Goal: Task Accomplishment & Management: Use online tool/utility

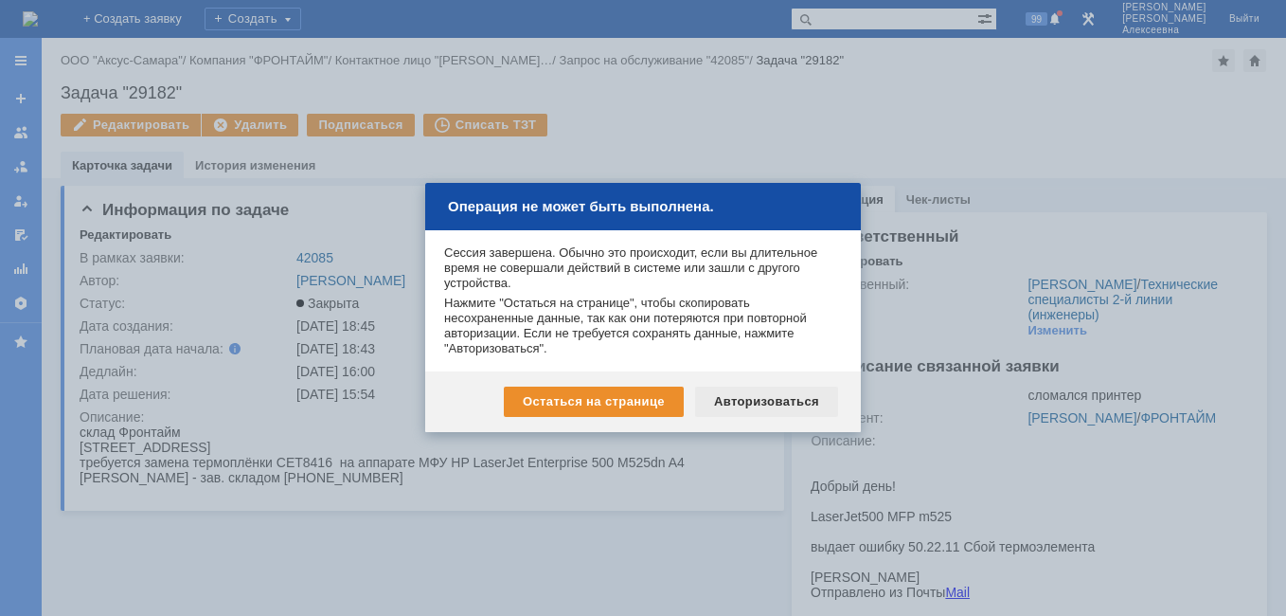
click at [754, 390] on div "Авторизоваться" at bounding box center [766, 401] width 143 height 30
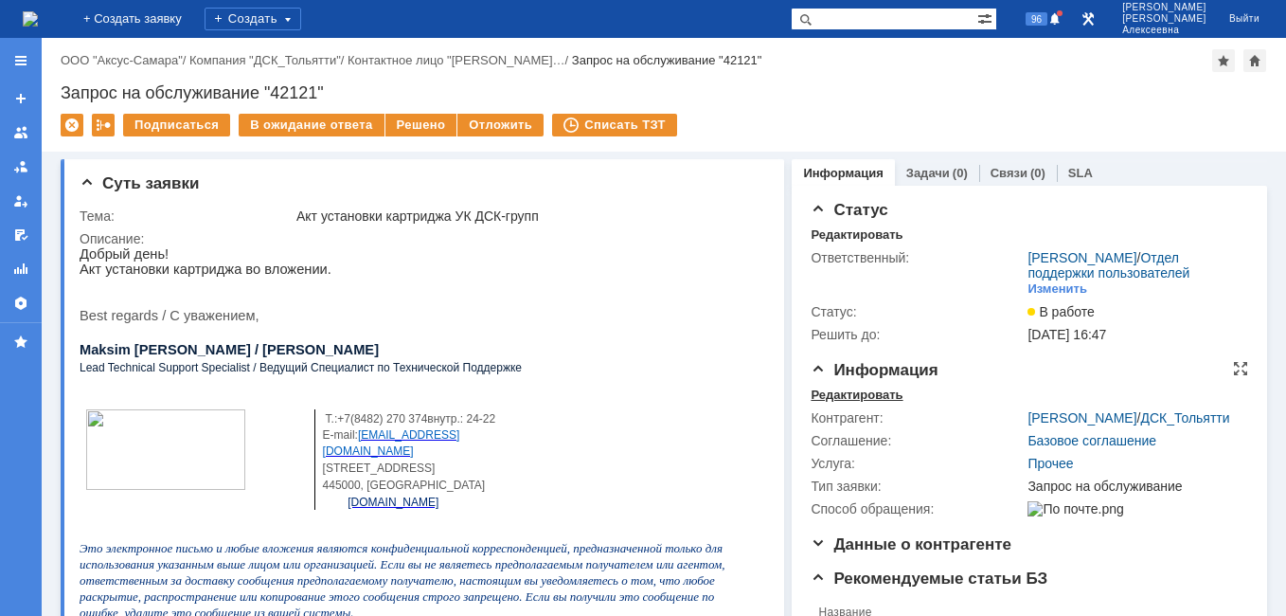
click at [854, 402] on div "Редактировать" at bounding box center [857, 394] width 92 height 15
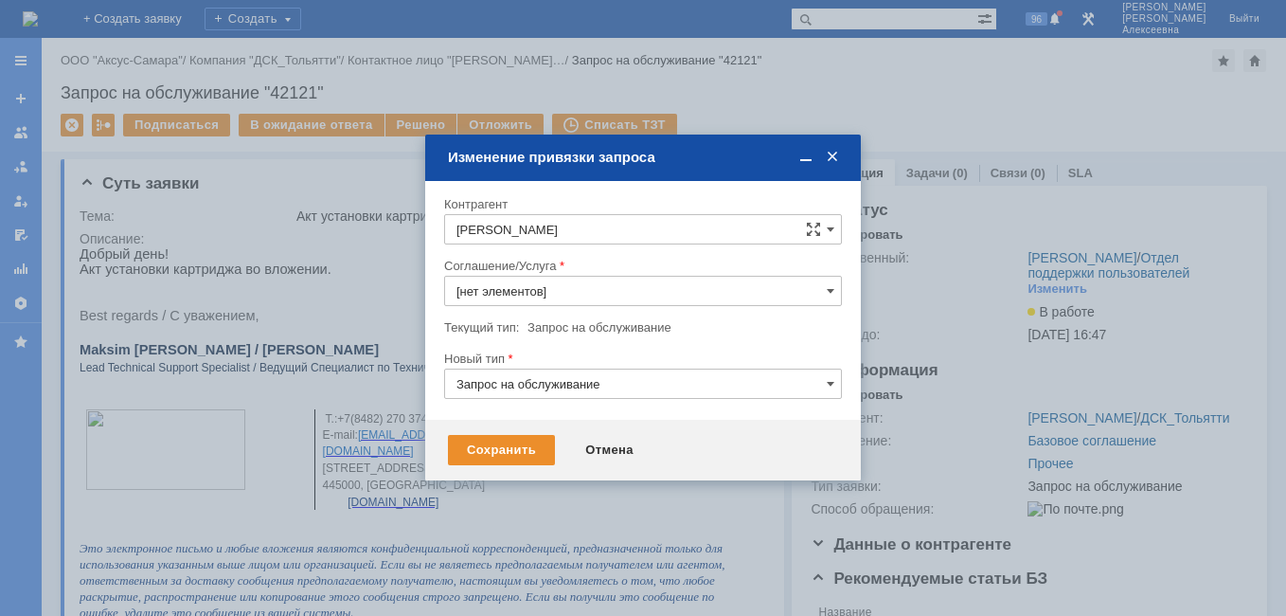
type input "Прочее"
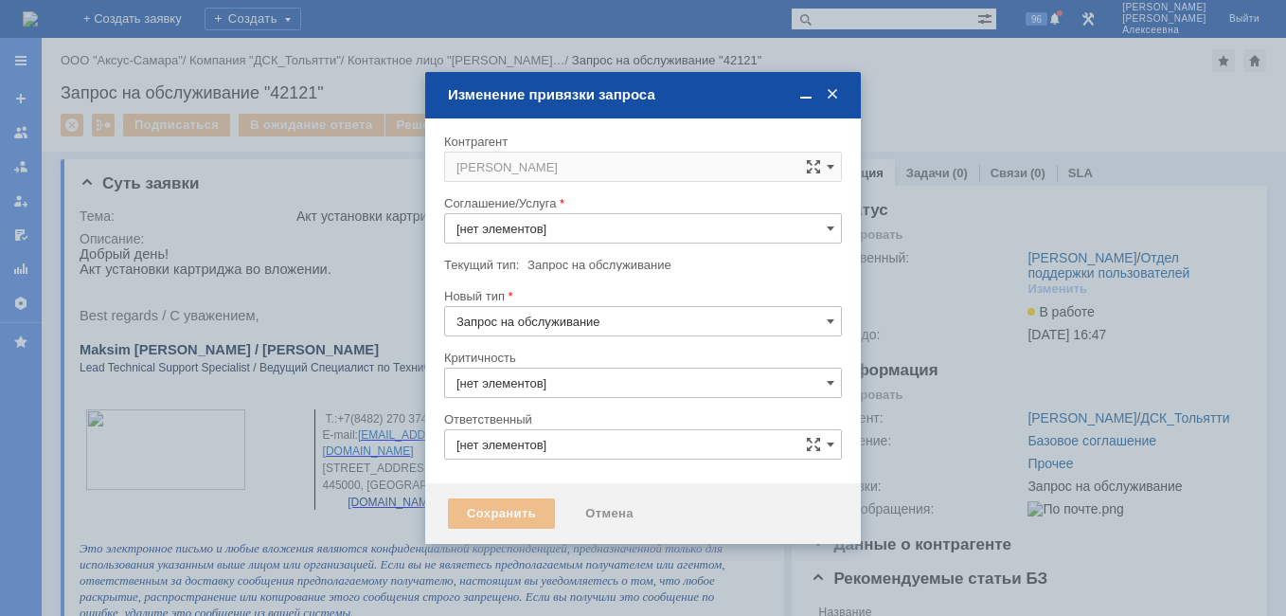
type input "3. Низкая"
type input "[не указано]"
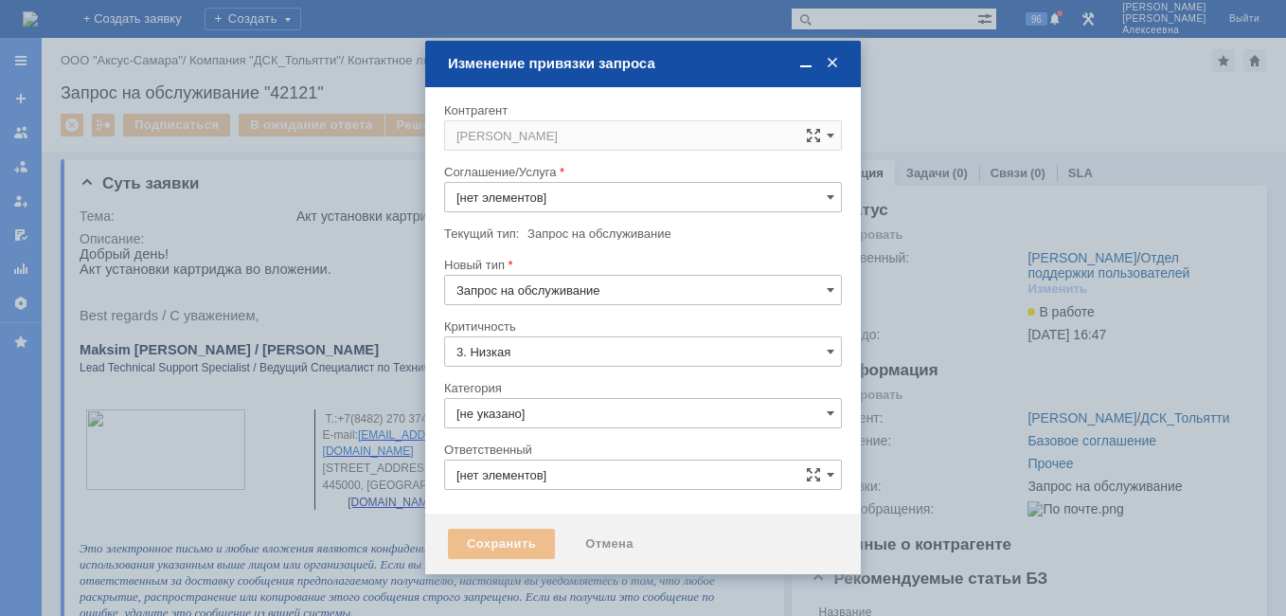
type input "[PERSON_NAME]"
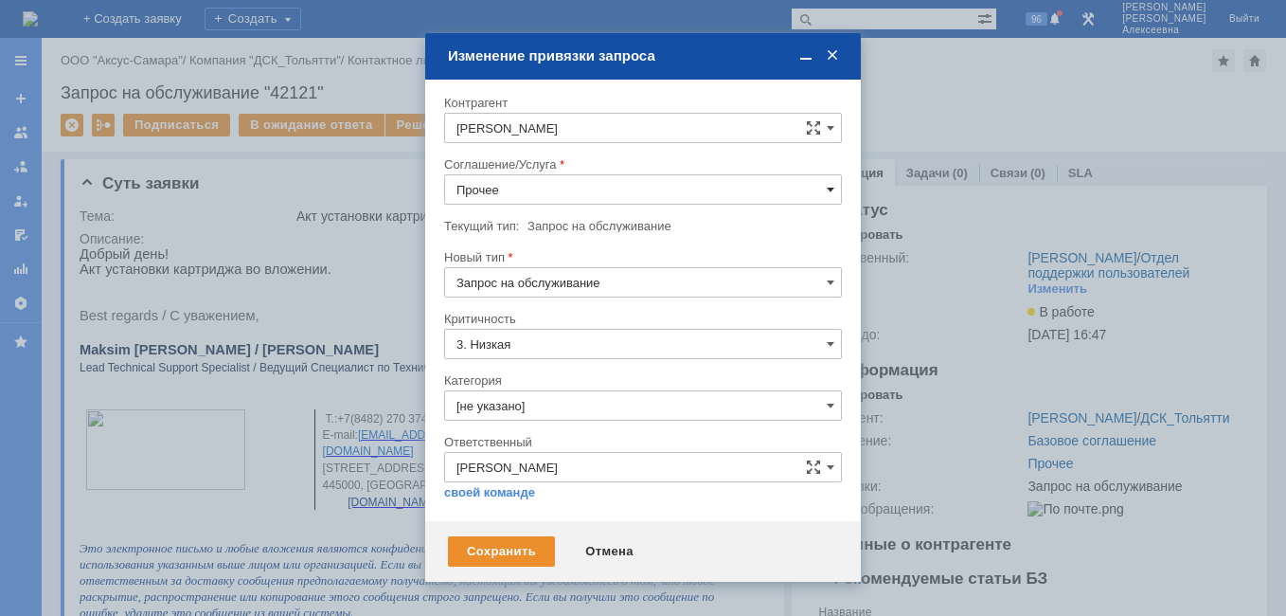
click at [828, 194] on span at bounding box center [831, 189] width 8 height 15
click at [581, 380] on span "ПТ_Замена расходных материалов / ресурсных деталей" at bounding box center [642, 377] width 373 height 15
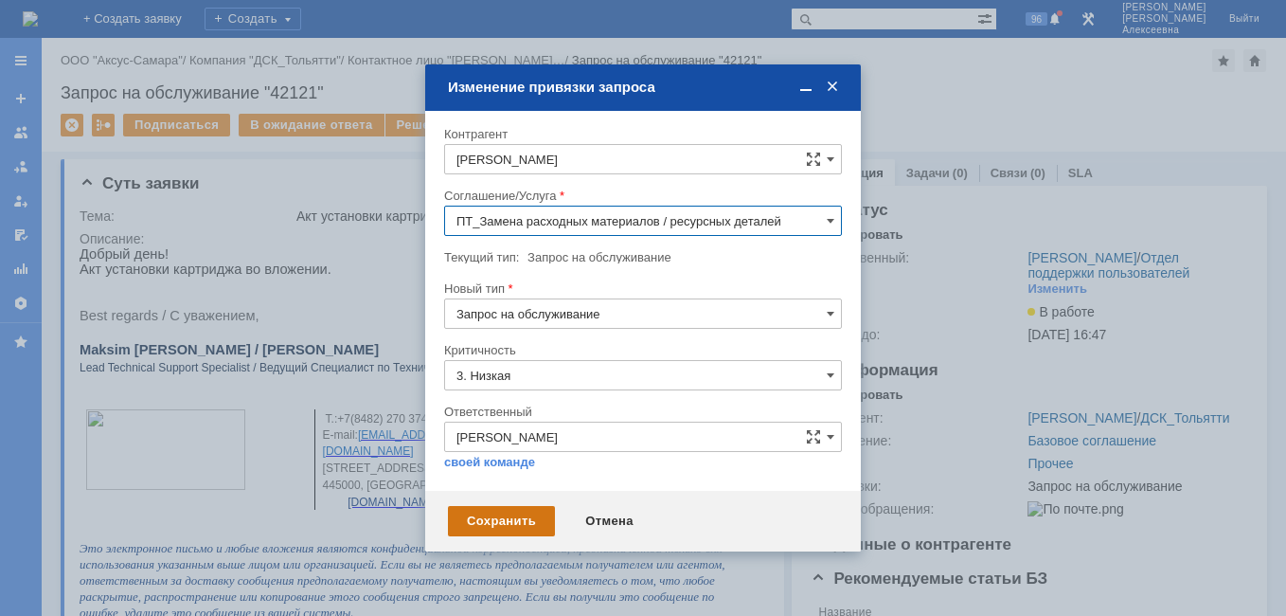
type input "ПТ_Замена расходных материалов / ресурсных деталей"
click at [523, 523] on div "Сохранить" at bounding box center [501, 521] width 107 height 30
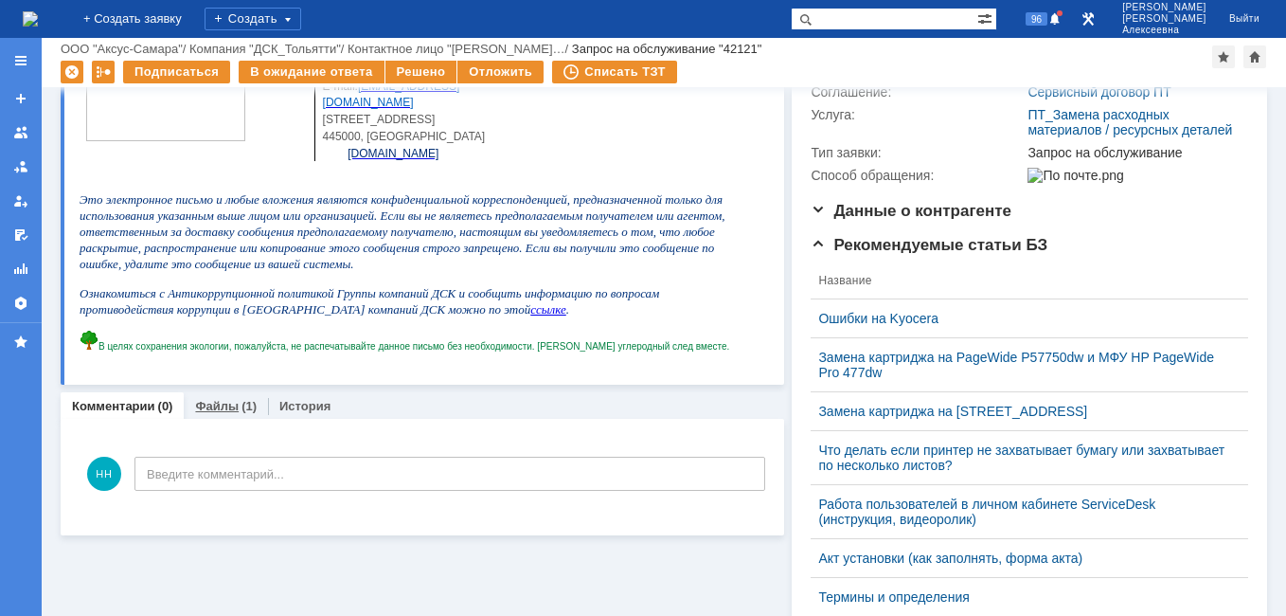
click at [208, 411] on link "Файлы" at bounding box center [217, 406] width 44 height 14
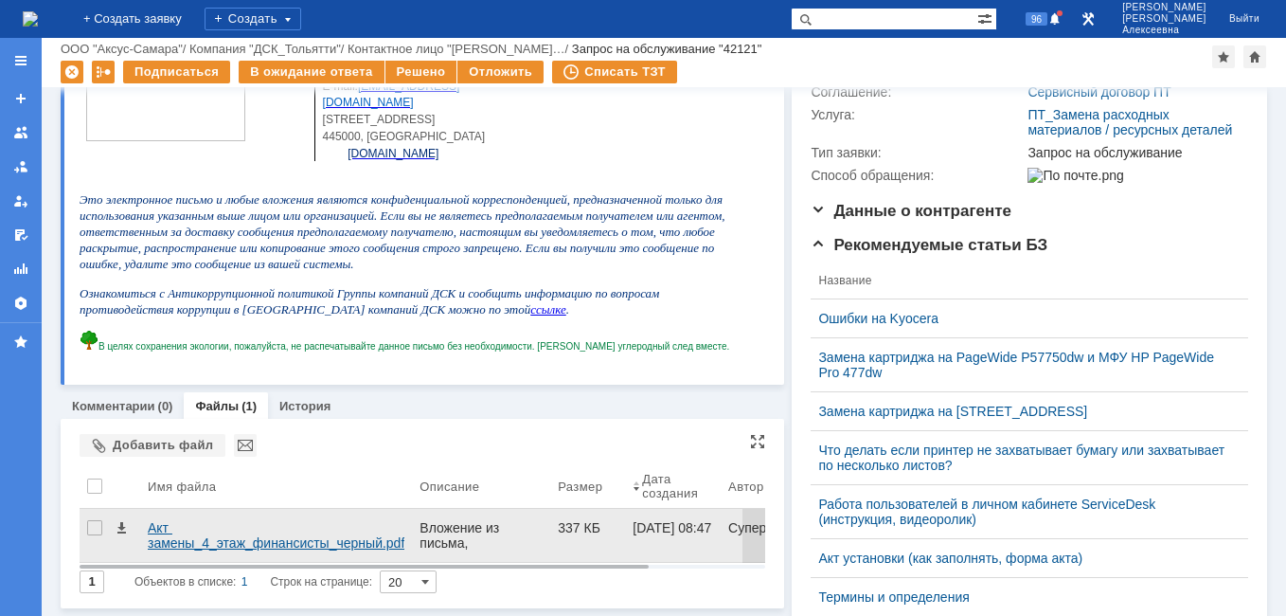
click at [169, 527] on div "Акт замены_4_этаж_финансисты_черный.pdf" at bounding box center [276, 535] width 257 height 30
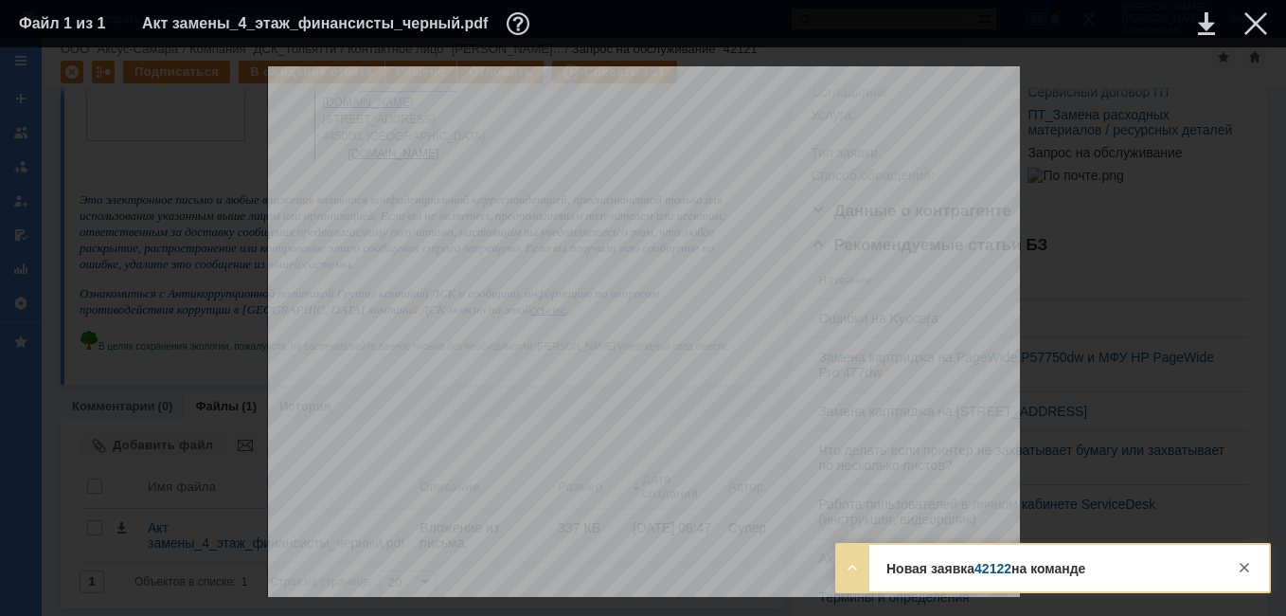
click at [1005, 561] on link "42122" at bounding box center [992, 568] width 37 height 15
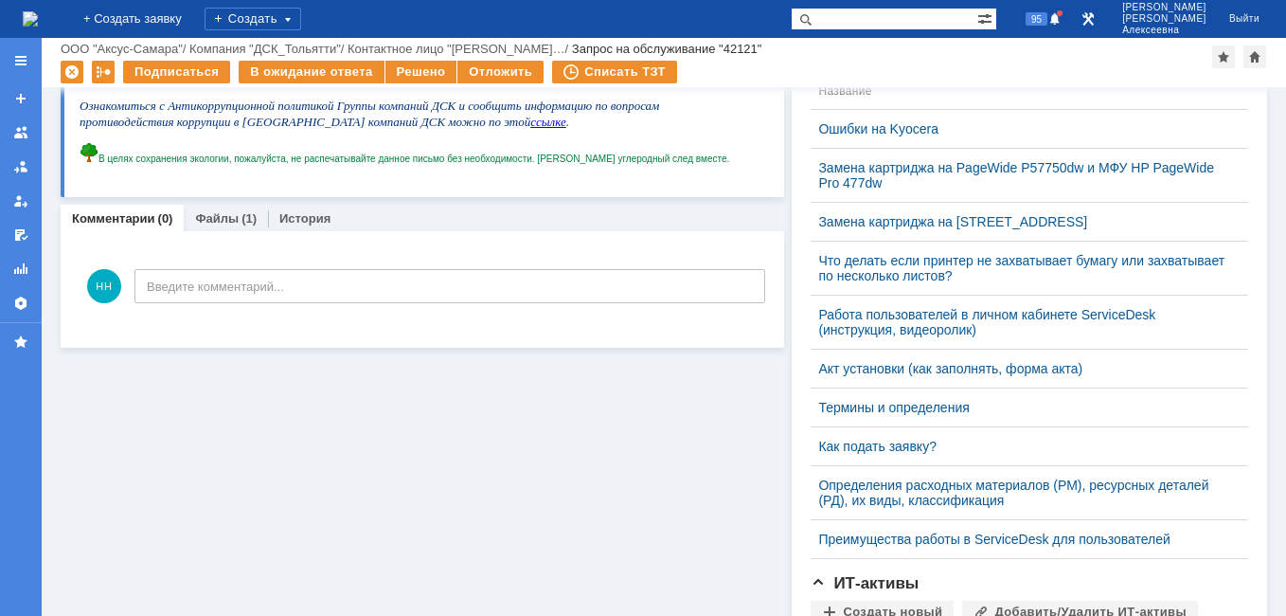
scroll to position [473, 0]
click at [232, 222] on link "Файлы" at bounding box center [217, 216] width 44 height 14
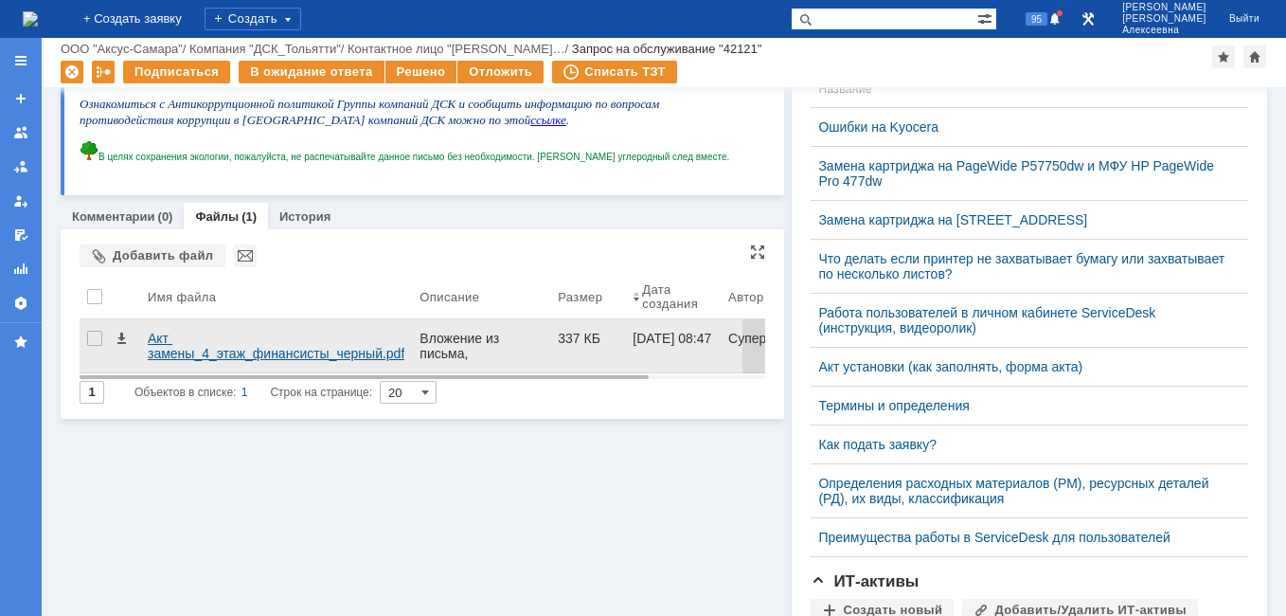
click at [176, 355] on div "Акт замены_4_этаж_финансисты_черный.pdf" at bounding box center [276, 345] width 257 height 30
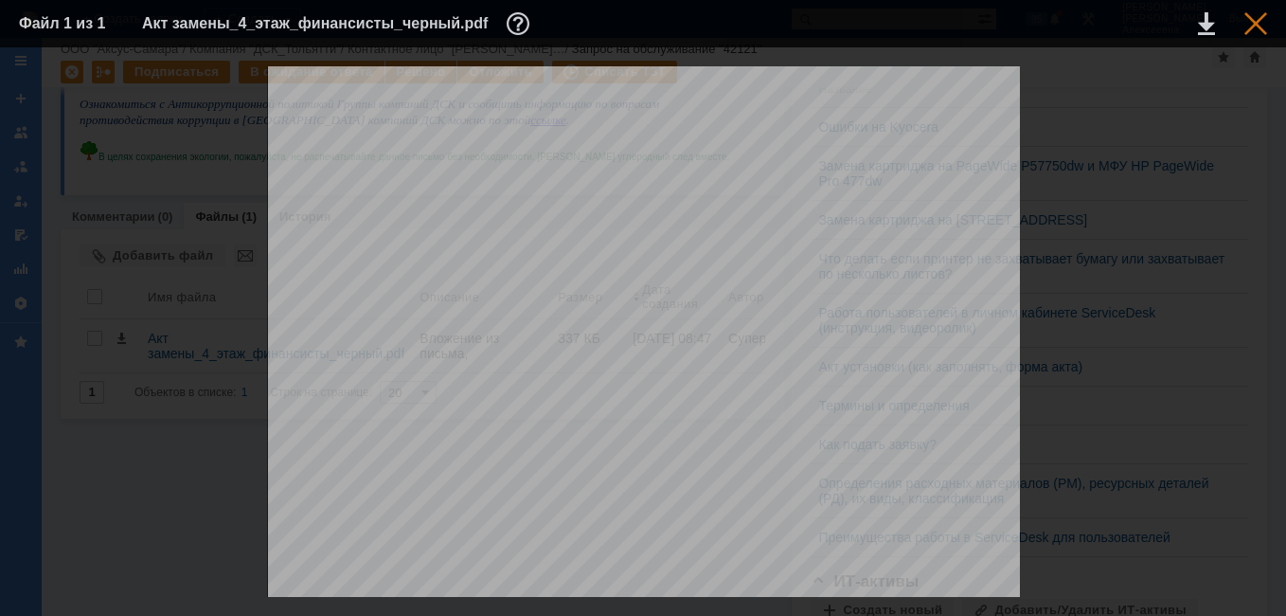
click at [1265, 24] on div at bounding box center [1255, 23] width 23 height 23
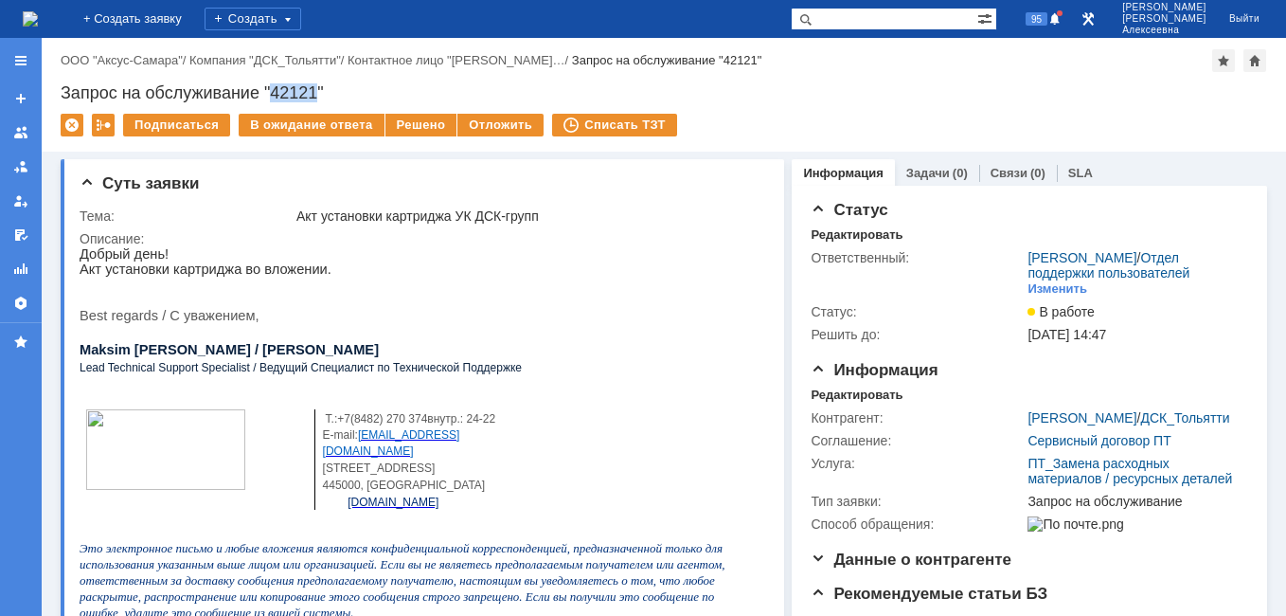
drag, startPoint x: 317, startPoint y: 93, endPoint x: 272, endPoint y: 88, distance: 45.7
click at [272, 88] on div "Запрос на обслуживание "42121"" at bounding box center [664, 92] width 1206 height 19
copy div "42121"
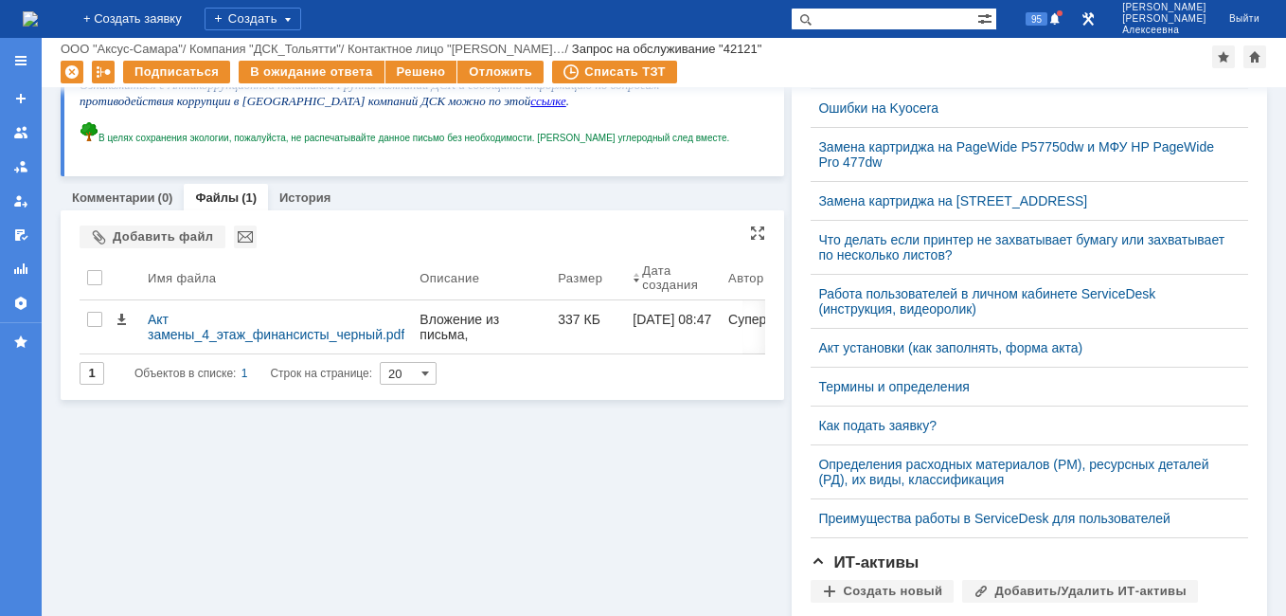
scroll to position [568, 0]
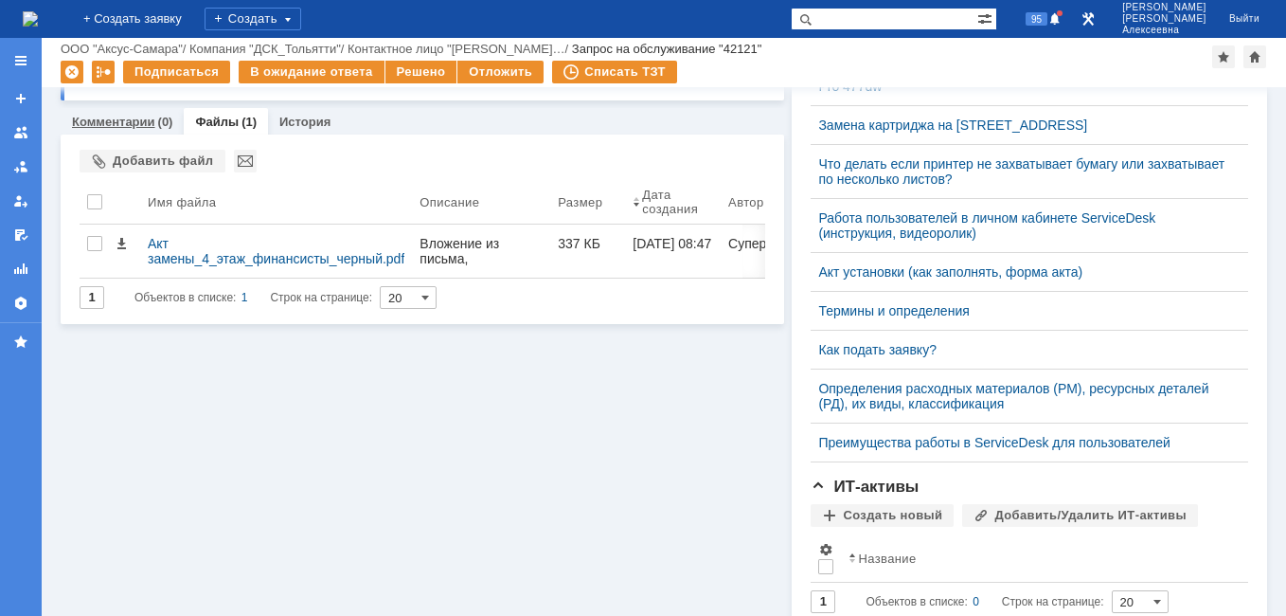
click at [102, 123] on link "Комментарии" at bounding box center [113, 122] width 83 height 14
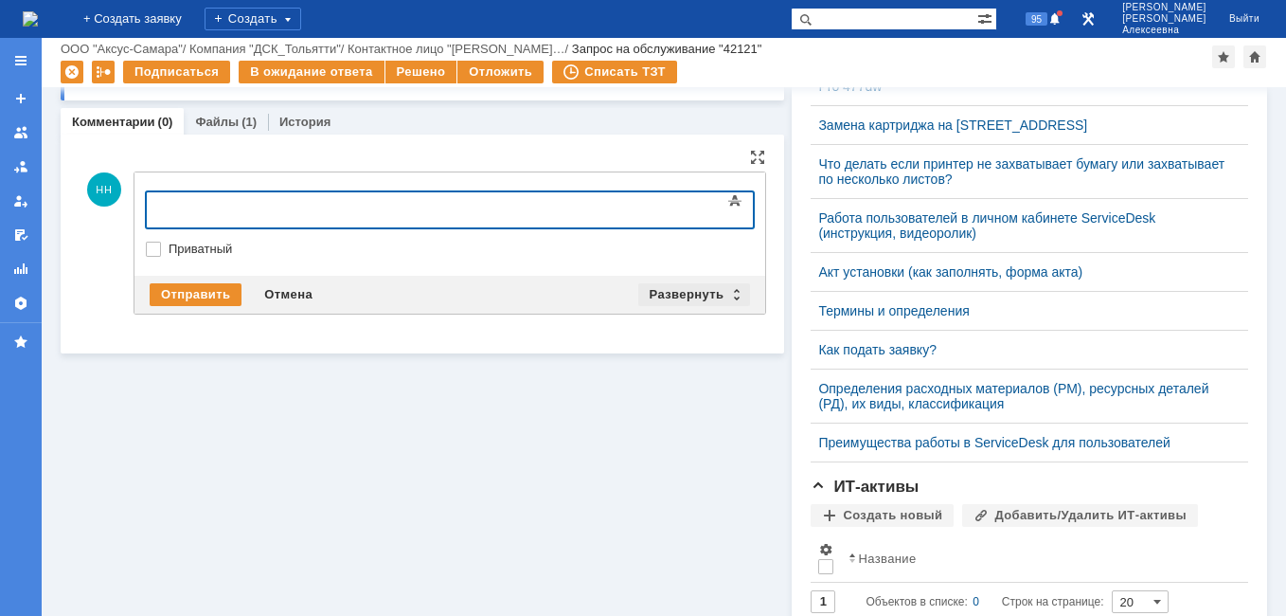
click at [726, 291] on div "Развернуть" at bounding box center [694, 294] width 113 height 23
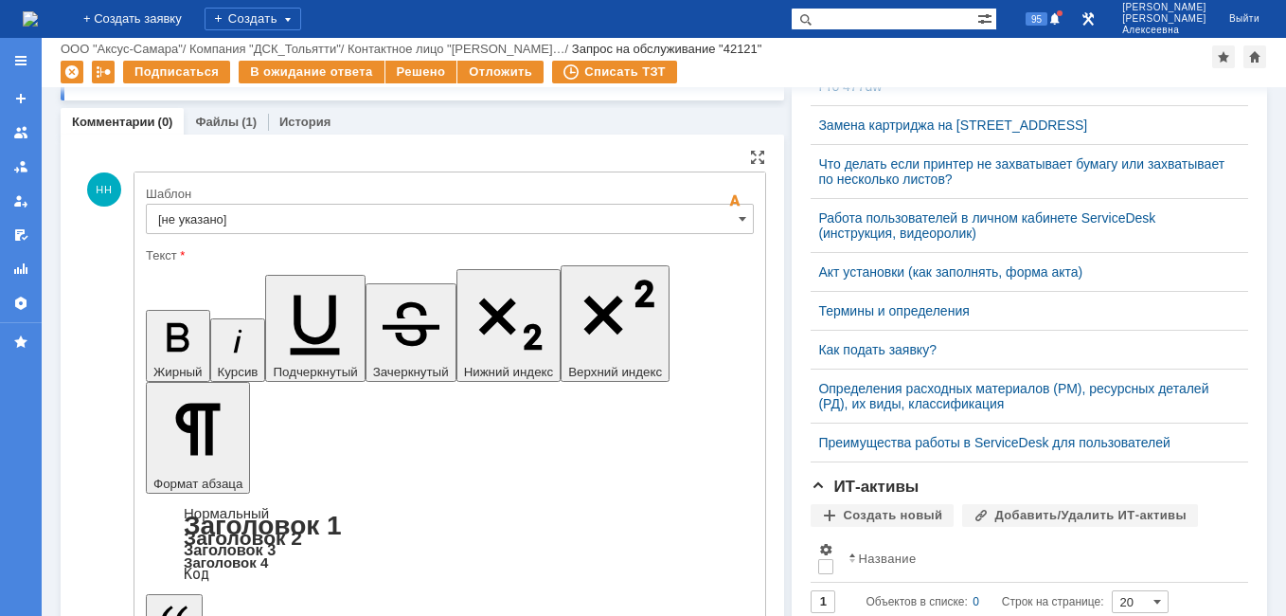
click at [714, 223] on input "[не указано]" at bounding box center [450, 219] width 608 height 30
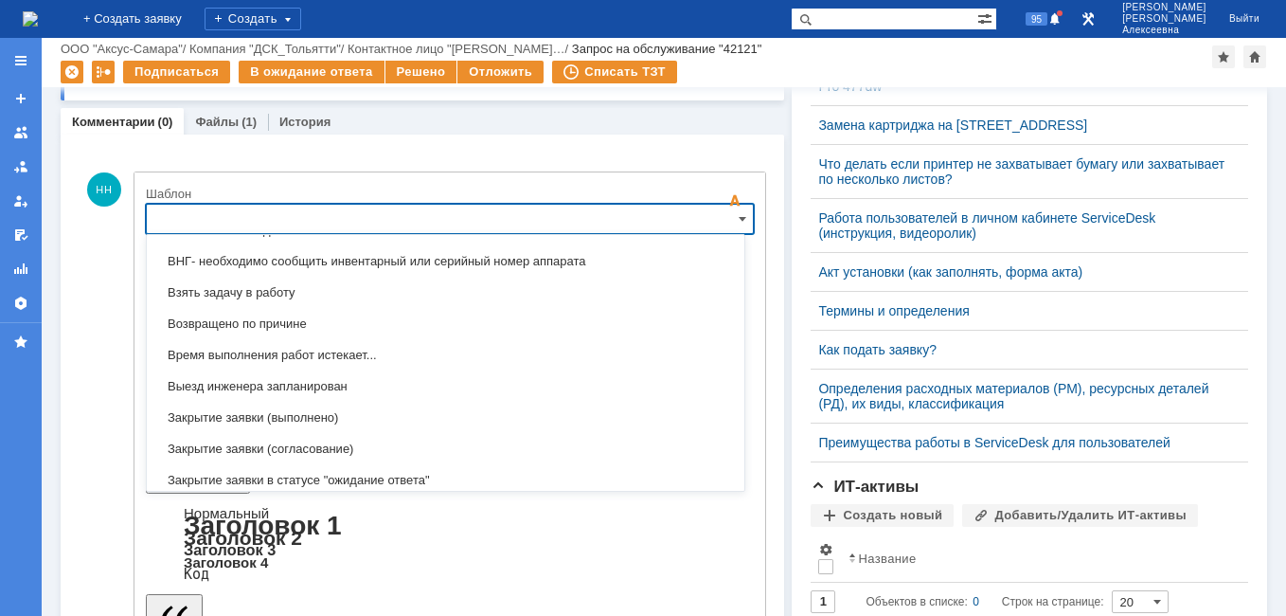
scroll to position [935, 0]
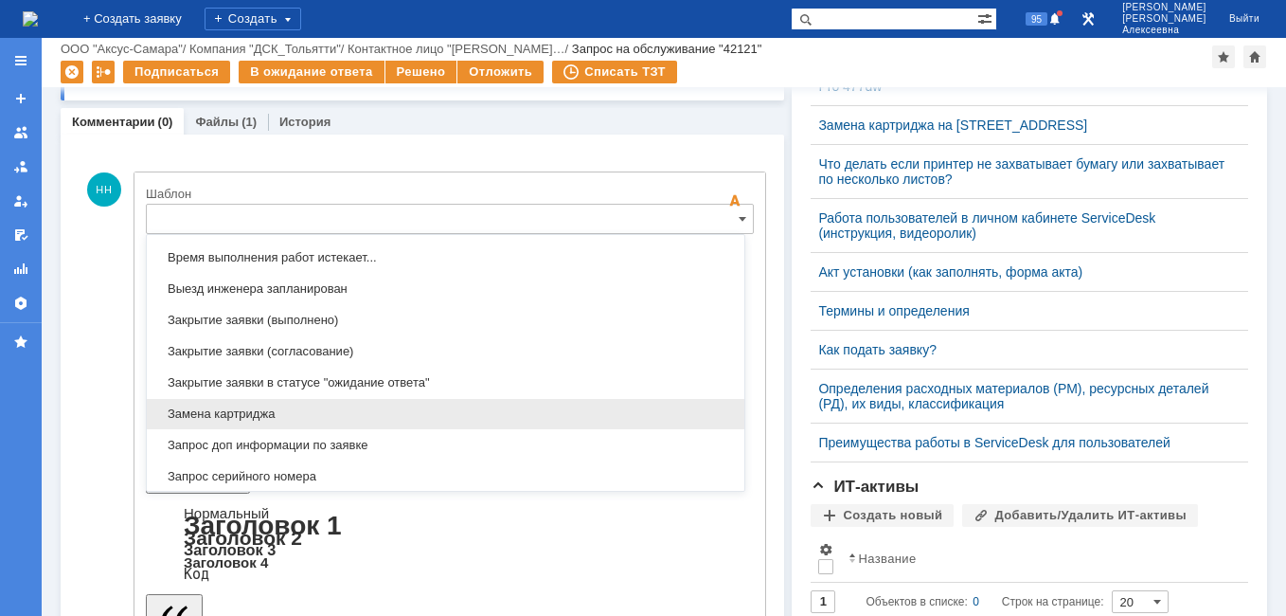
click at [247, 408] on span "Замена картриджа" at bounding box center [445, 413] width 575 height 15
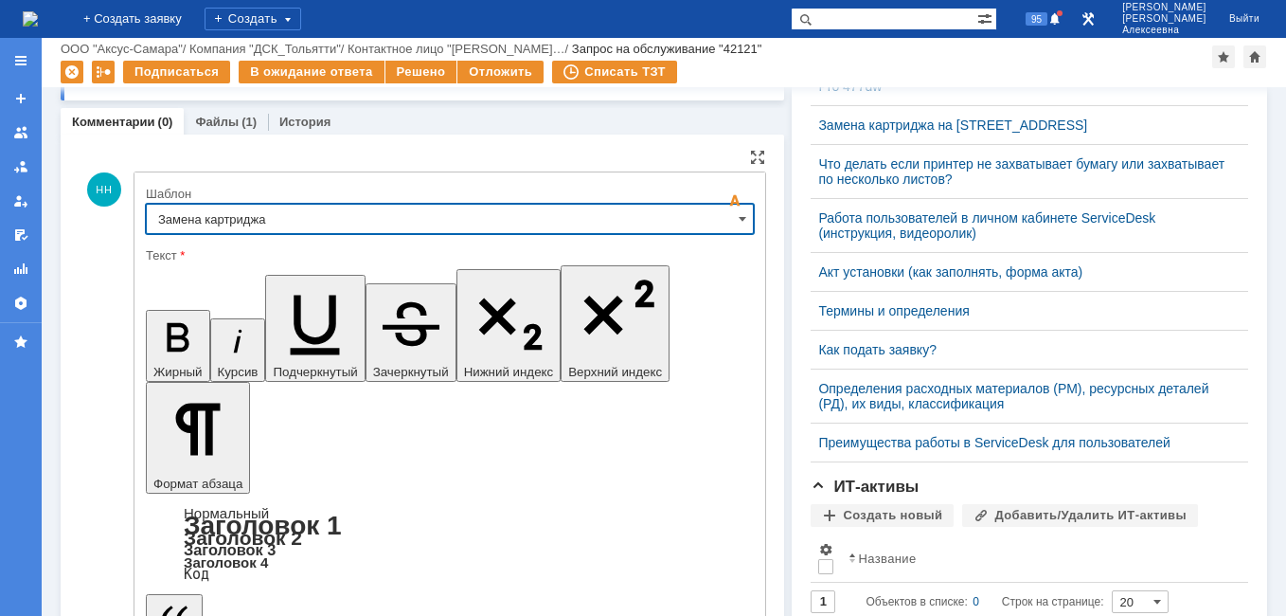
type input "Замена картриджа"
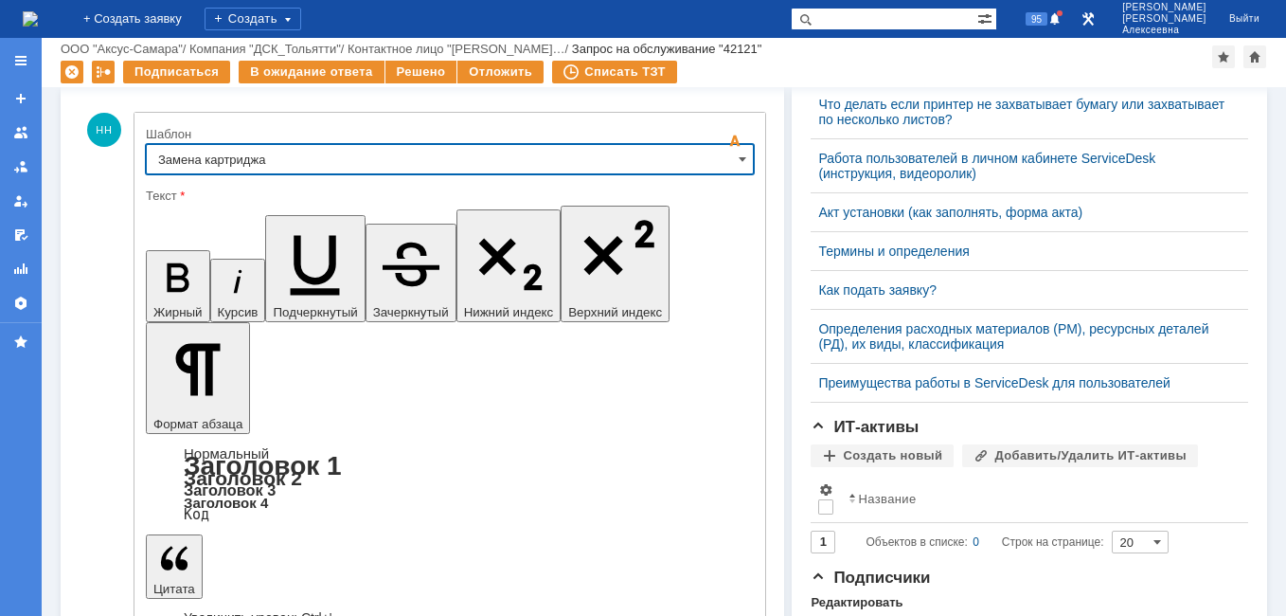
scroll to position [737, 0]
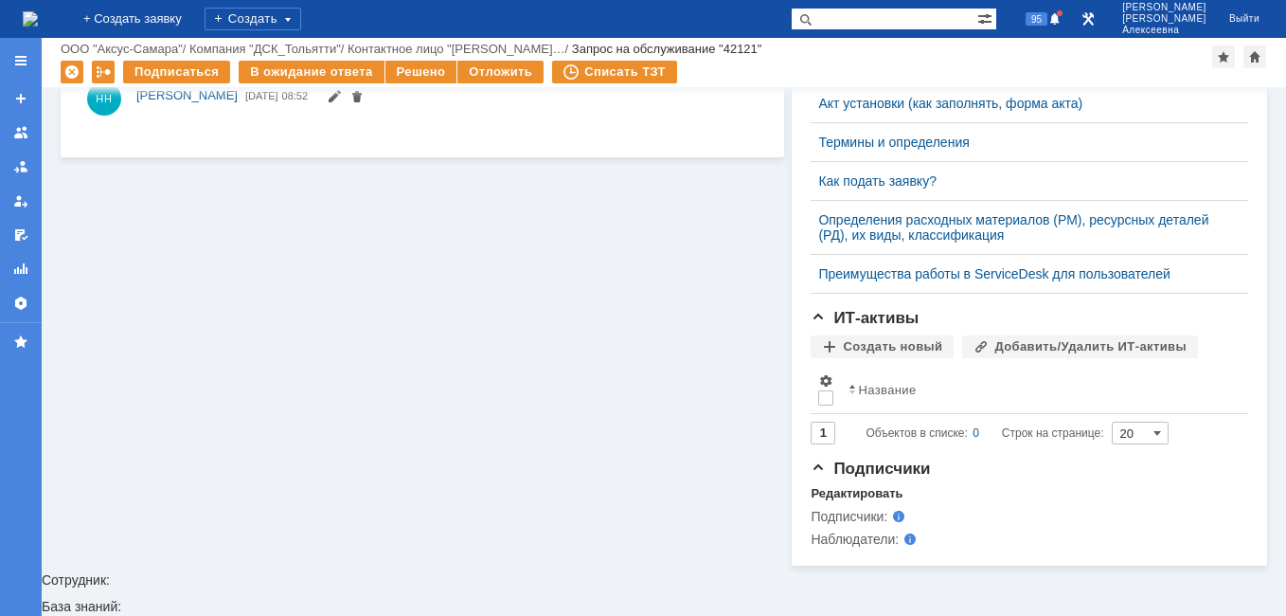
scroll to position [0, 0]
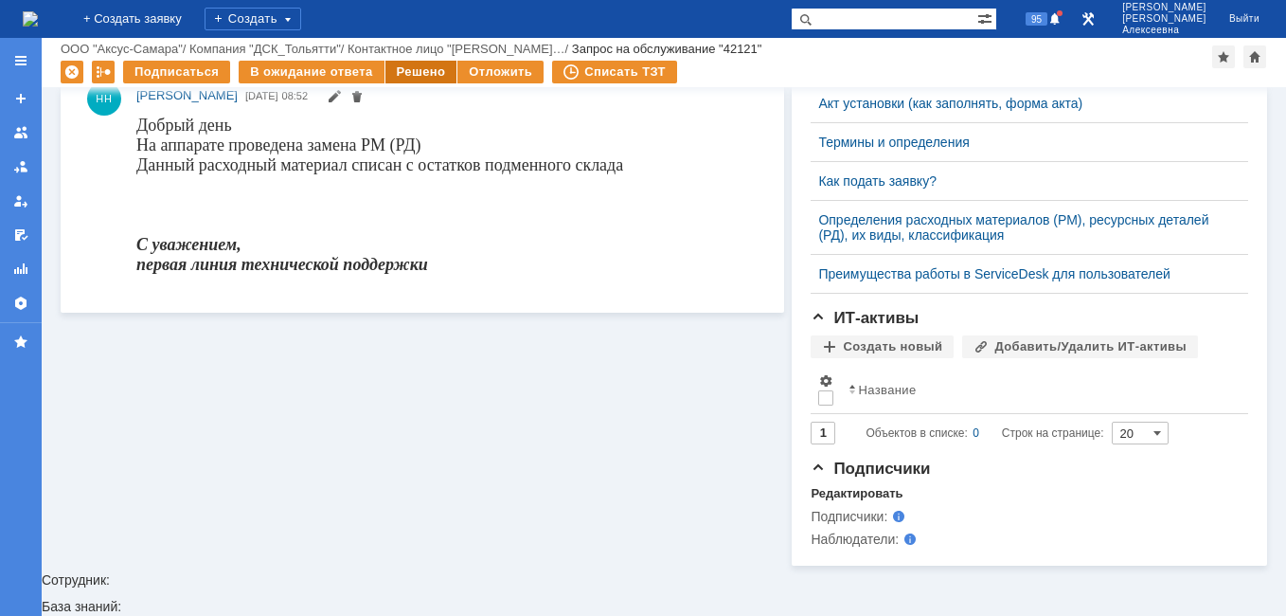
click at [409, 67] on div "Решено" at bounding box center [421, 72] width 72 height 23
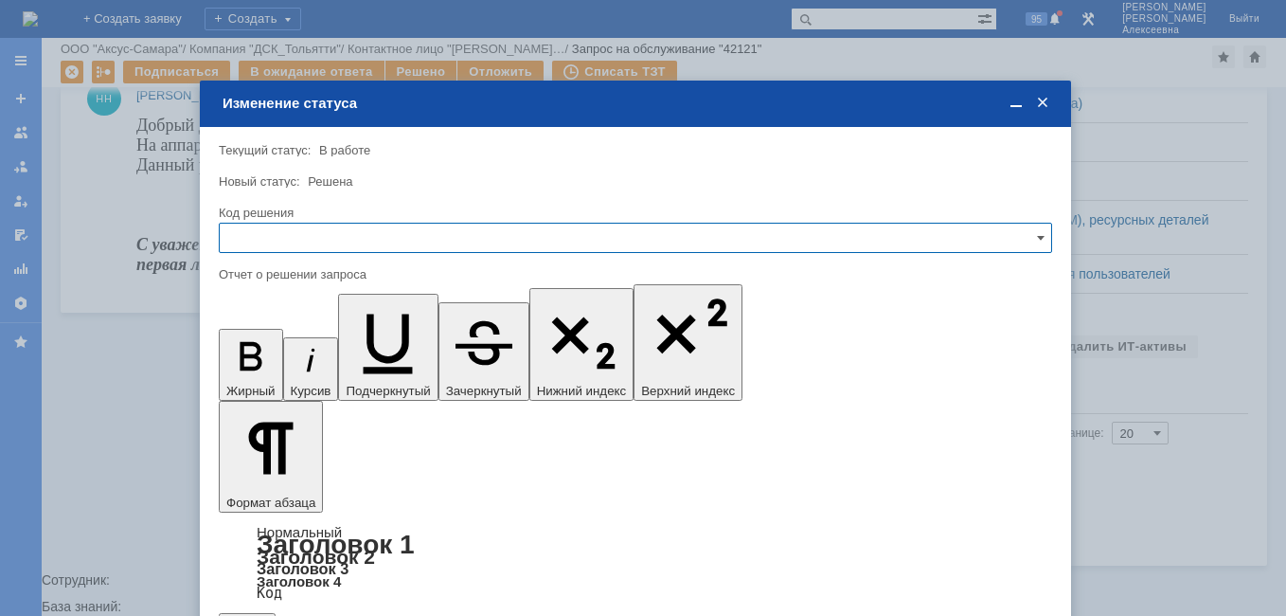
click at [1032, 229] on input "text" at bounding box center [635, 238] width 833 height 30
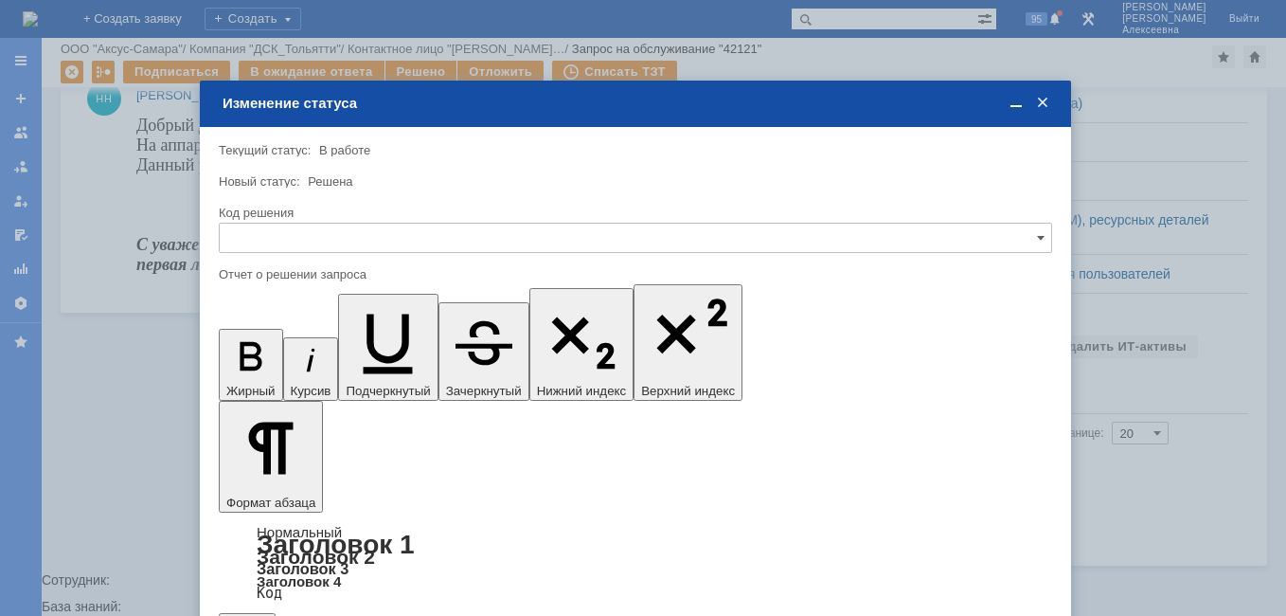
click at [270, 361] on span "Решено" at bounding box center [635, 366] width 809 height 15
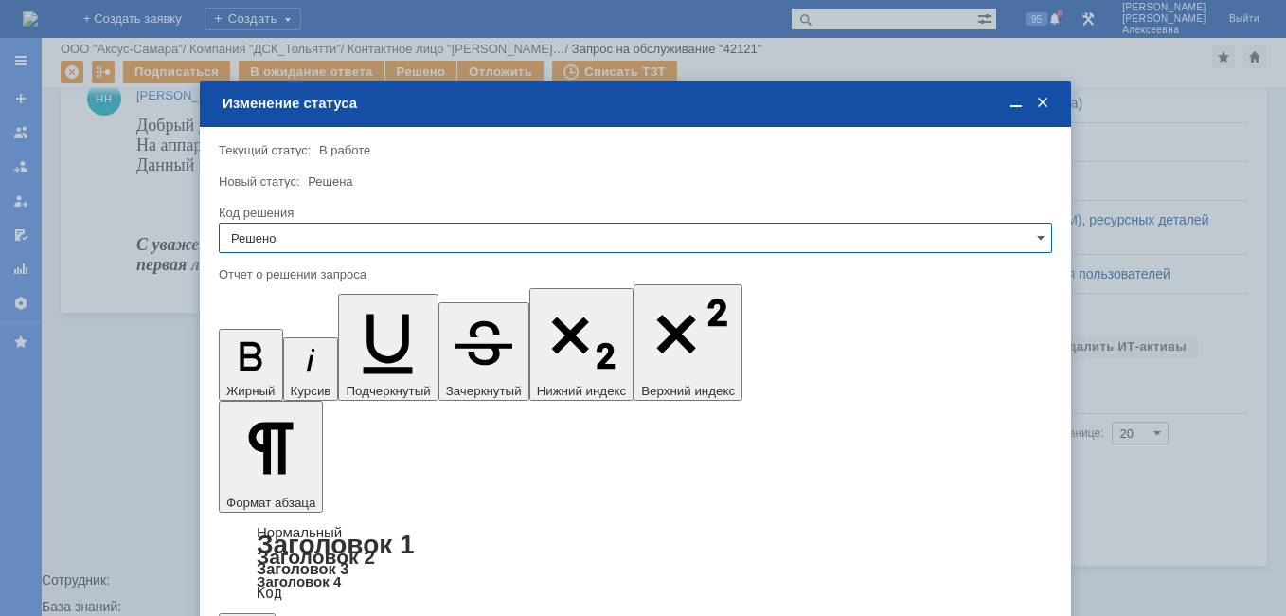
type input "Решено"
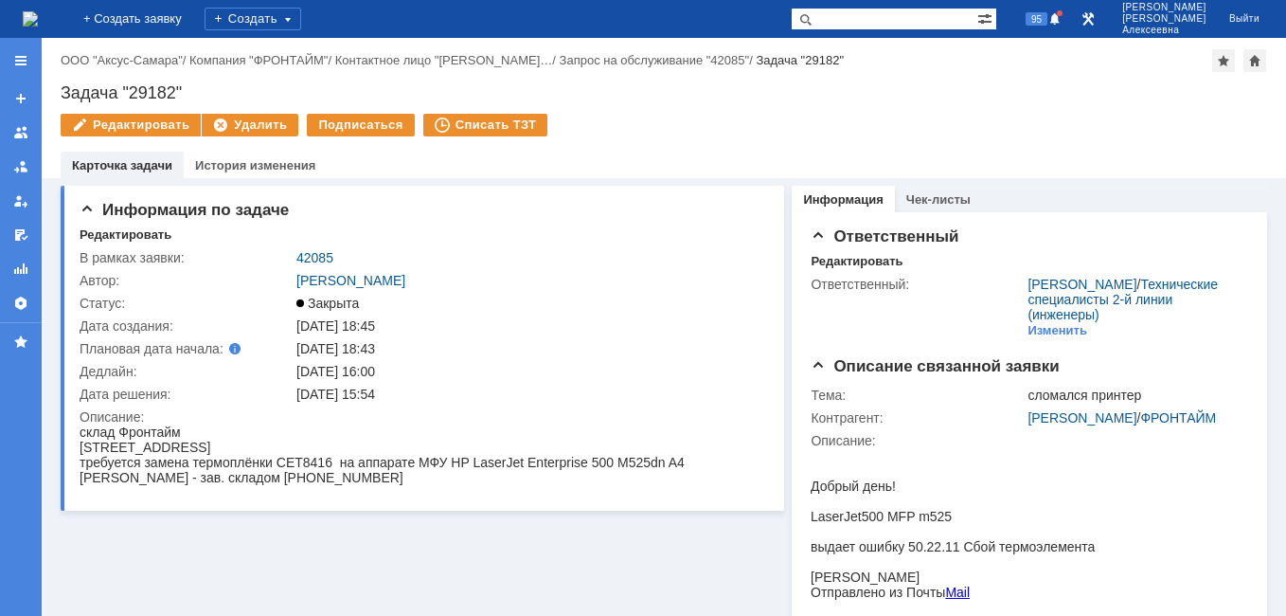
click at [38, 17] on img at bounding box center [30, 18] width 15 height 15
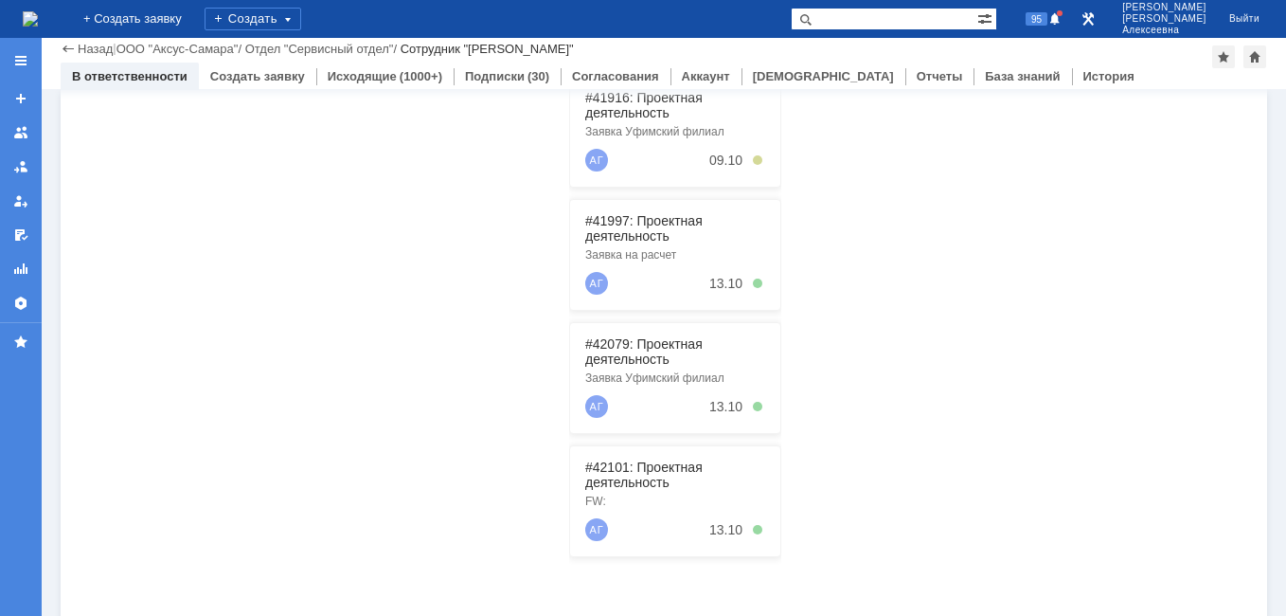
scroll to position [473, 0]
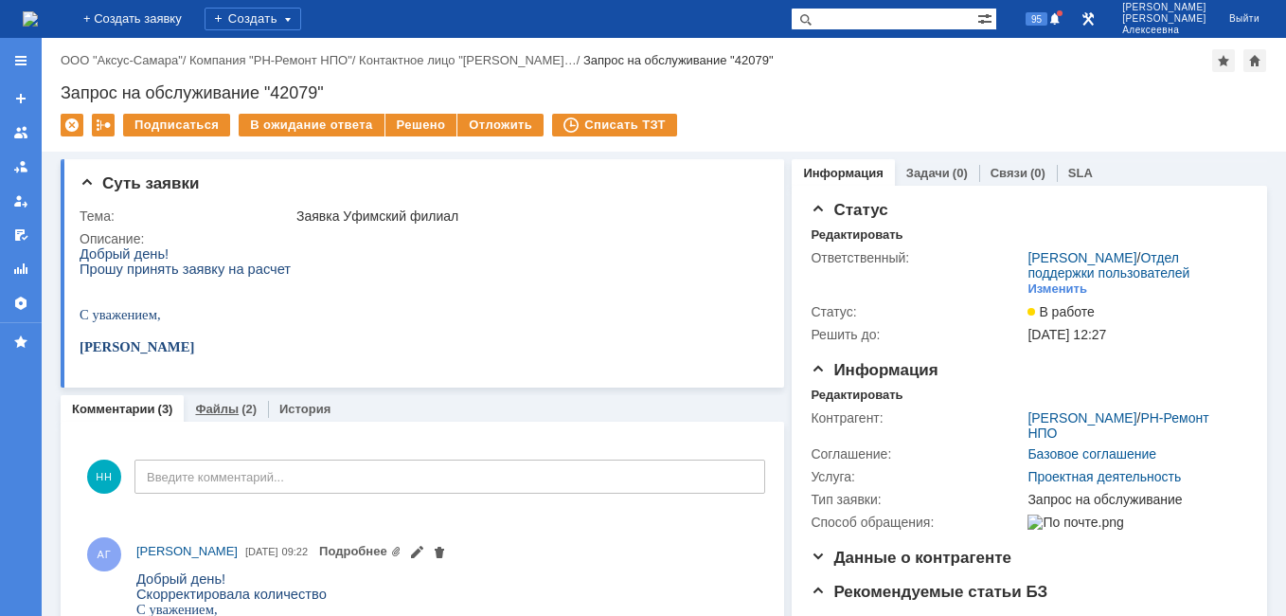
click at [216, 409] on link "Файлы" at bounding box center [217, 408] width 44 height 14
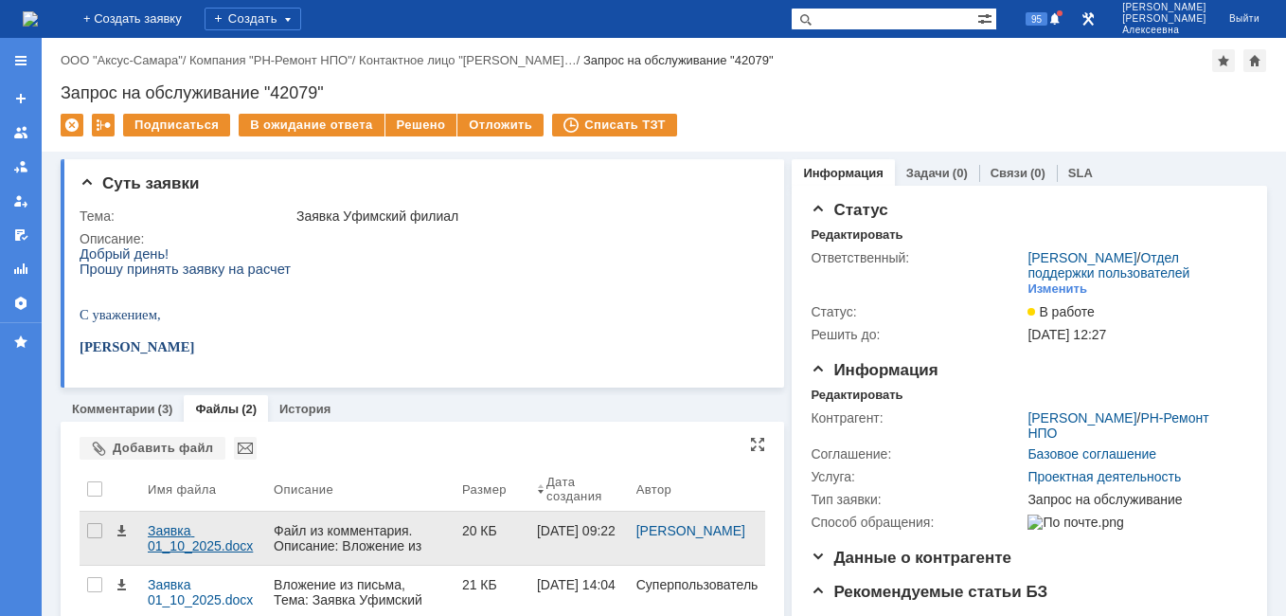
click at [187, 544] on div "Заявка 01_10_2025.docx" at bounding box center [203, 538] width 111 height 30
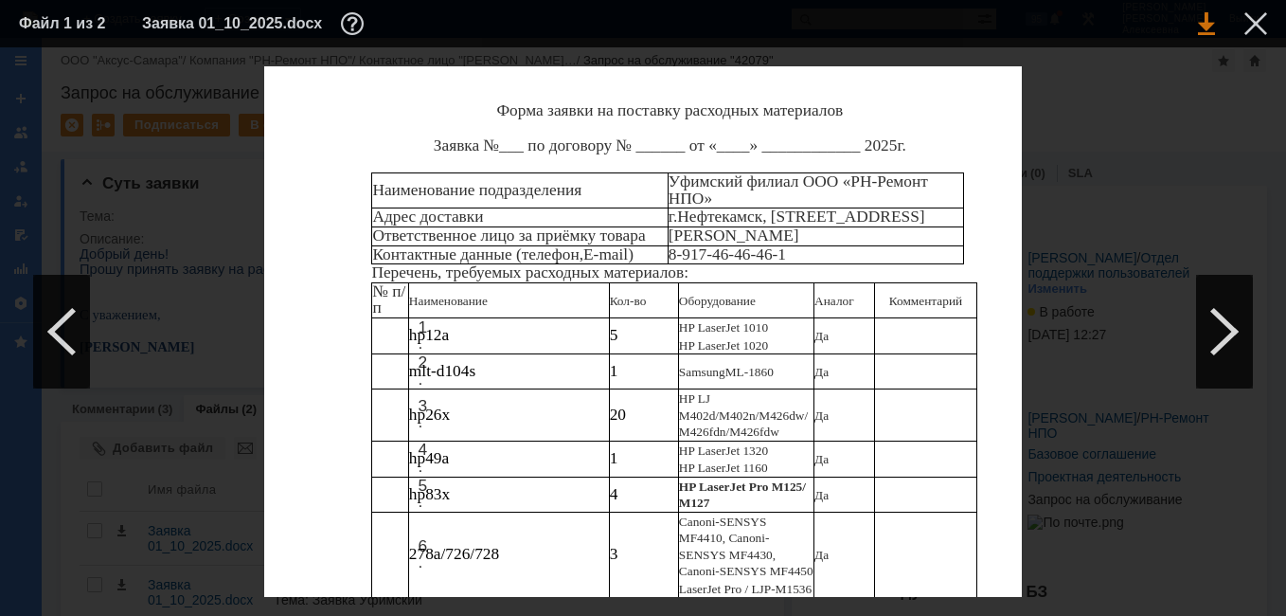
click at [1204, 34] on link at bounding box center [1206, 23] width 17 height 23
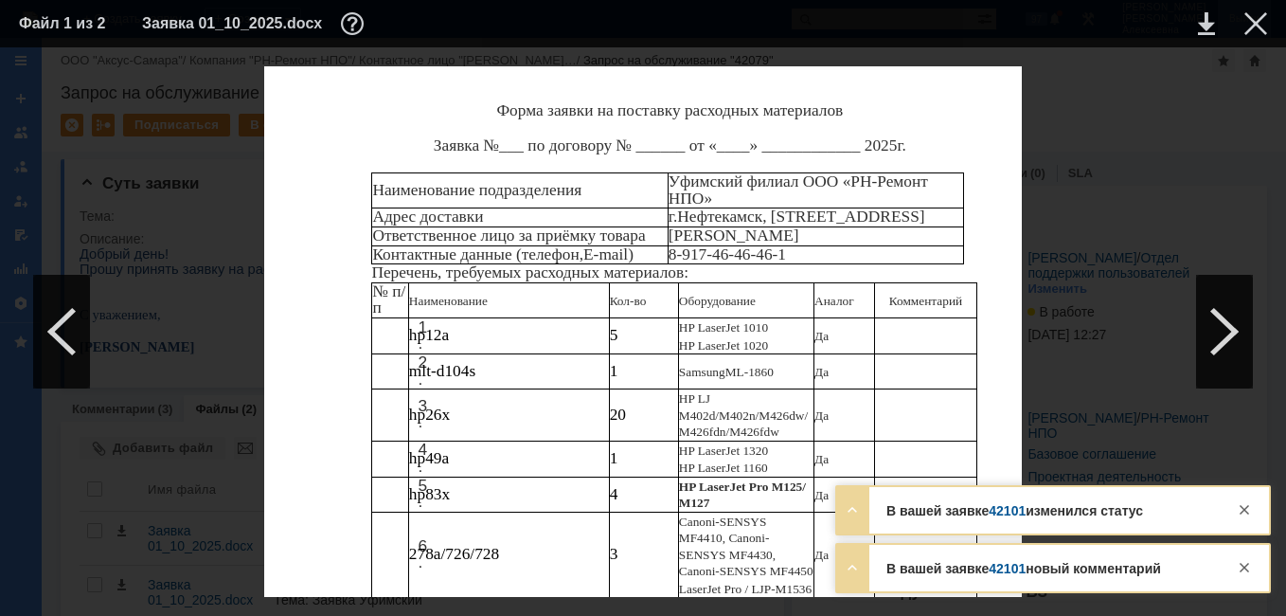
click at [1261, 25] on div at bounding box center [1255, 23] width 23 height 23
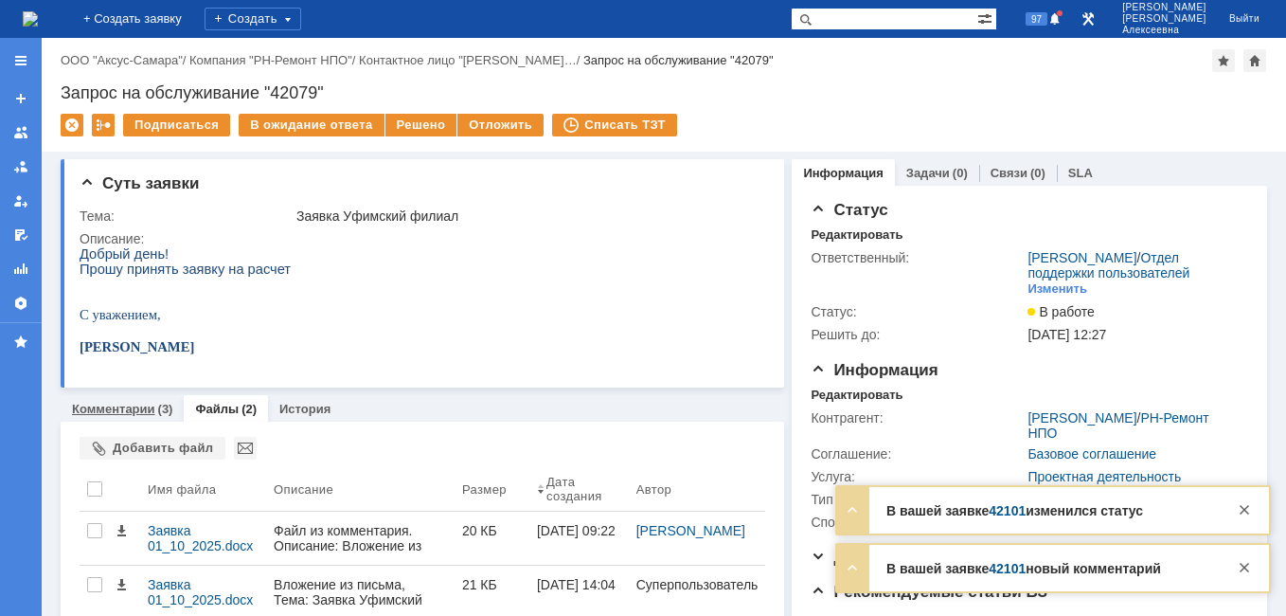
click at [83, 408] on link "Комментарии" at bounding box center [113, 408] width 83 height 14
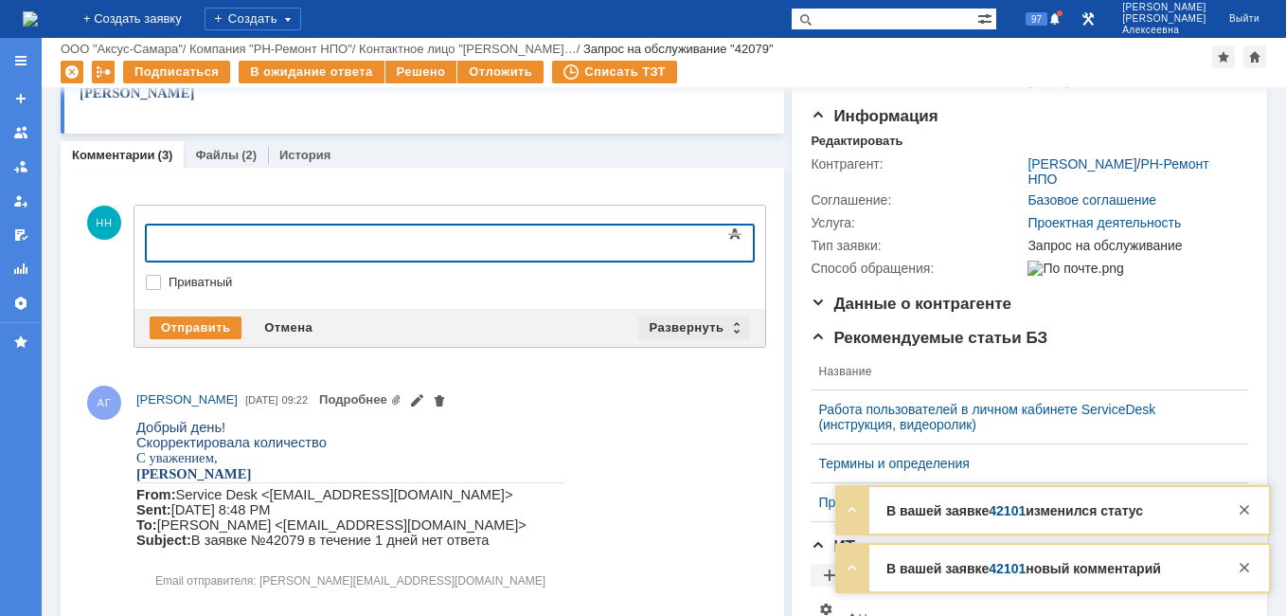
click at [732, 325] on div "Развернуть" at bounding box center [694, 327] width 113 height 23
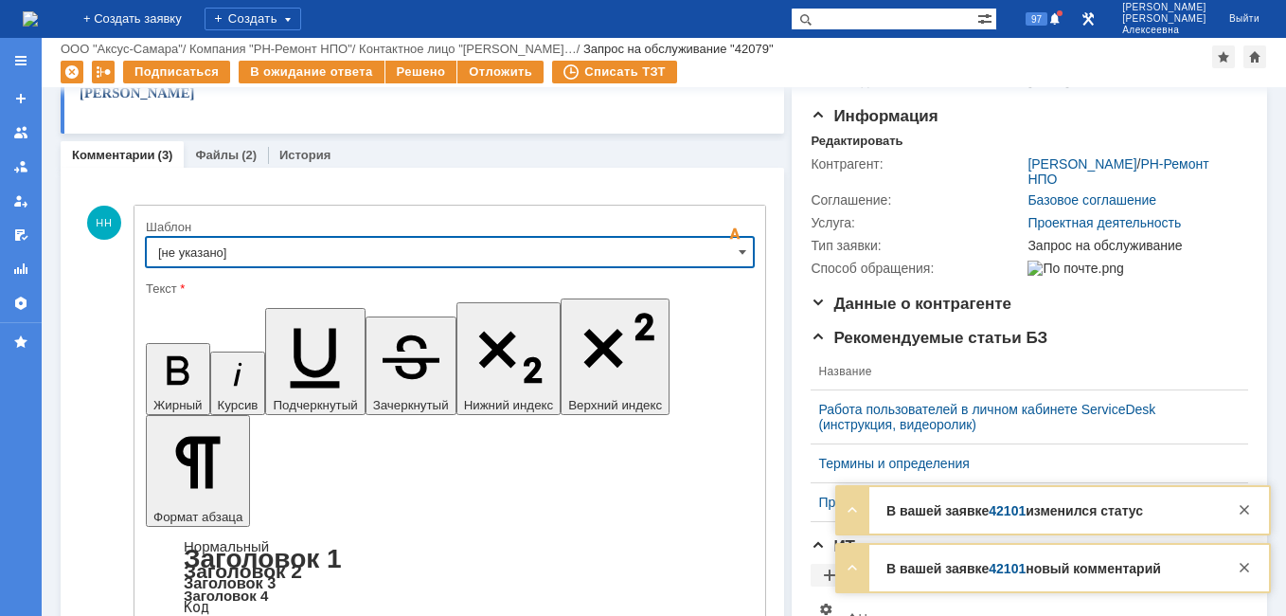
click at [705, 252] on input "[не указано]" at bounding box center [450, 252] width 608 height 30
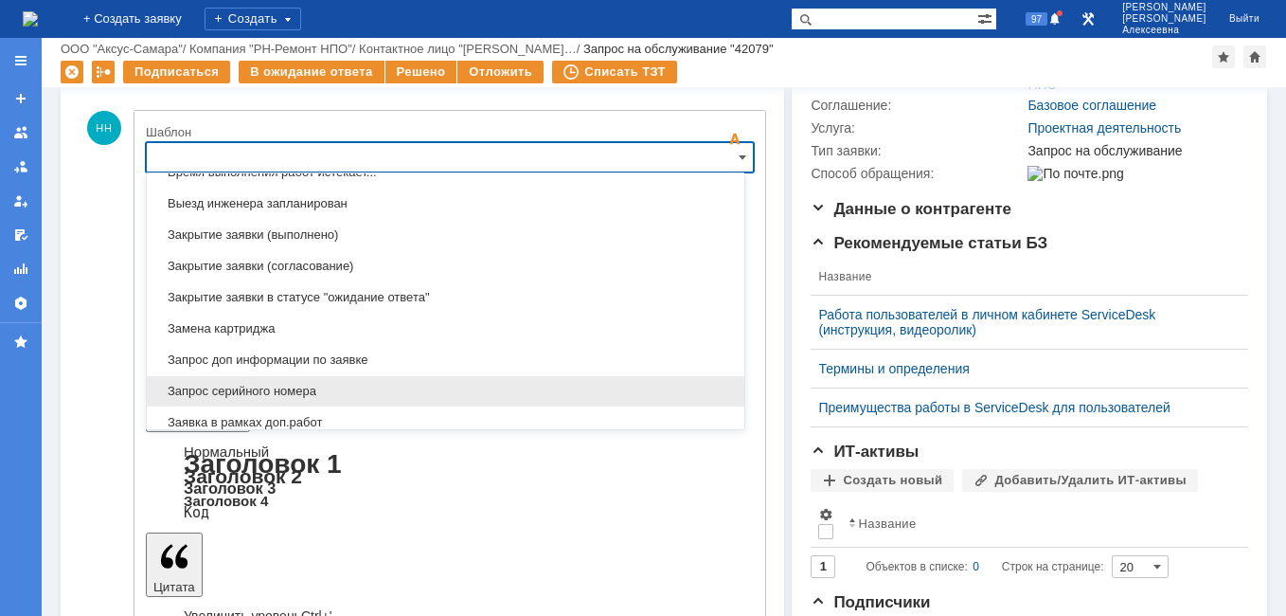
scroll to position [1029, 0]
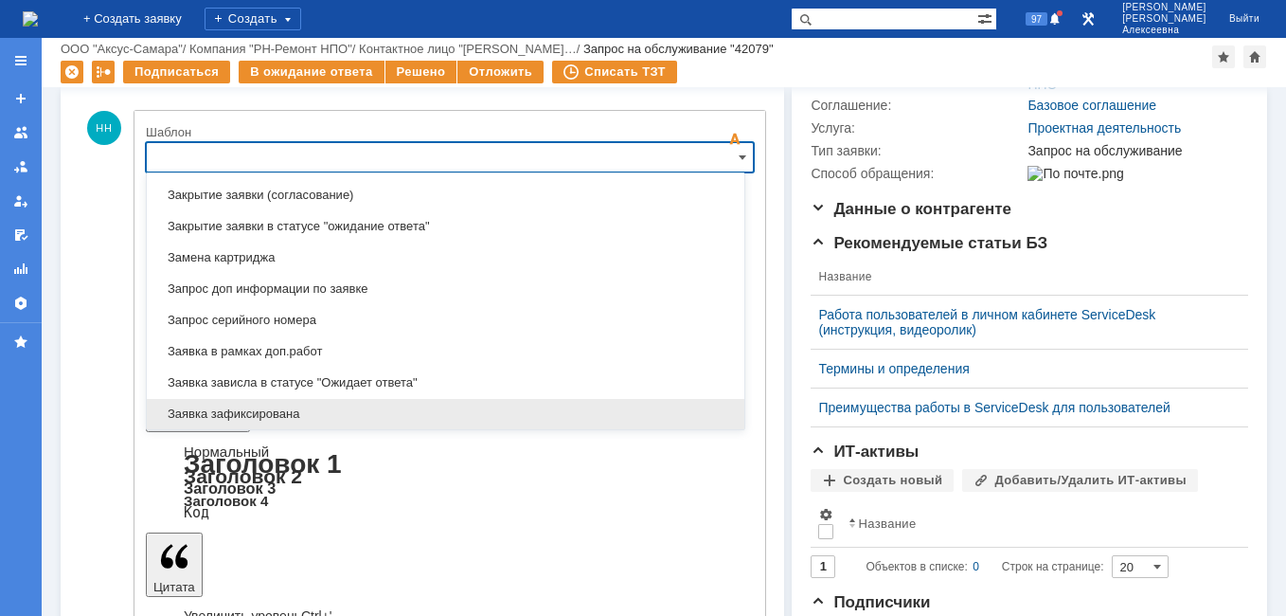
click at [275, 409] on span "Заявка зафиксирована" at bounding box center [445, 413] width 575 height 15
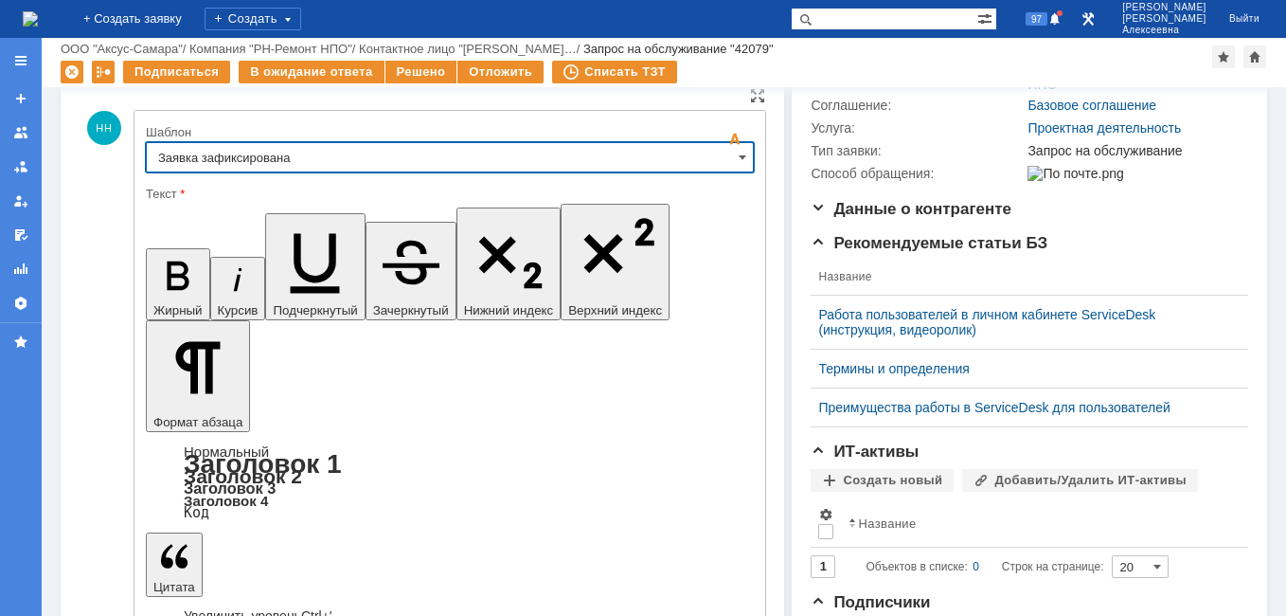
type input "Заявка зафиксирована"
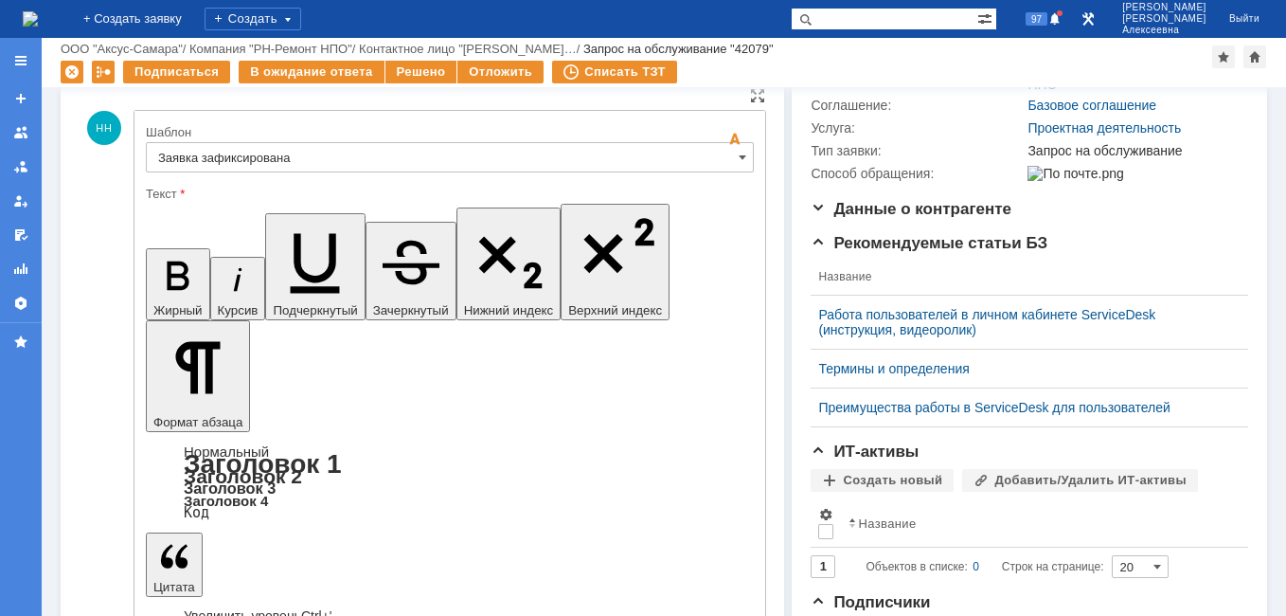
drag, startPoint x: 530, startPoint y: 4553, endPoint x: 186, endPoint y: 4560, distance: 344.8
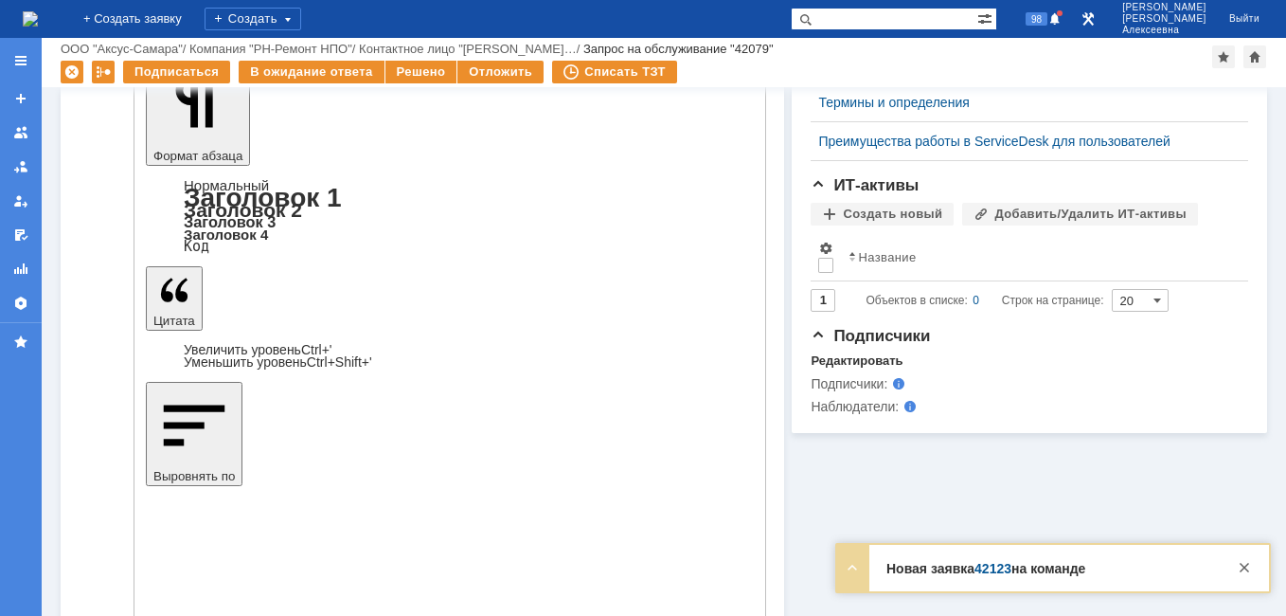
scroll to position [568, 0]
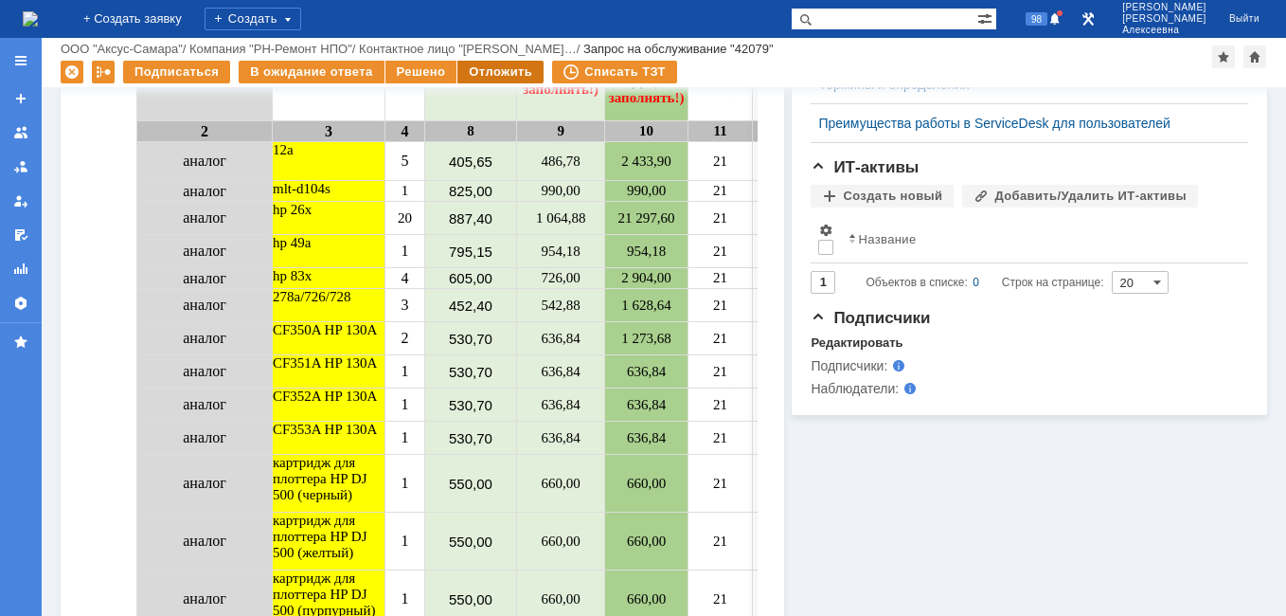
scroll to position [0, 0]
click at [491, 68] on div "Отложить" at bounding box center [500, 72] width 86 height 23
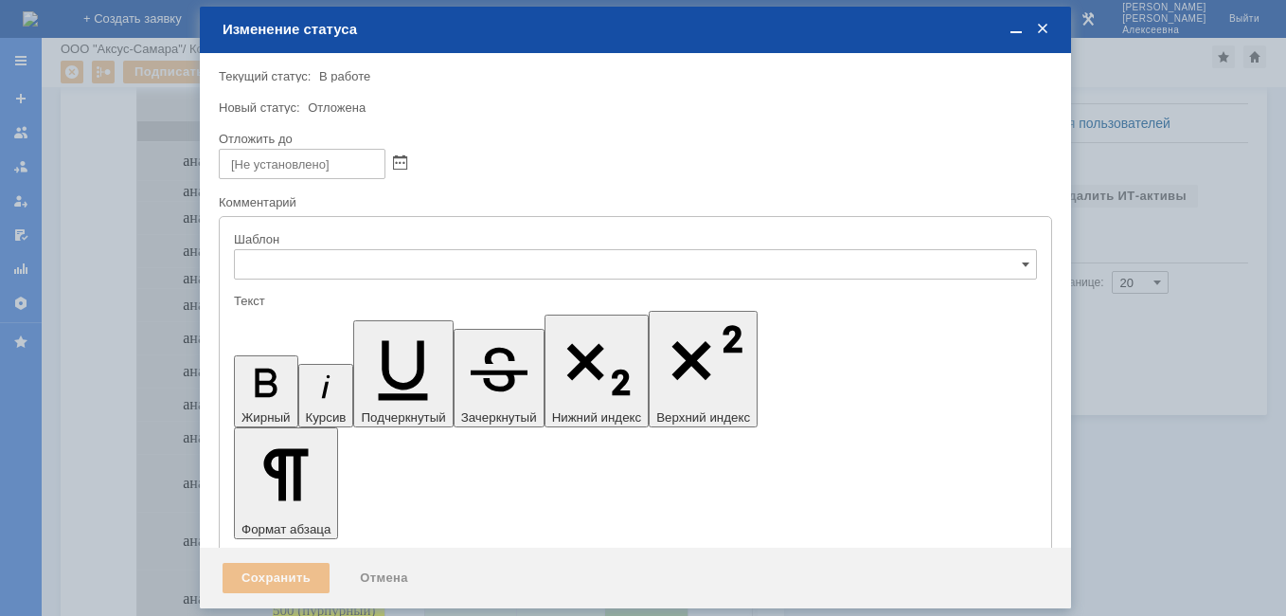
type input "[не указано]"
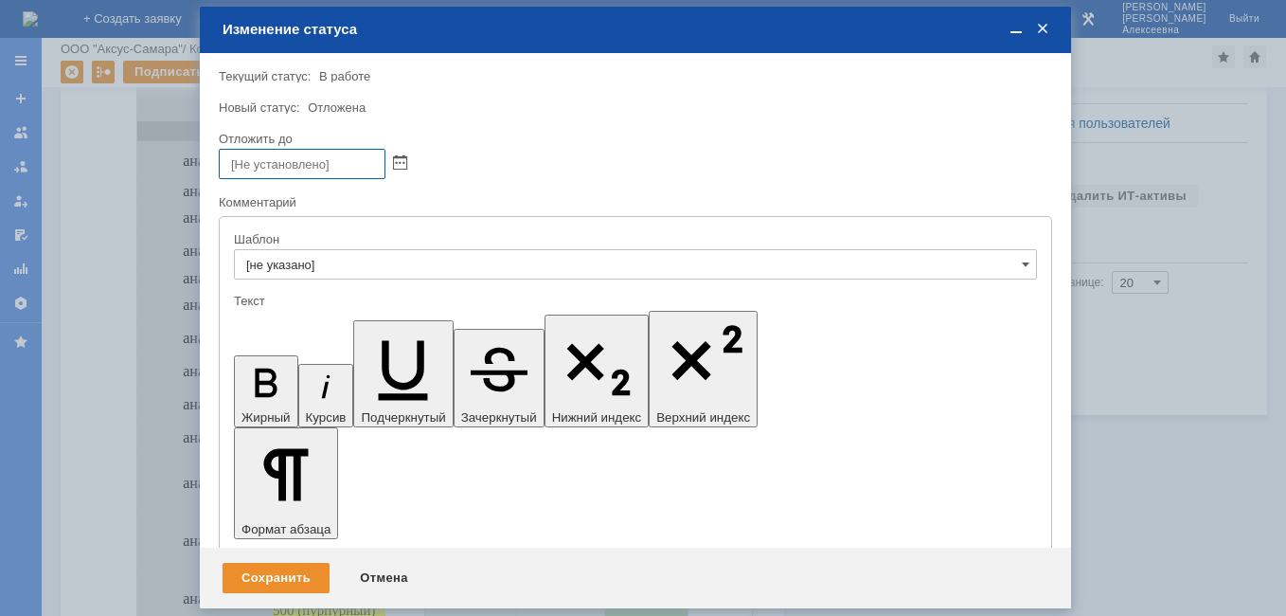
click at [1044, 30] on span at bounding box center [1042, 29] width 19 height 17
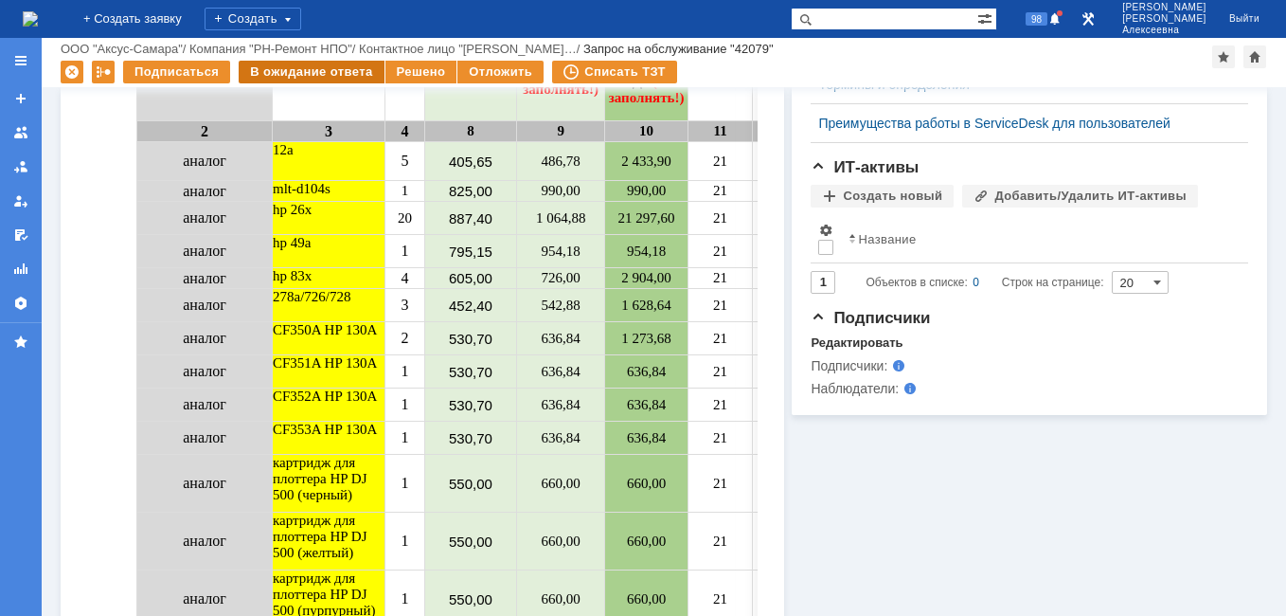
click at [289, 70] on div "В ожидание ответа" at bounding box center [311, 72] width 145 height 23
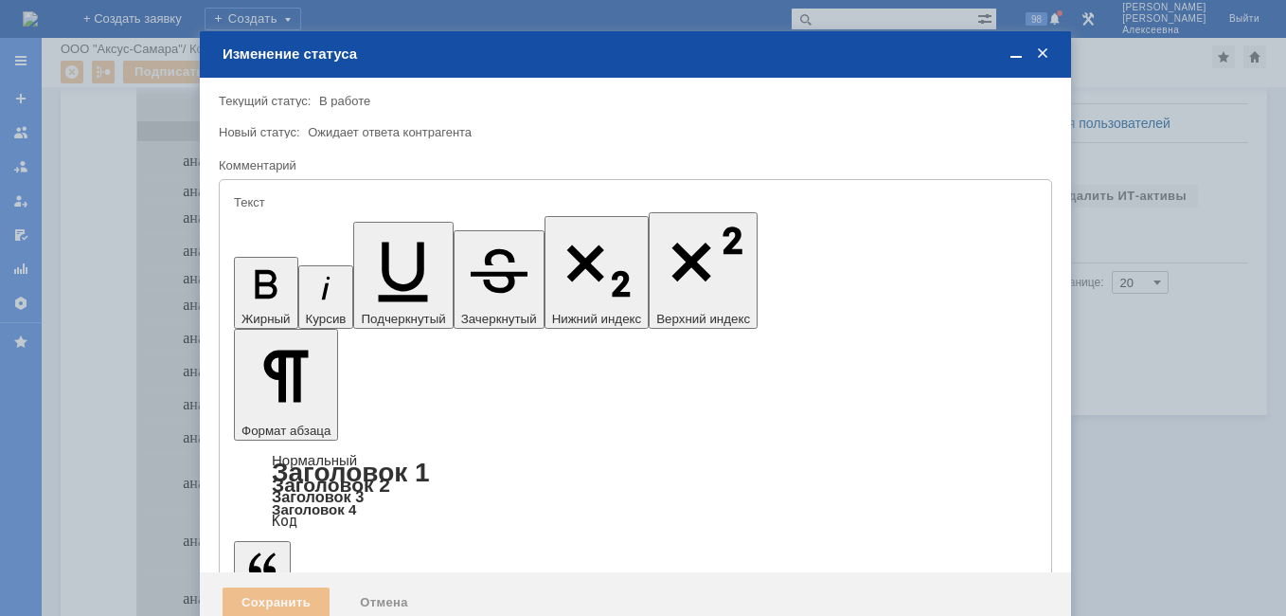
type input "[не указано]"
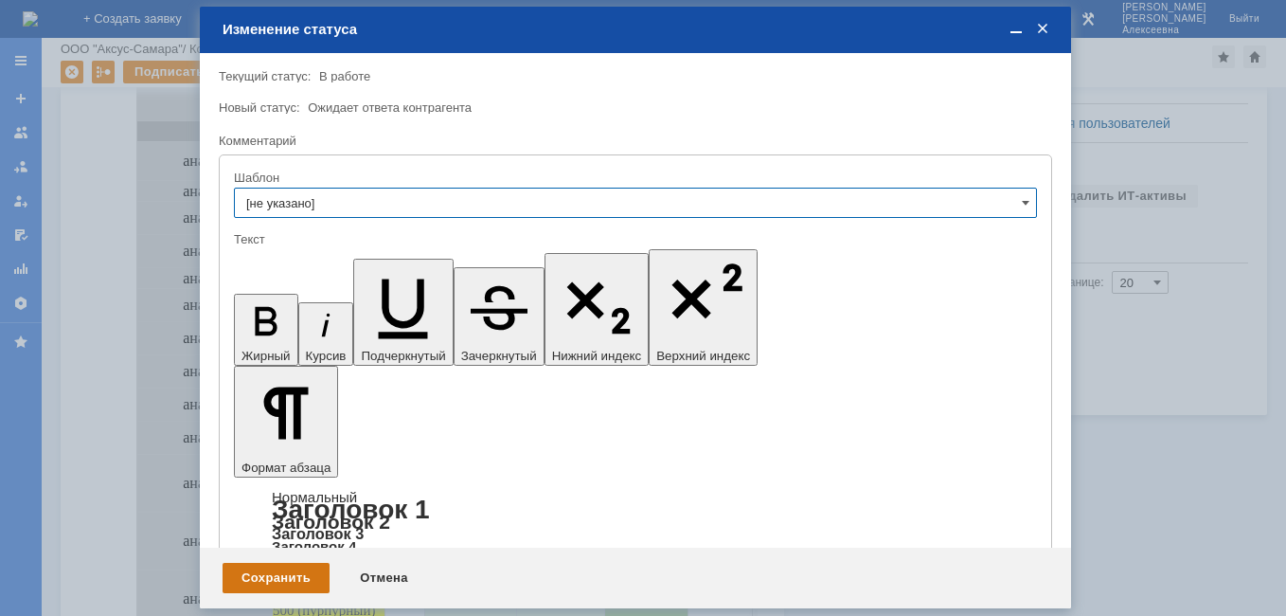
click at [270, 578] on div "Сохранить" at bounding box center [276, 577] width 107 height 30
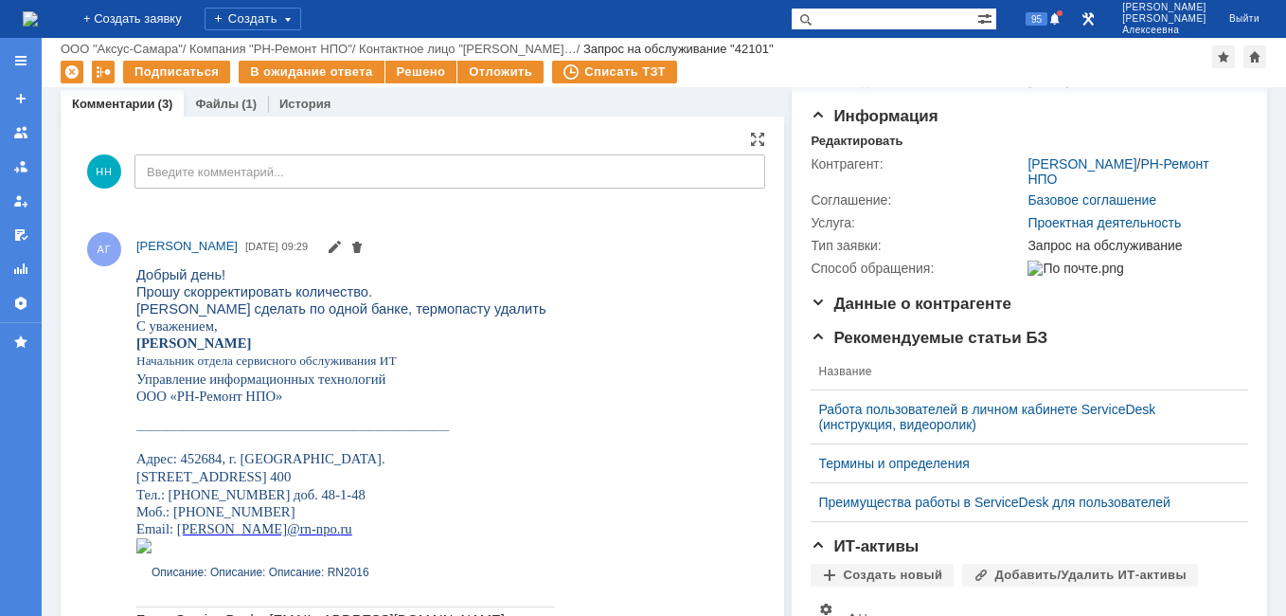
scroll to position [95, 0]
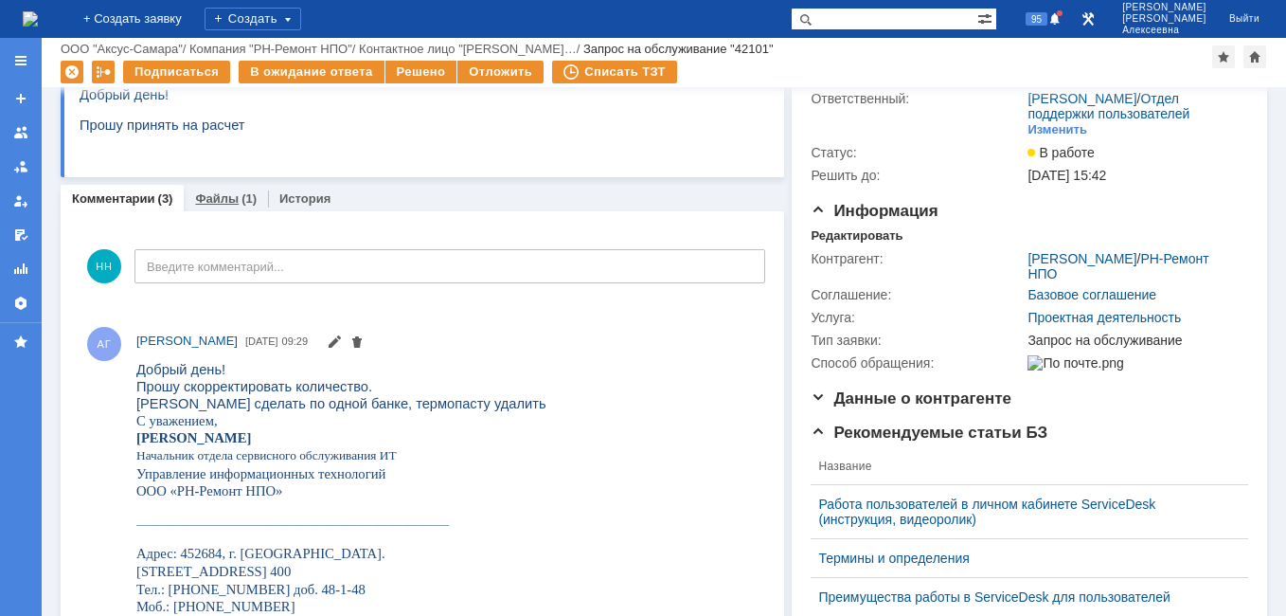
click at [219, 194] on link "Файлы" at bounding box center [217, 198] width 44 height 14
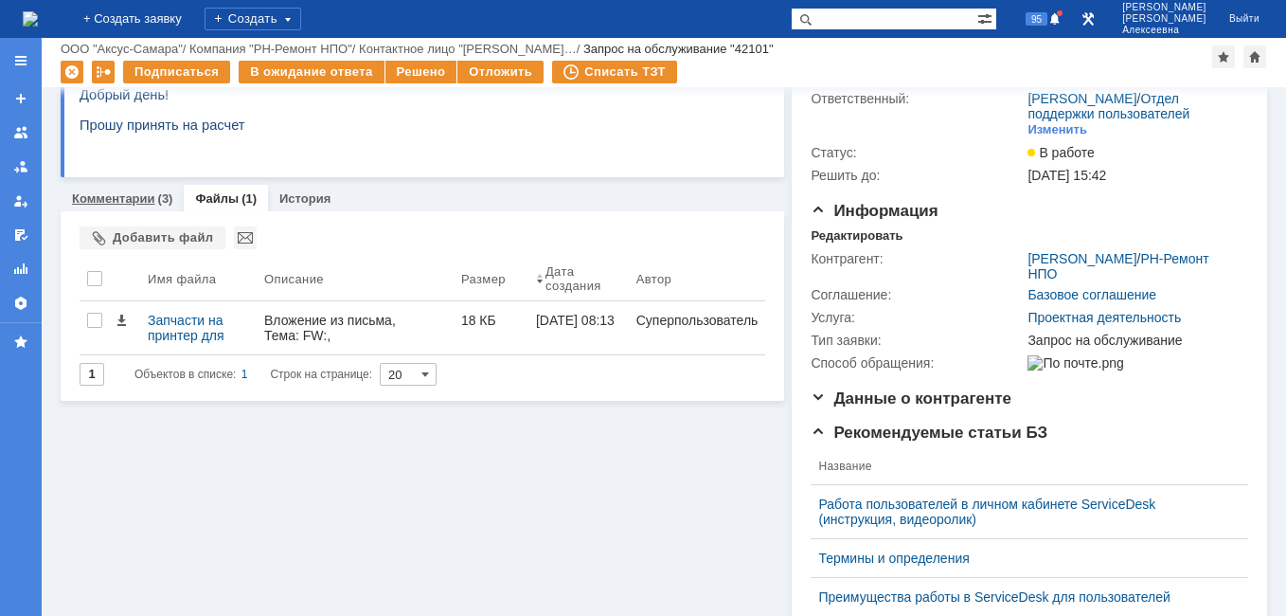
click at [136, 203] on link "Комментарии" at bounding box center [113, 198] width 83 height 14
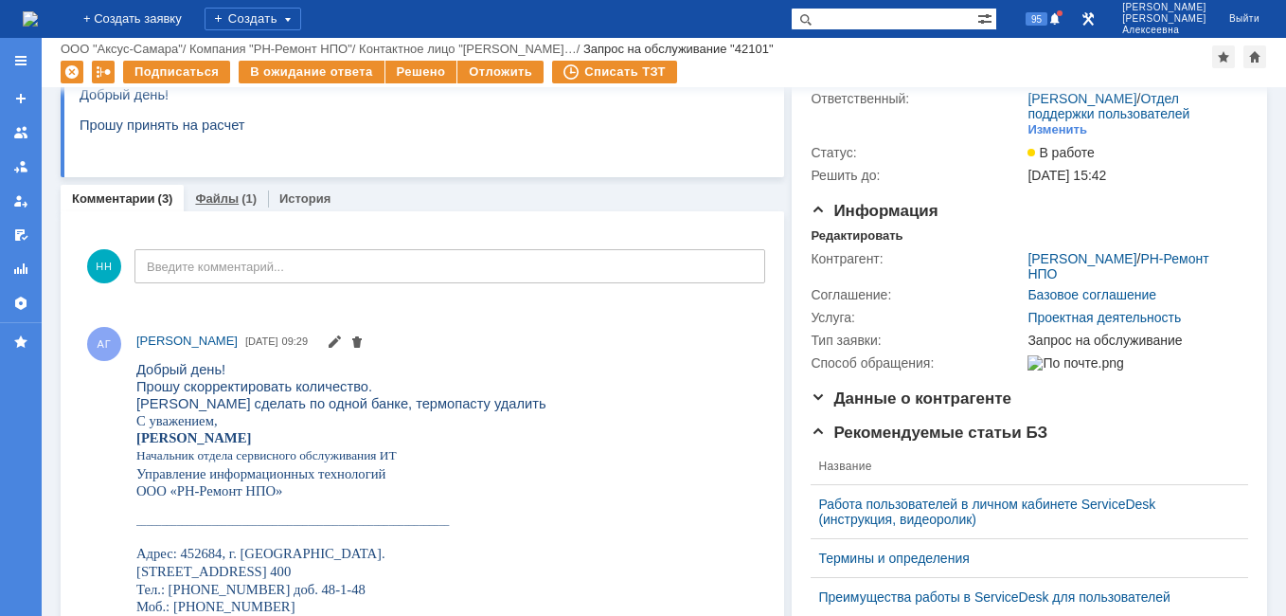
click at [219, 196] on link "Файлы" at bounding box center [217, 198] width 44 height 14
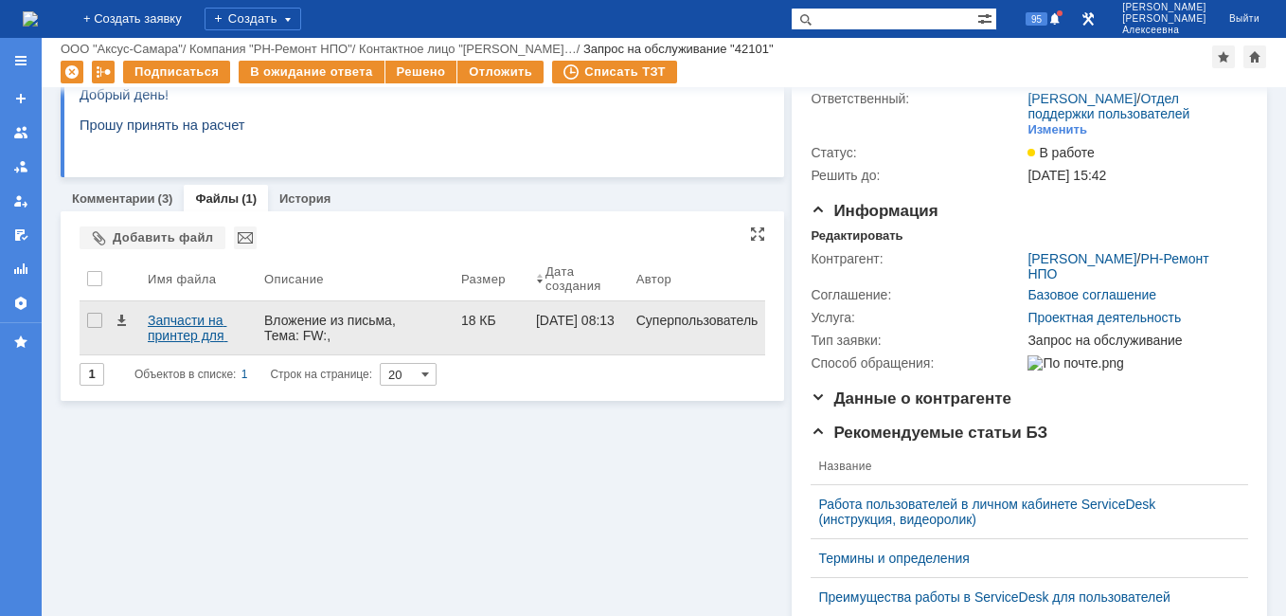
click at [180, 333] on div "Запчасти на принтер для закупки.docx" at bounding box center [198, 327] width 101 height 30
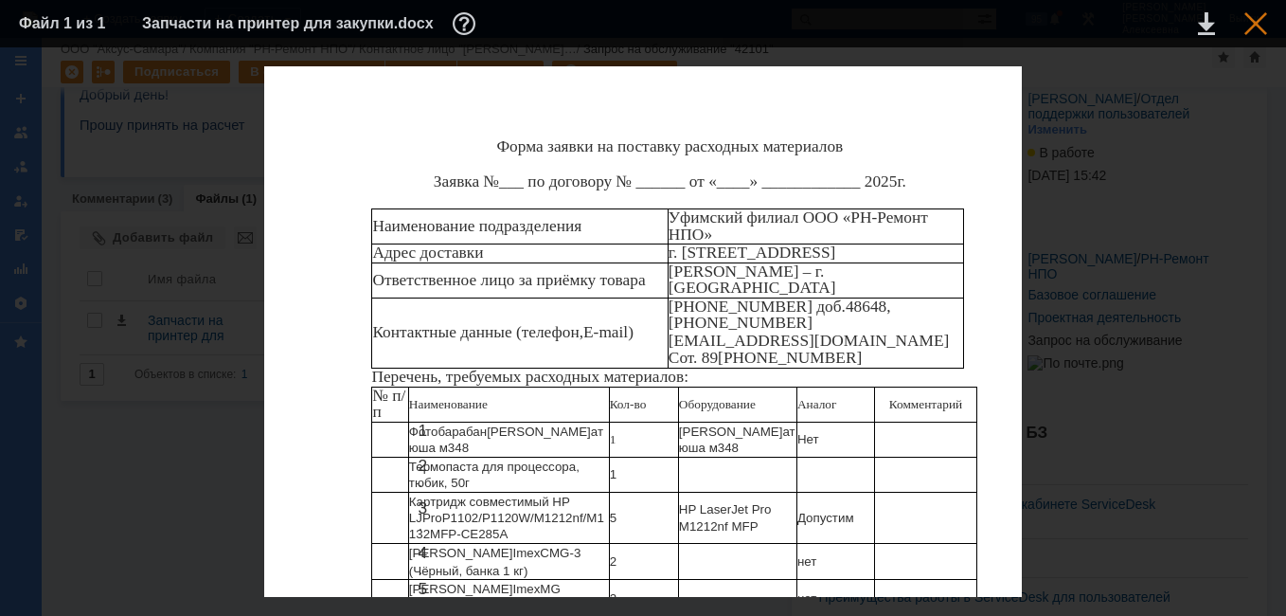
click at [1258, 27] on div at bounding box center [1255, 23] width 23 height 23
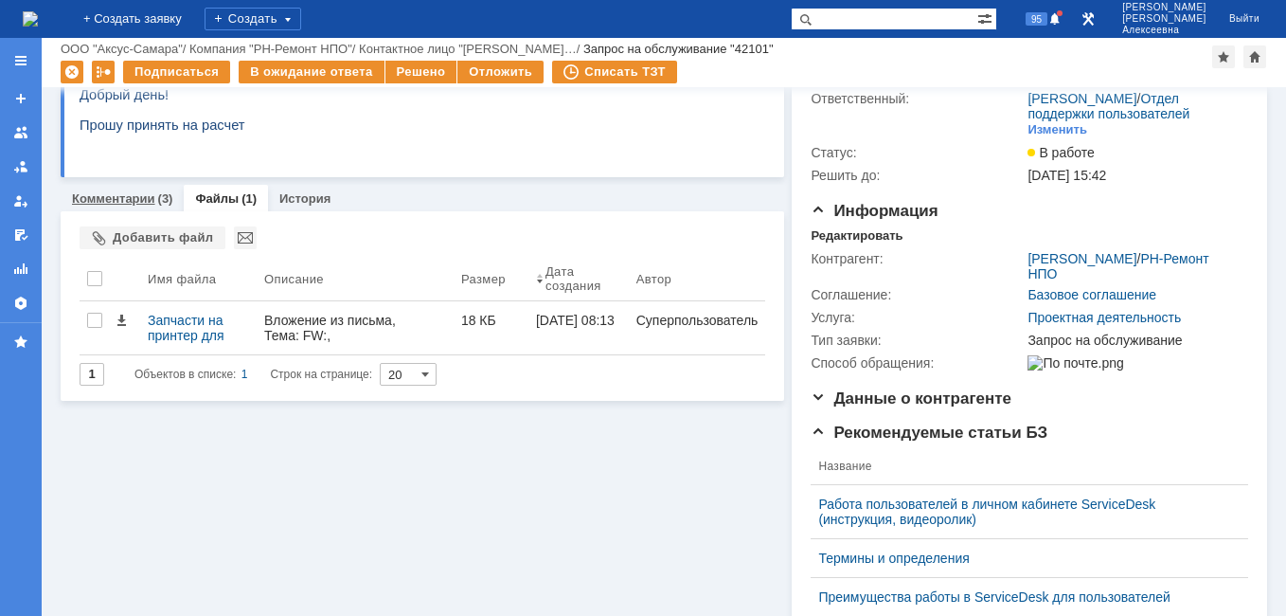
click at [131, 197] on link "Комментарии" at bounding box center [113, 198] width 83 height 14
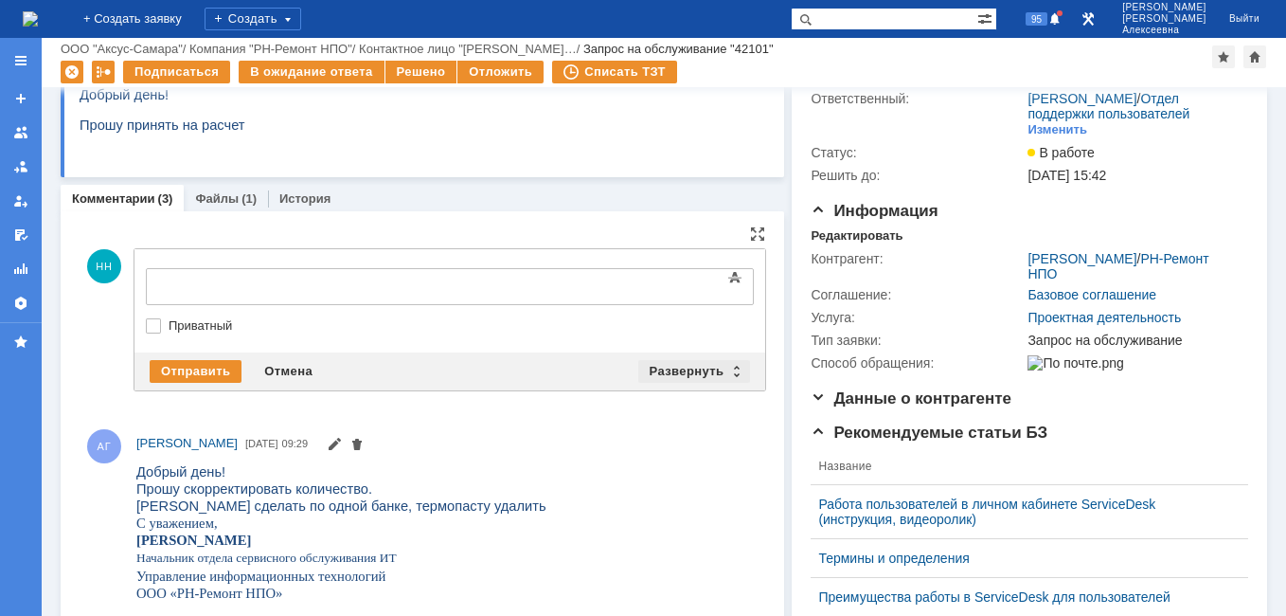
click at [727, 373] on div "Развернуть" at bounding box center [694, 371] width 113 height 23
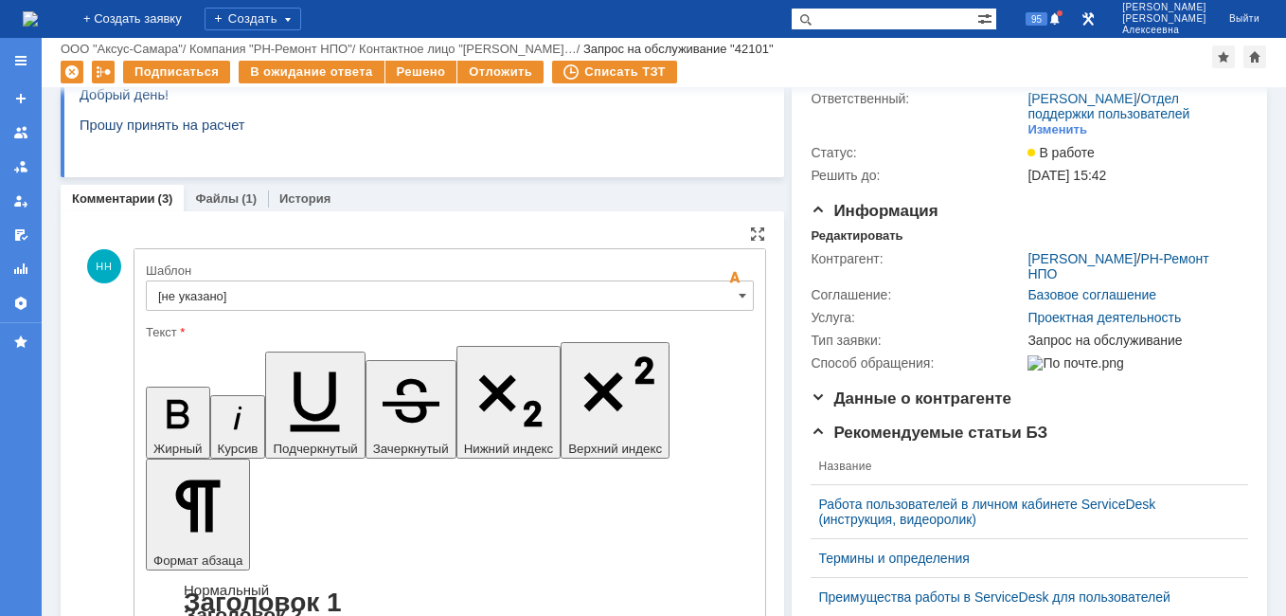
click at [729, 292] on input "[не указано]" at bounding box center [450, 295] width 608 height 30
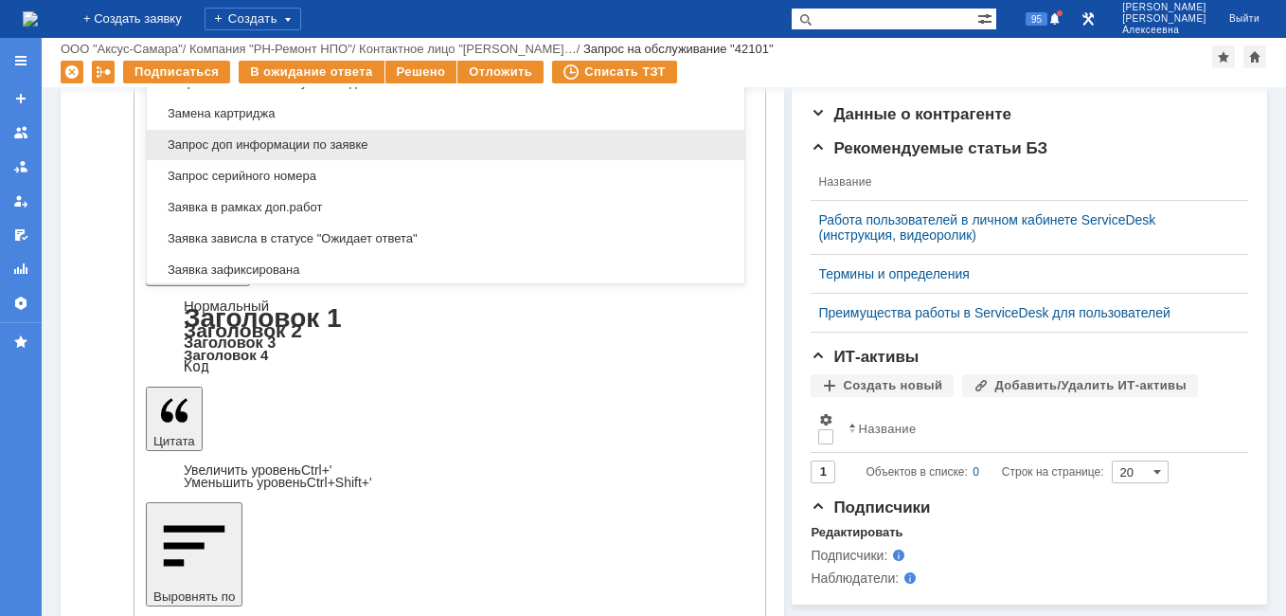
scroll to position [1029, 0]
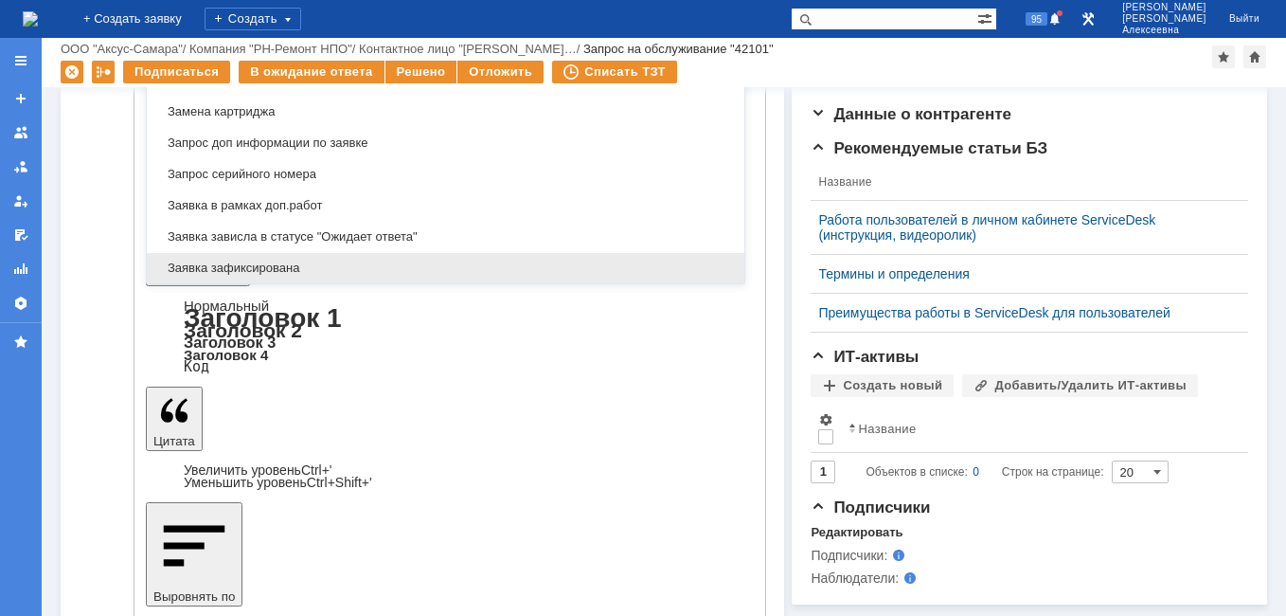
click at [292, 263] on span "Заявка зафиксирована" at bounding box center [445, 267] width 575 height 15
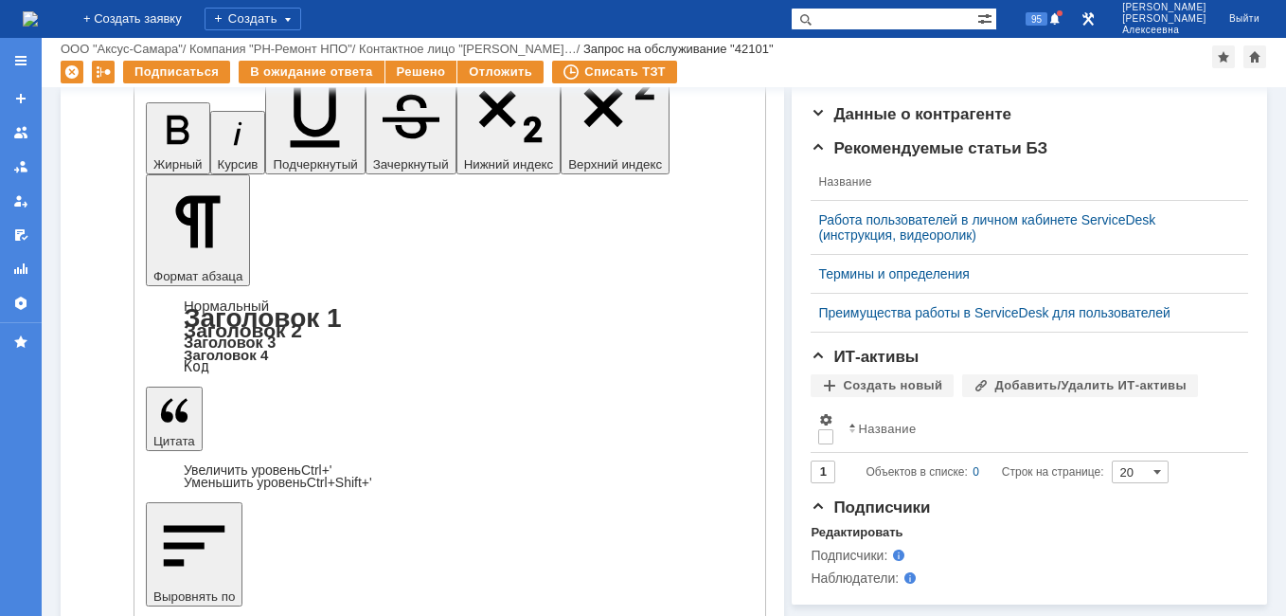
scroll to position [40, 0]
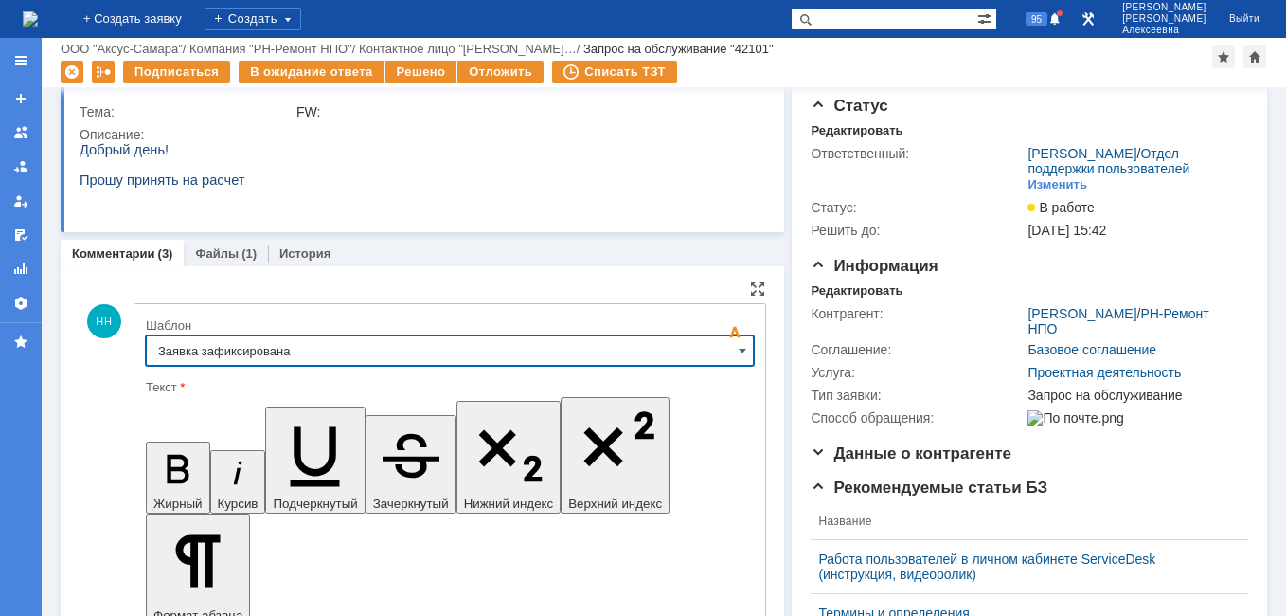
type input "Заявка зафиксирована"
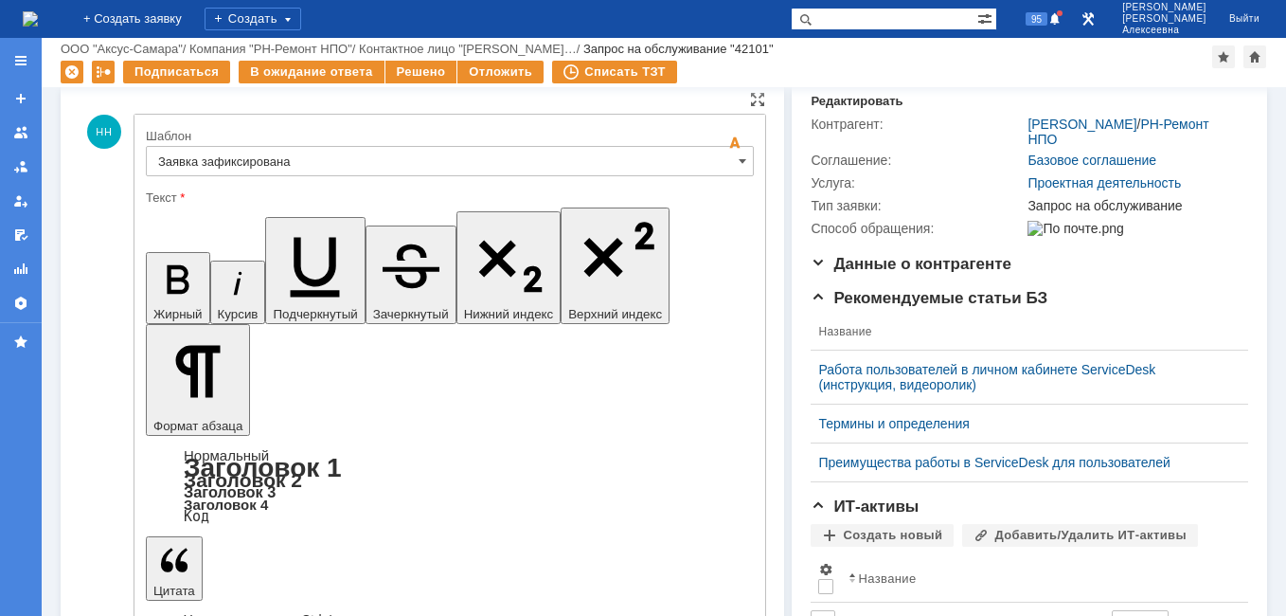
scroll to position [419, 0]
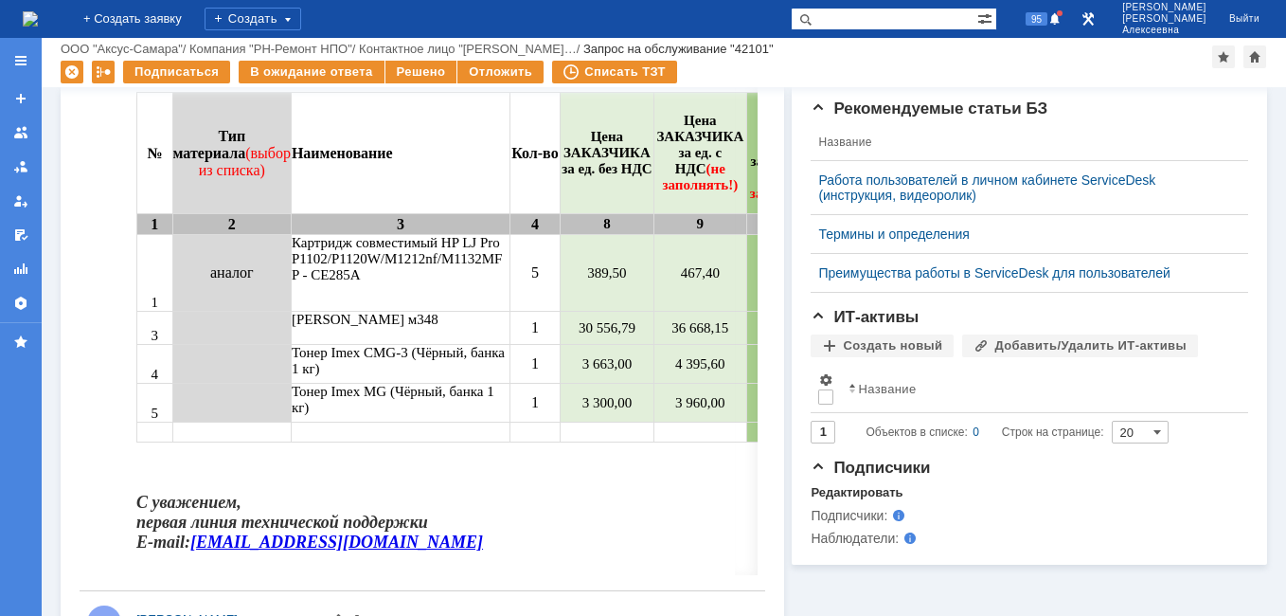
scroll to position [0, 0]
click at [330, 66] on div "В ожидание ответа" at bounding box center [311, 72] width 145 height 23
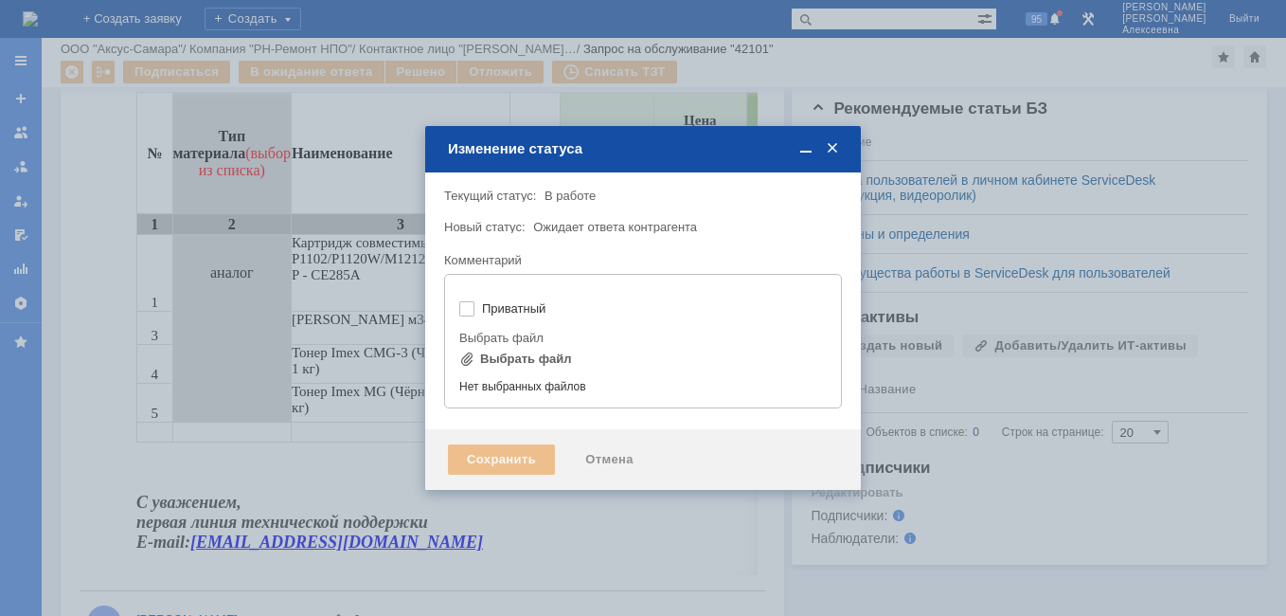
type input "[не указано]"
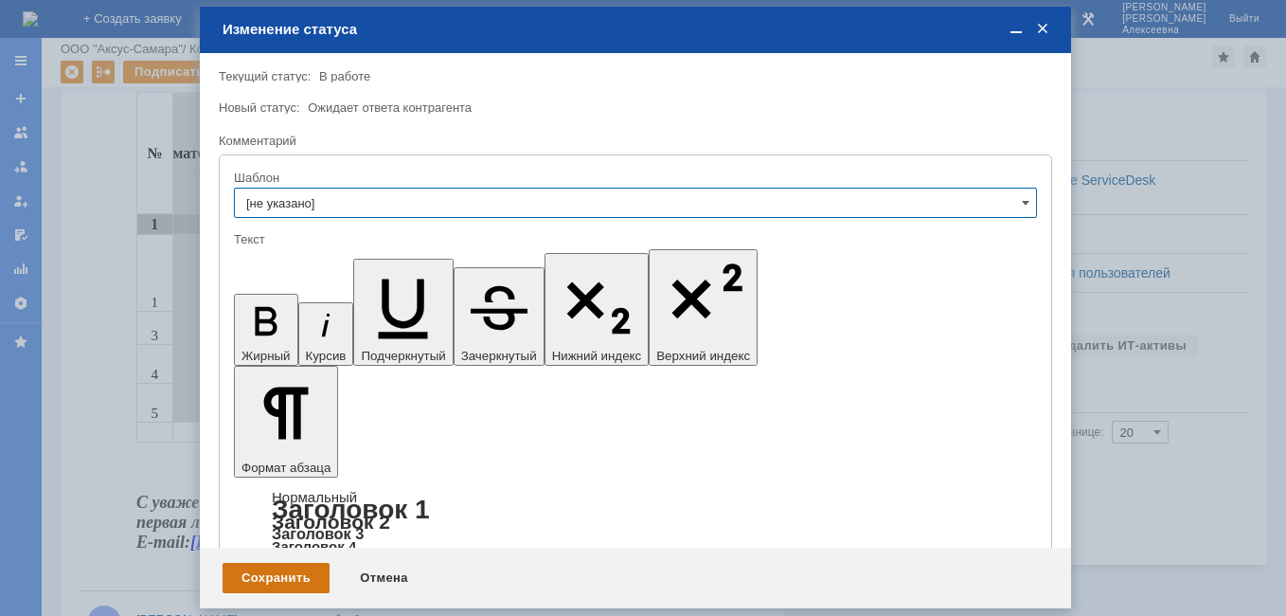
click at [279, 563] on div "Сохранить" at bounding box center [276, 577] width 107 height 30
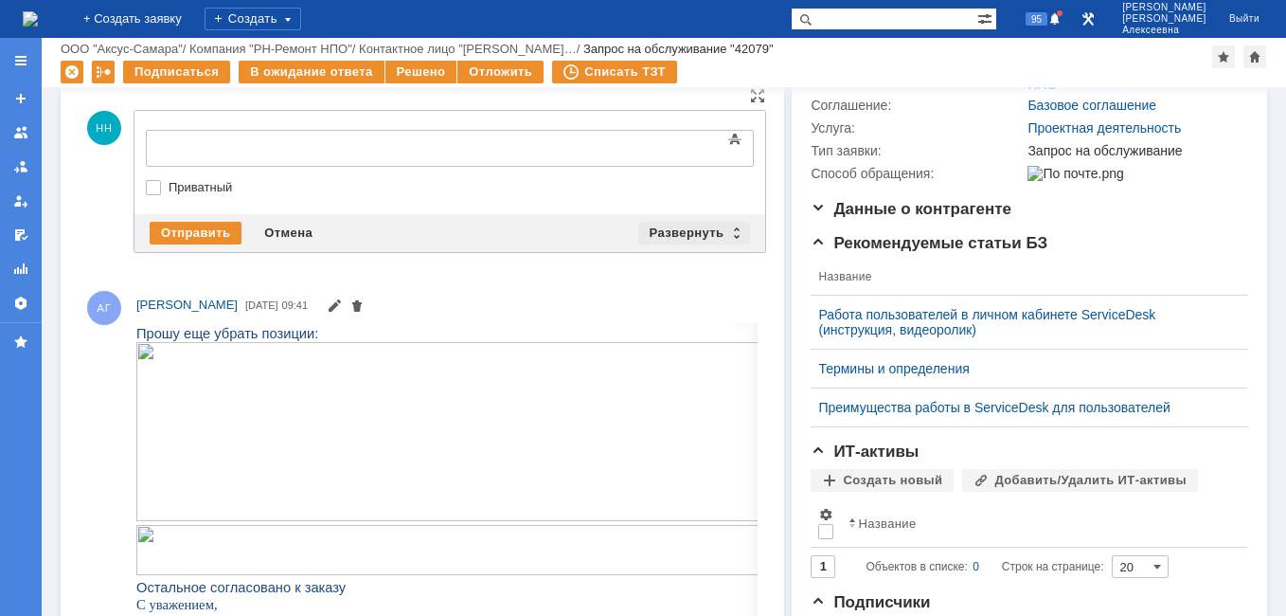
click at [725, 230] on div "Развернуть" at bounding box center [694, 233] width 113 height 23
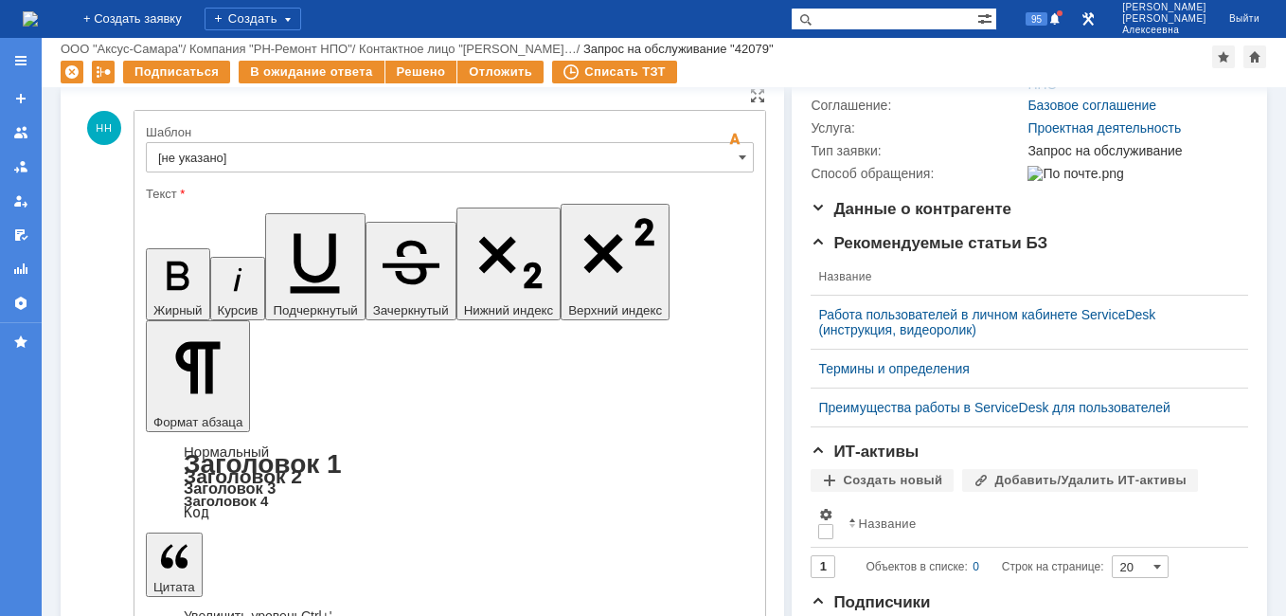
click at [719, 153] on input "[не указано]" at bounding box center [450, 157] width 608 height 30
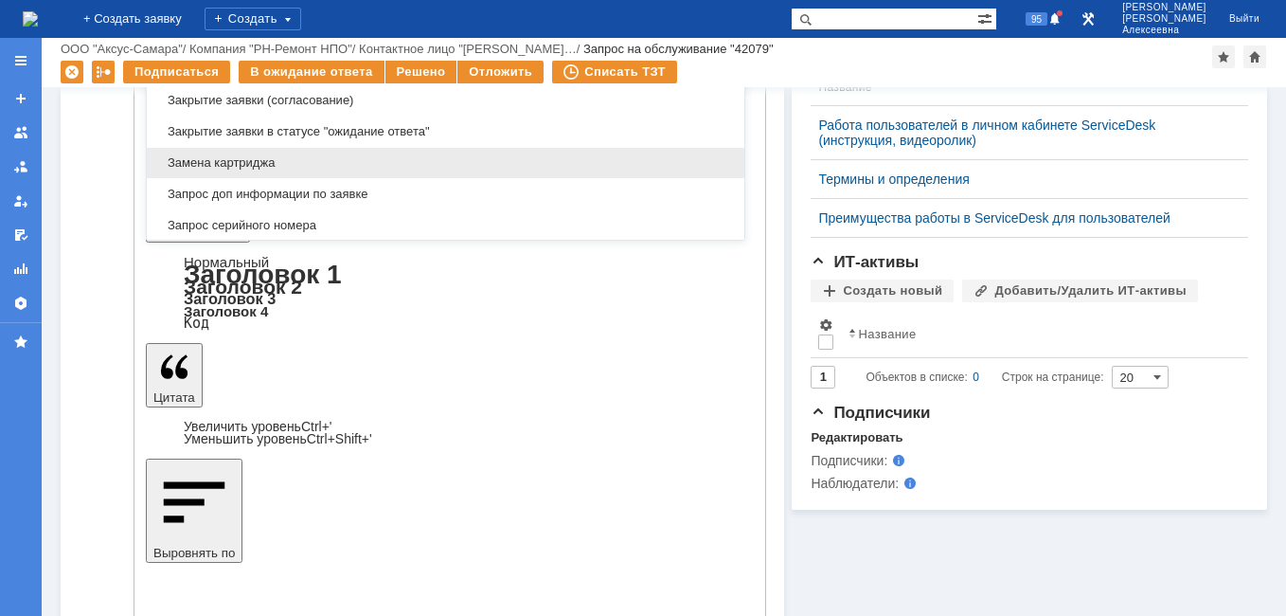
scroll to position [1029, 0]
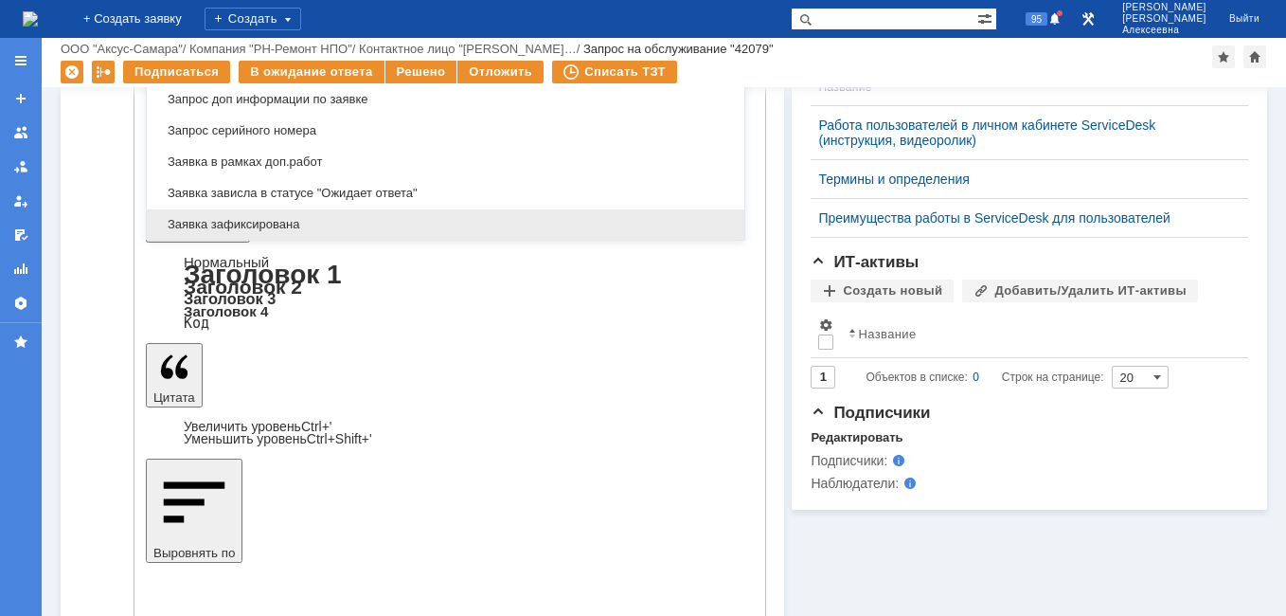
click at [283, 221] on span "Заявка зафиксирована" at bounding box center [445, 224] width 575 height 15
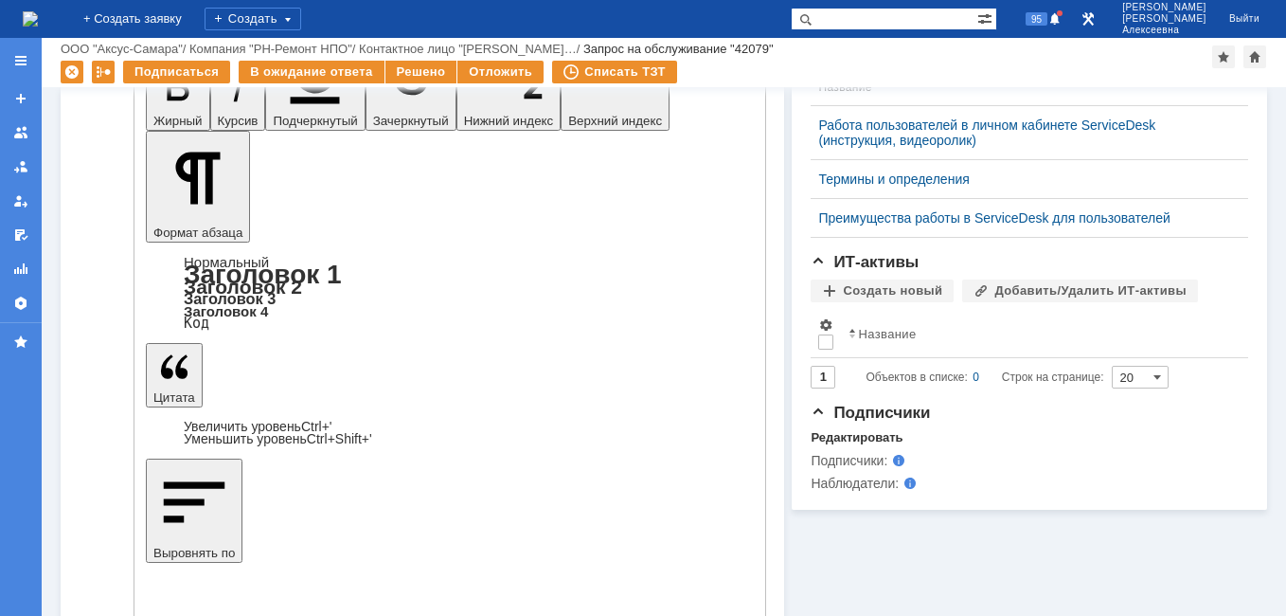
scroll to position [91, 0]
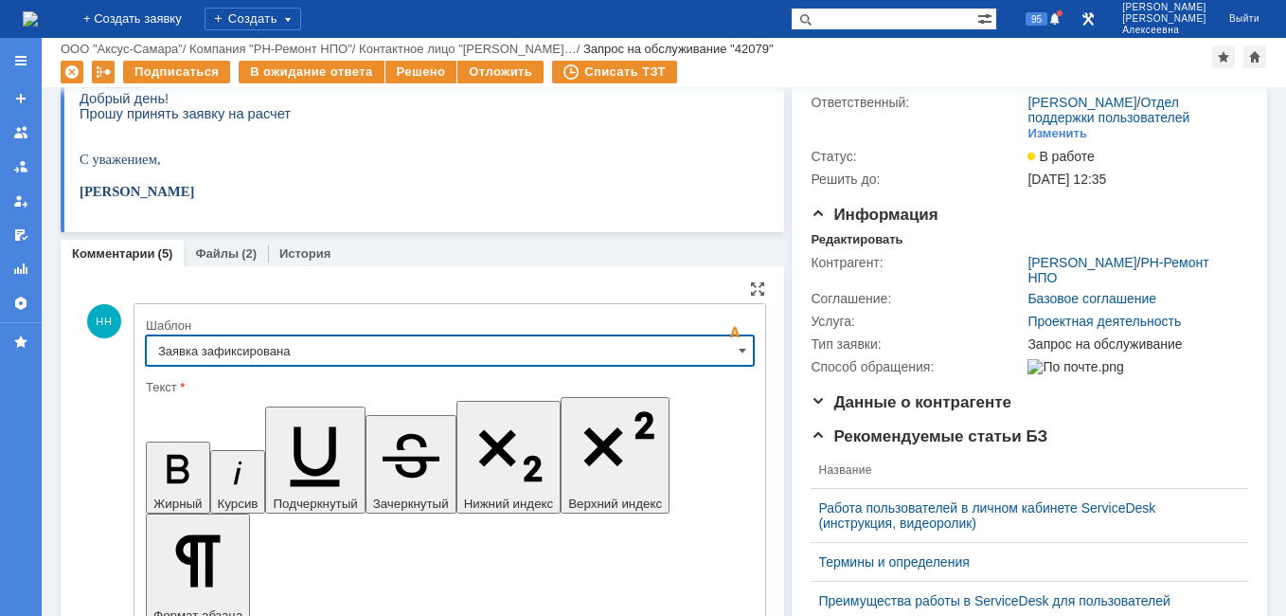
type input "Заявка зафиксирована"
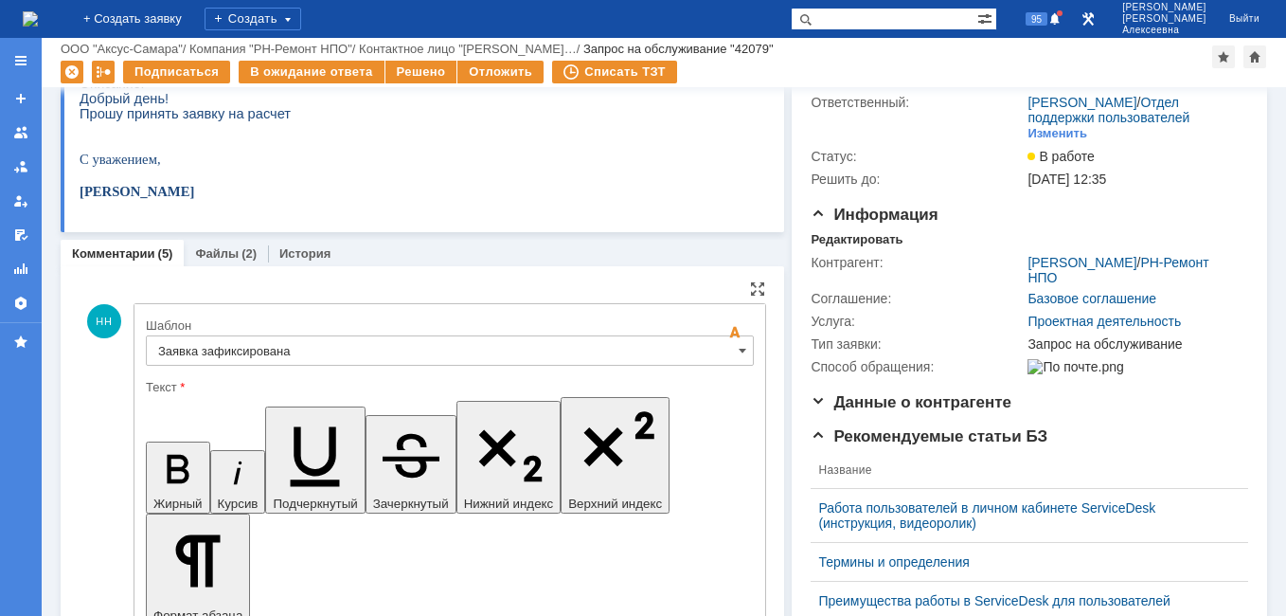
drag, startPoint x: 576, startPoint y: 4750, endPoint x: 176, endPoint y: 4748, distance: 399.6
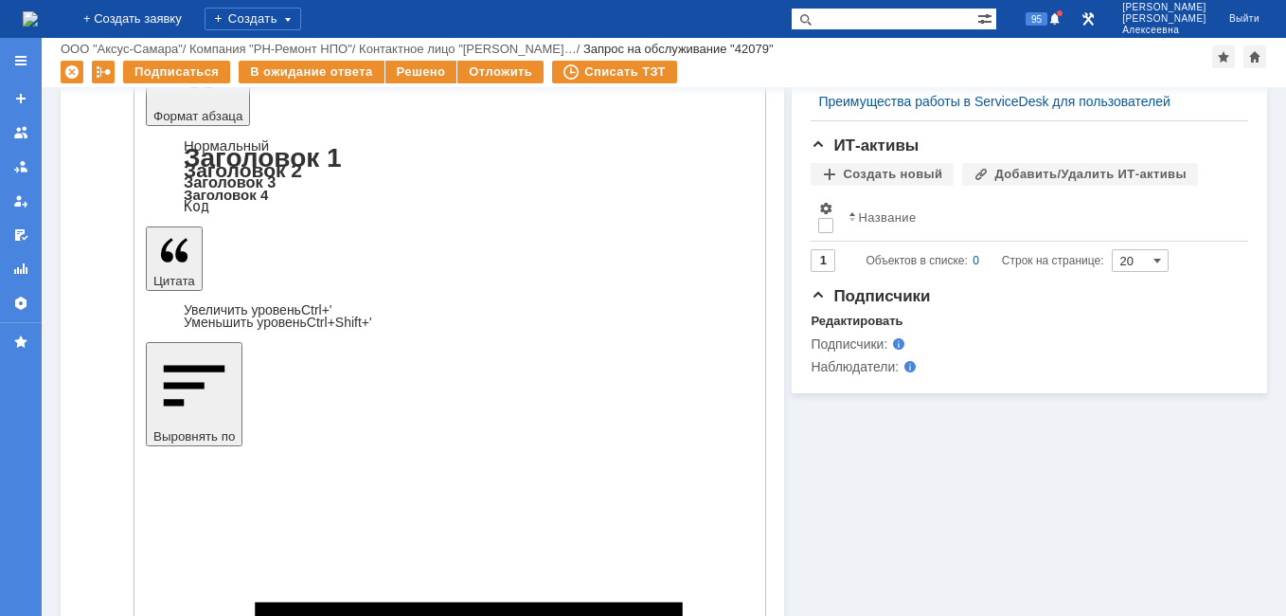
scroll to position [564, 0]
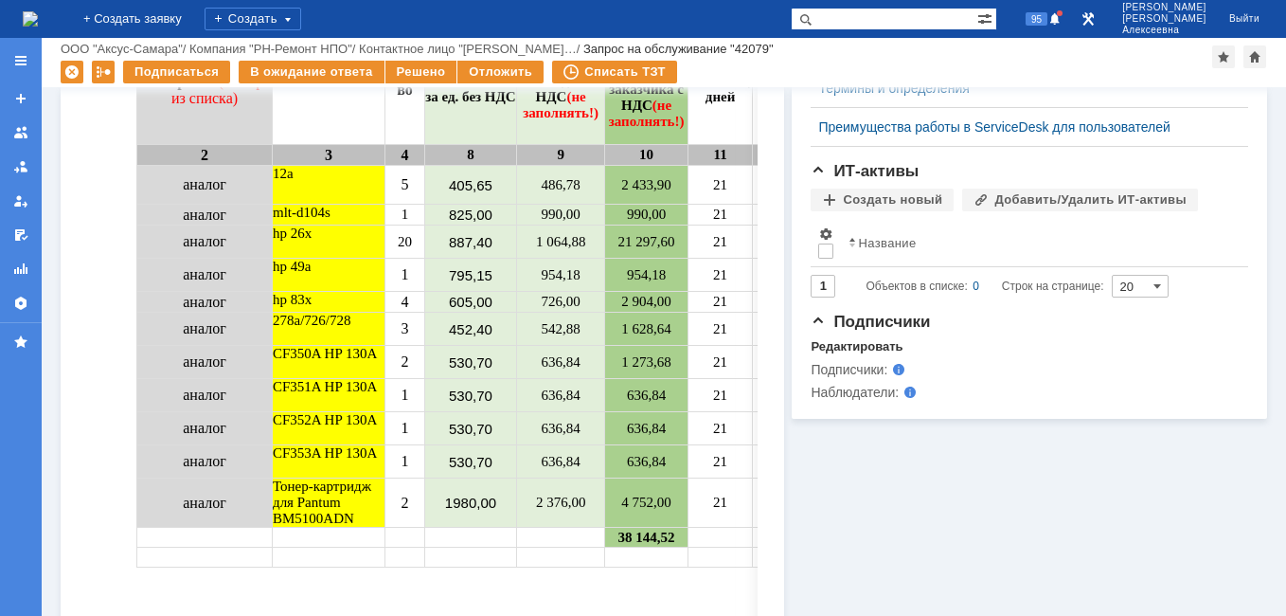
scroll to position [0, 0]
click at [480, 74] on div "Отложить" at bounding box center [500, 72] width 86 height 23
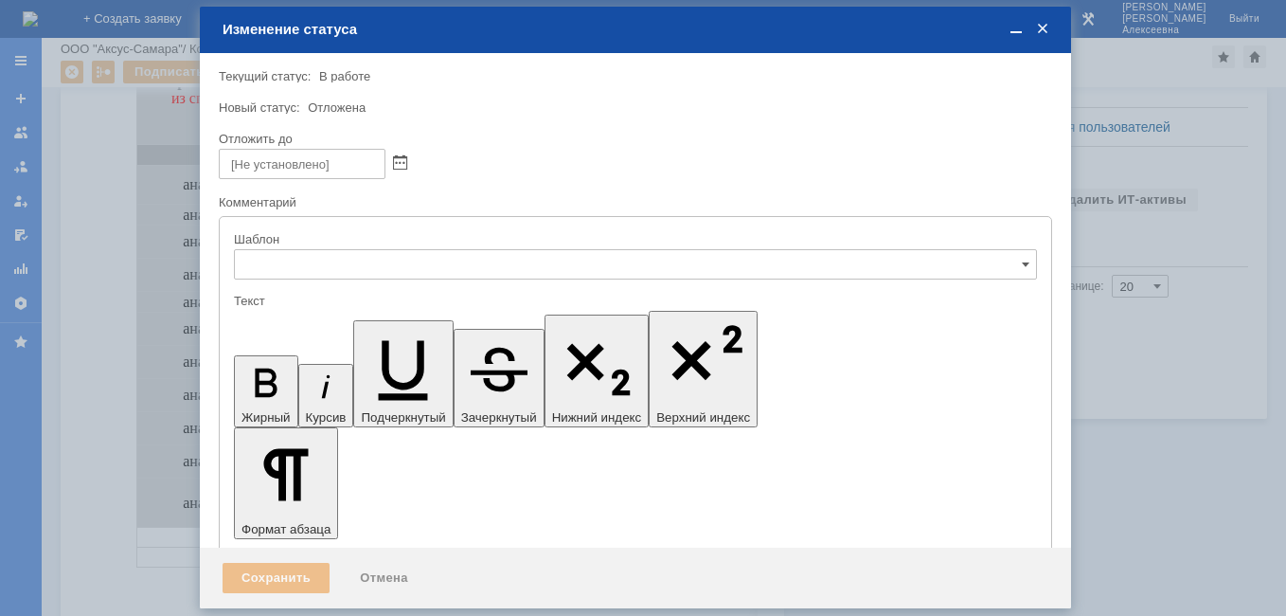
type input "[не указано]"
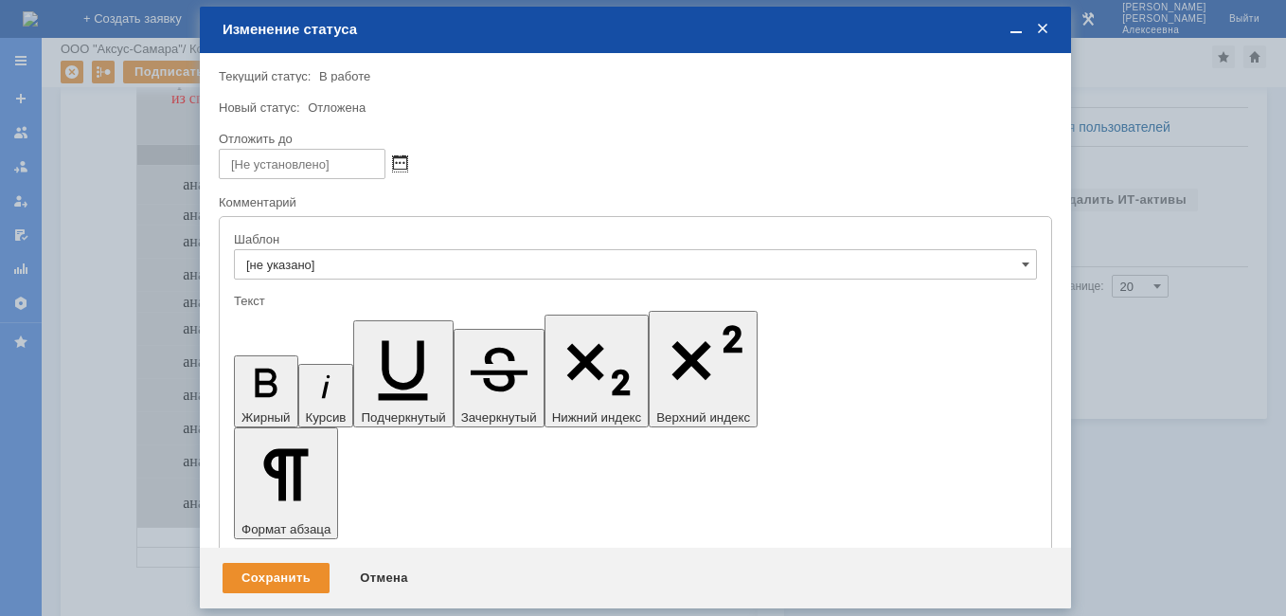
click at [401, 158] on span at bounding box center [400, 163] width 14 height 15
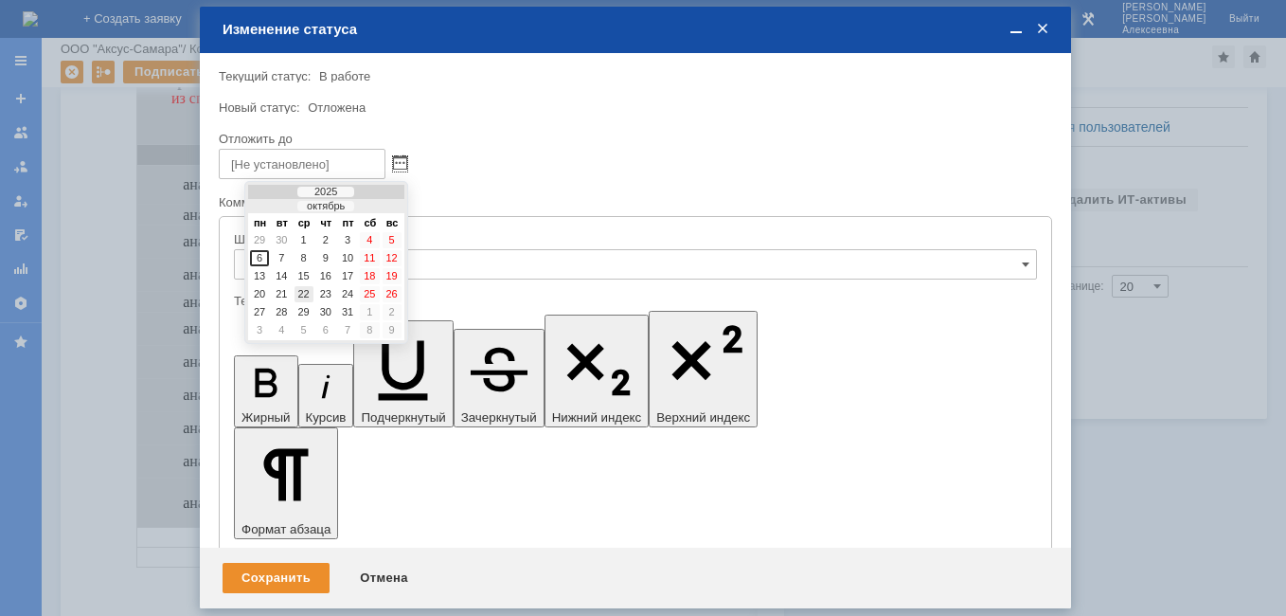
click at [304, 293] on div "22" at bounding box center [303, 294] width 19 height 16
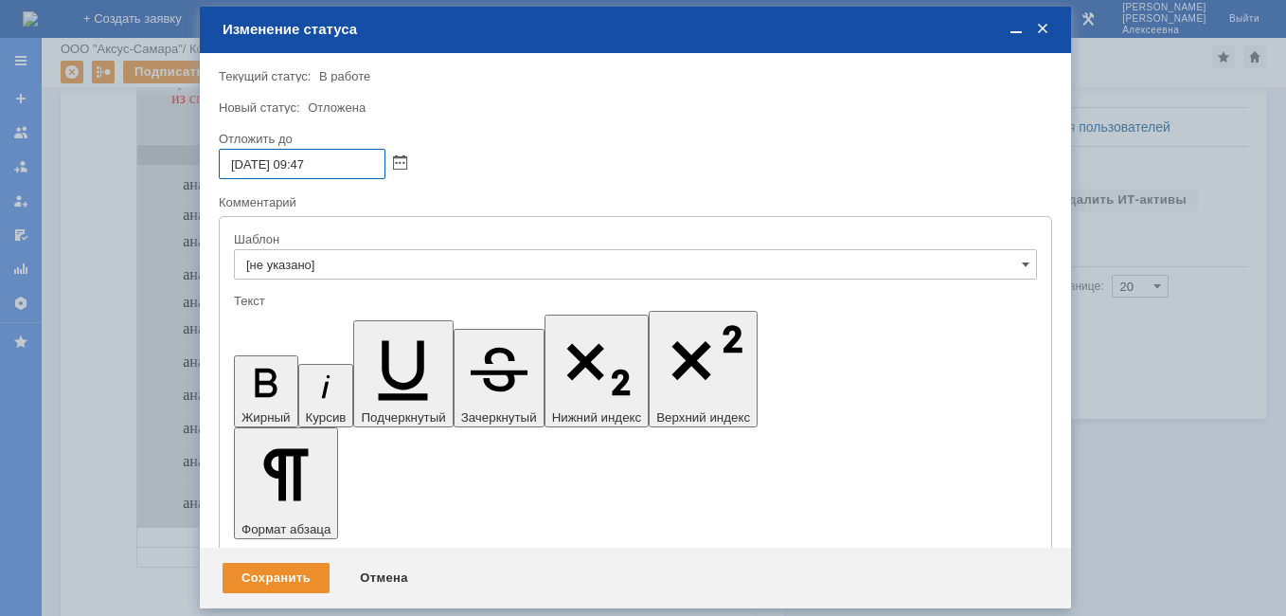
click at [311, 166] on input "22.10.2025 09:47" at bounding box center [302, 164] width 167 height 30
click at [347, 165] on input "22.10.2025 16:47" at bounding box center [302, 164] width 167 height 30
type input "[DATE] 16:00"
click at [271, 576] on div "Сохранить" at bounding box center [276, 577] width 107 height 30
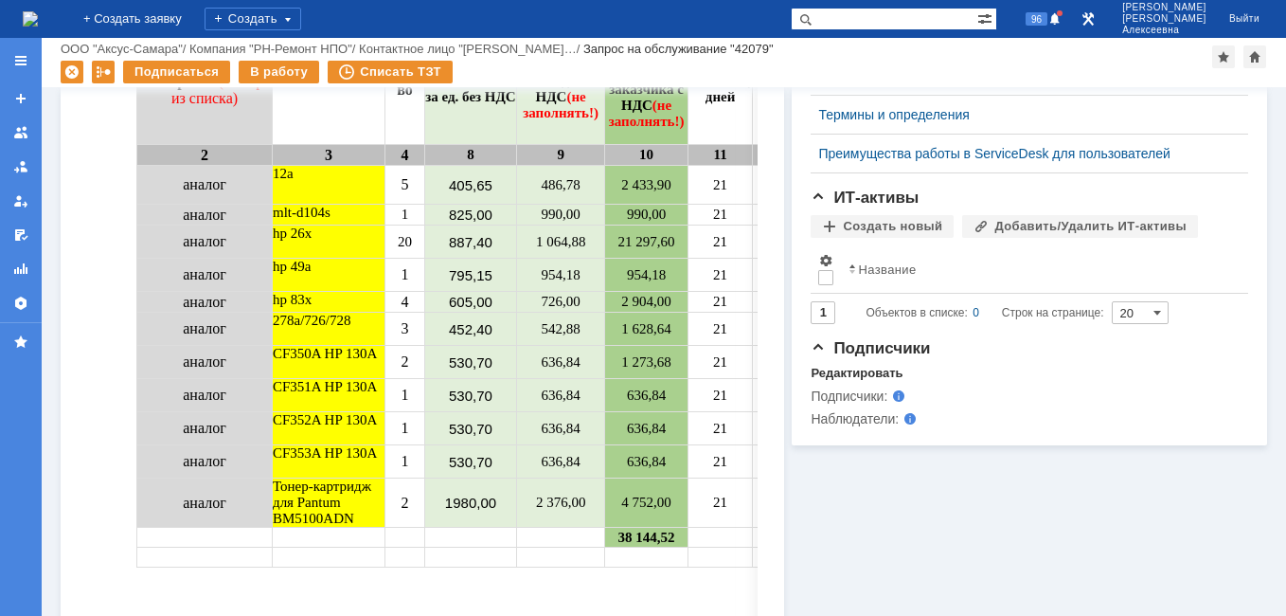
click at [38, 15] on img at bounding box center [30, 18] width 15 height 15
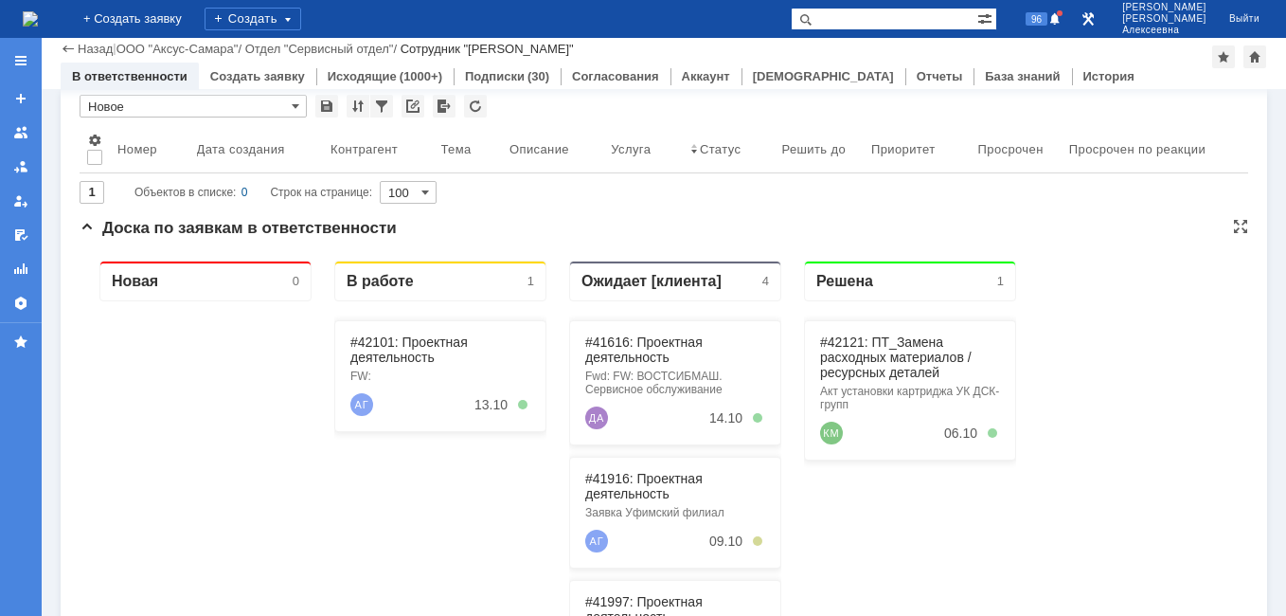
scroll to position [95, 0]
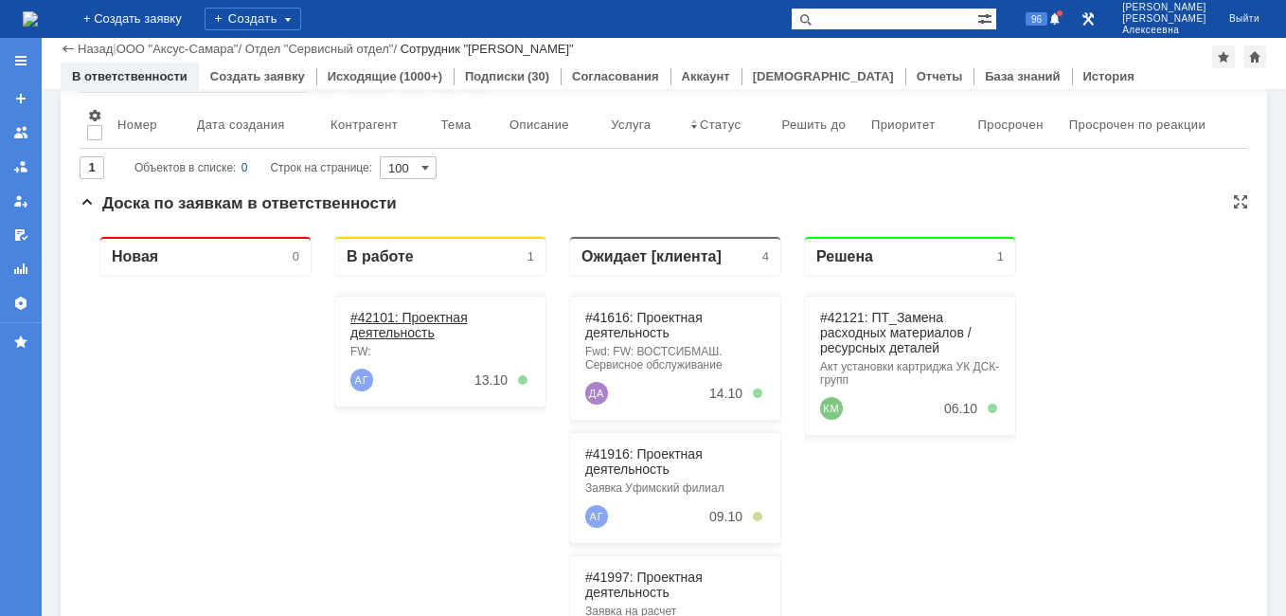
click at [395, 314] on link "#42101: Проектная деятельность" at bounding box center [408, 325] width 117 height 30
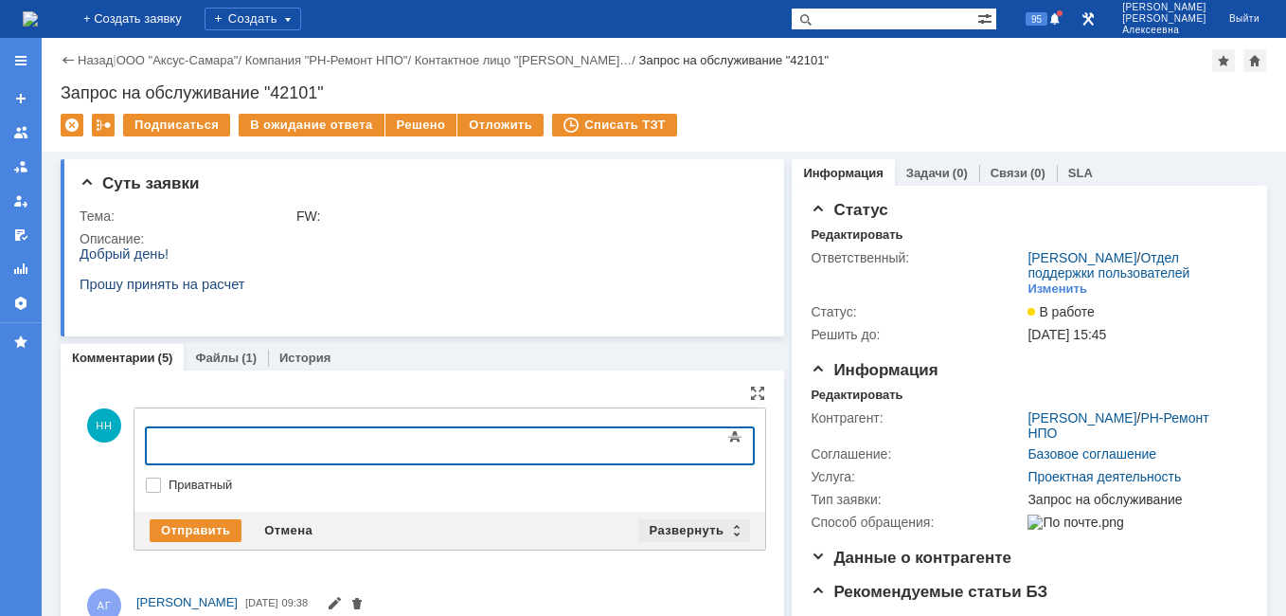
click at [725, 536] on div "Развернуть" at bounding box center [694, 530] width 113 height 23
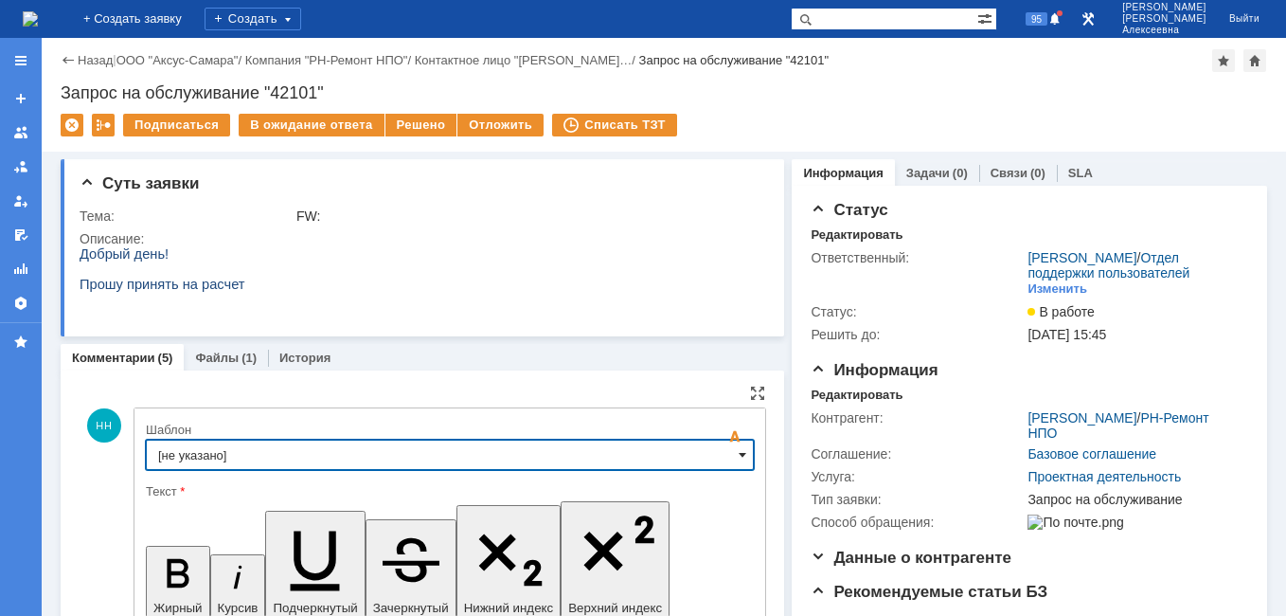
click at [738, 451] on div "[не указано]" at bounding box center [450, 454] width 608 height 30
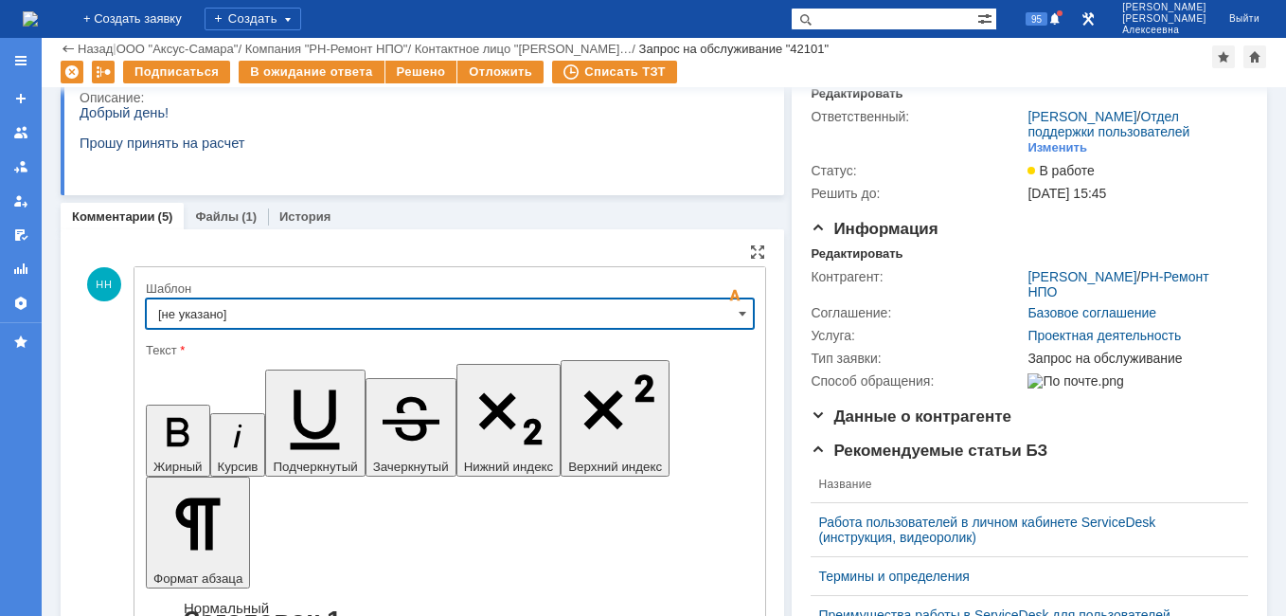
scroll to position [284, 0]
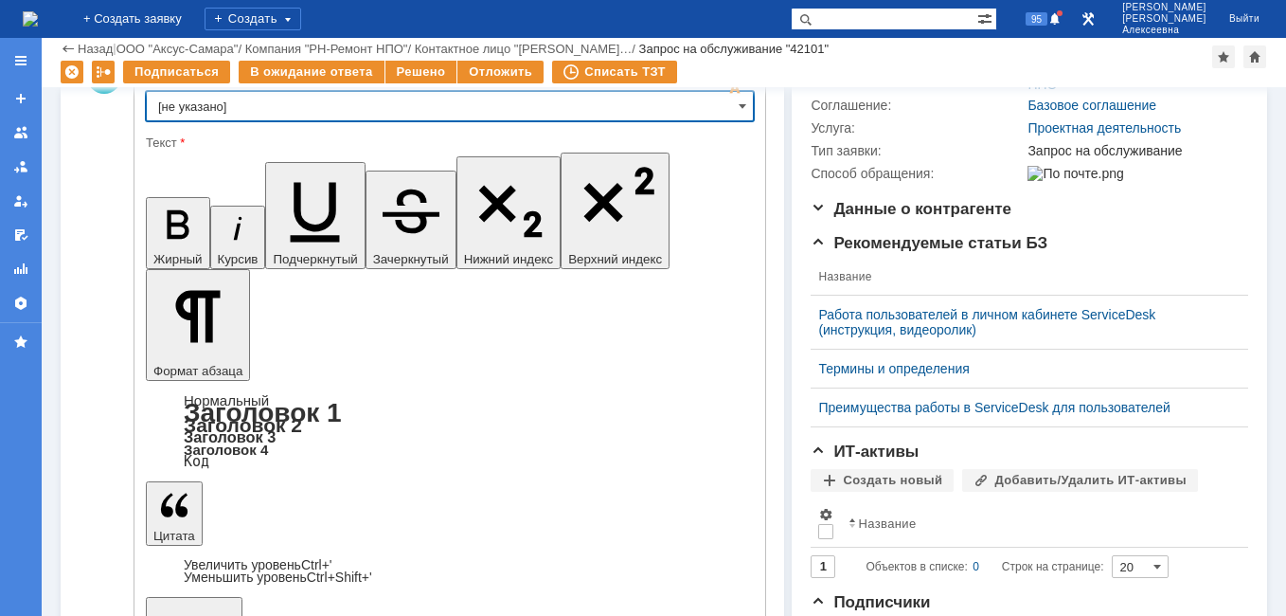
click at [728, 109] on input "[не указано]" at bounding box center [450, 106] width 608 height 30
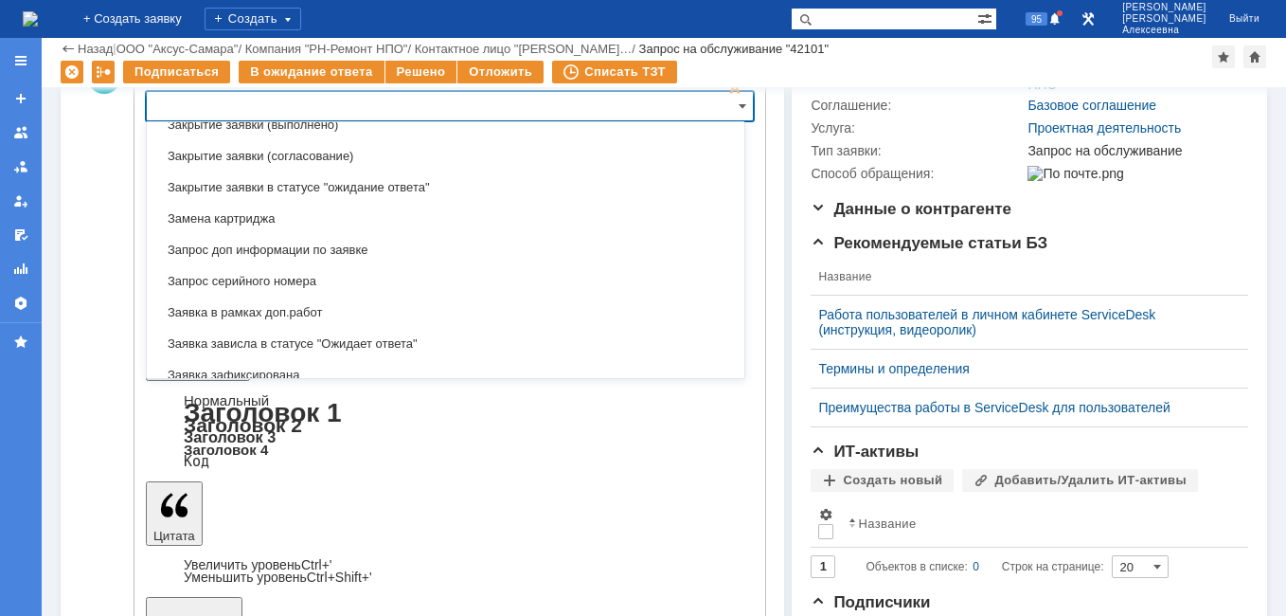
scroll to position [1124, 0]
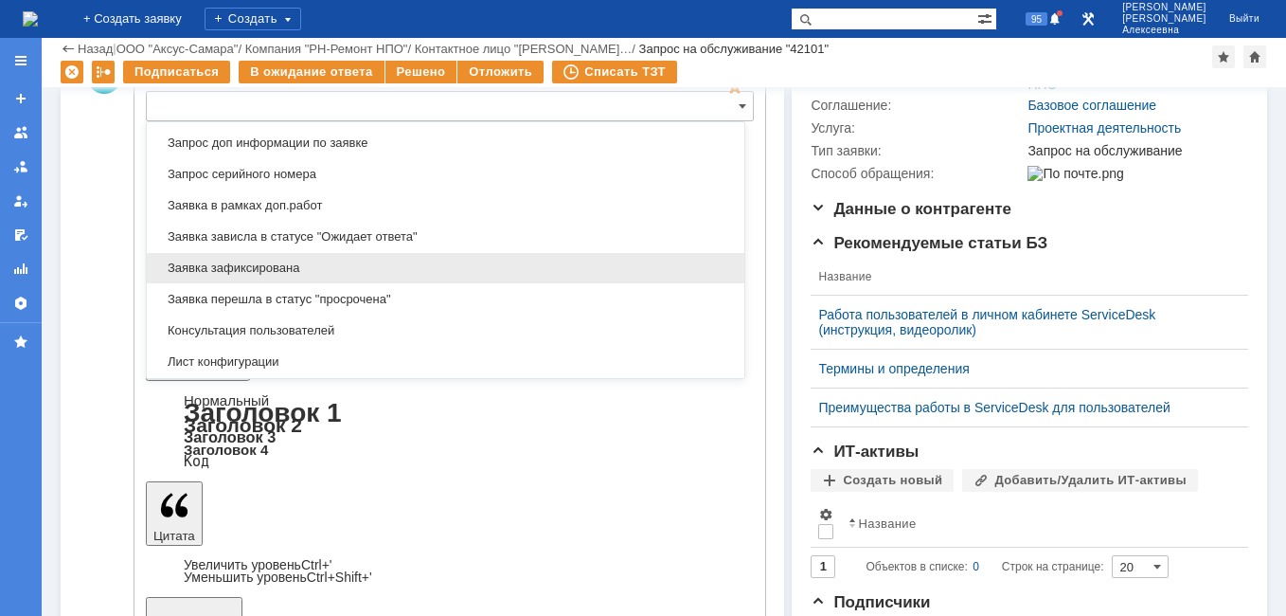
drag, startPoint x: 296, startPoint y: 268, endPoint x: 150, endPoint y: 62, distance: 253.3
click at [296, 268] on span "Заявка зафиксирована" at bounding box center [445, 267] width 575 height 15
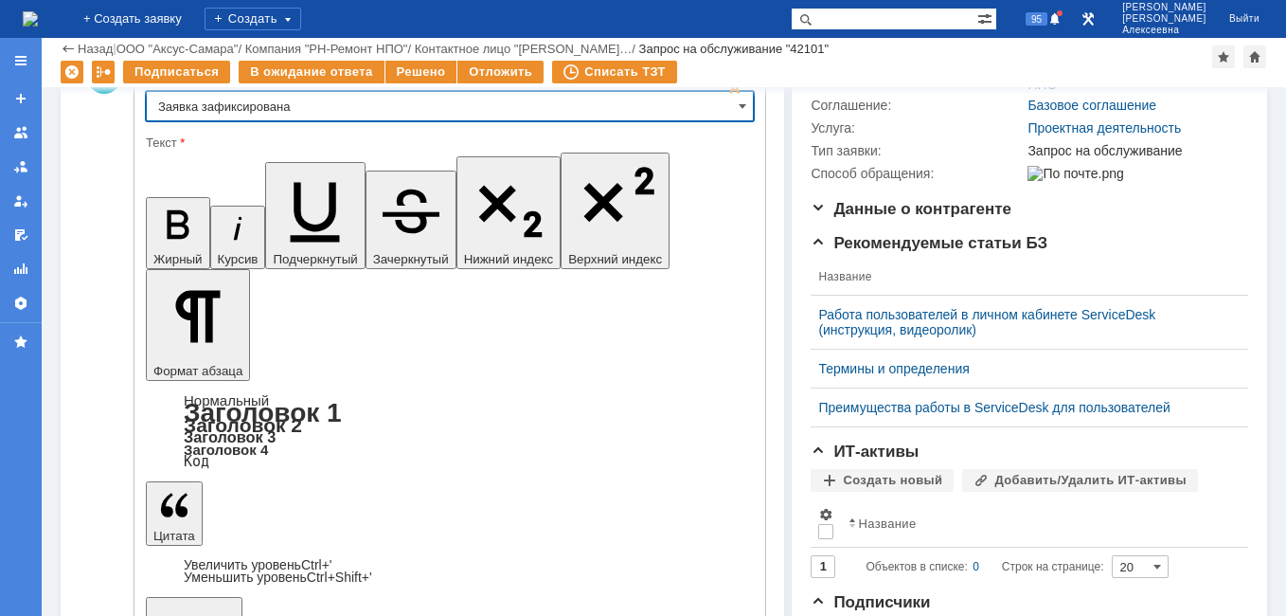
type input "Заявка зафиксирована"
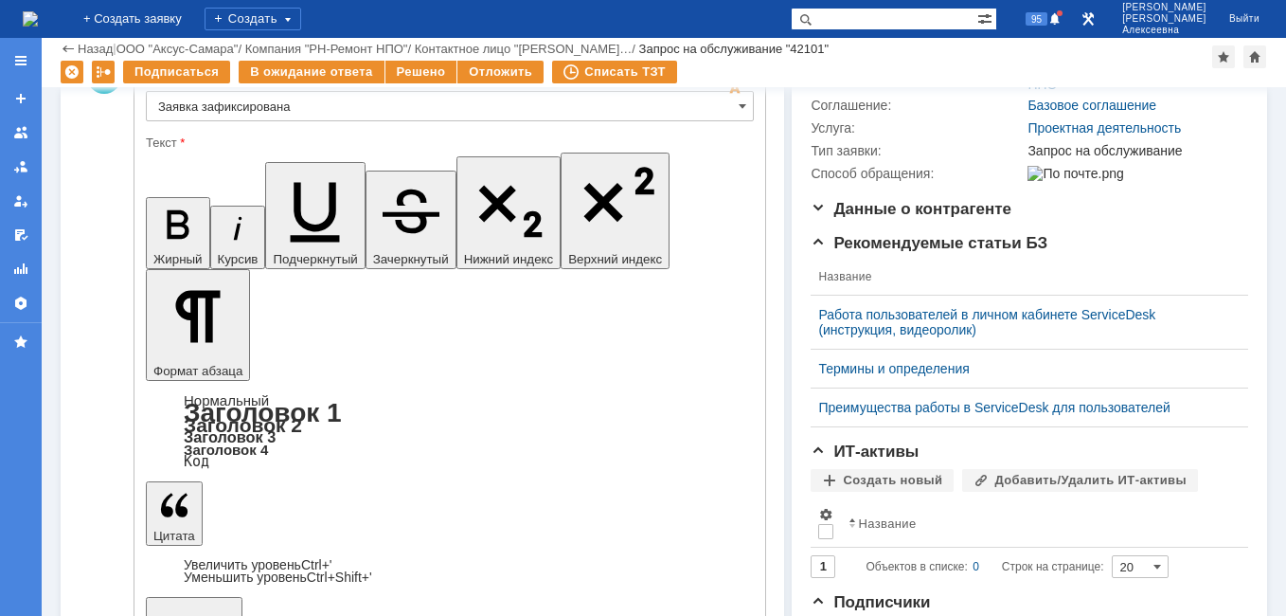
drag, startPoint x: 555, startPoint y: 4505, endPoint x: 176, endPoint y: 4483, distance: 379.4
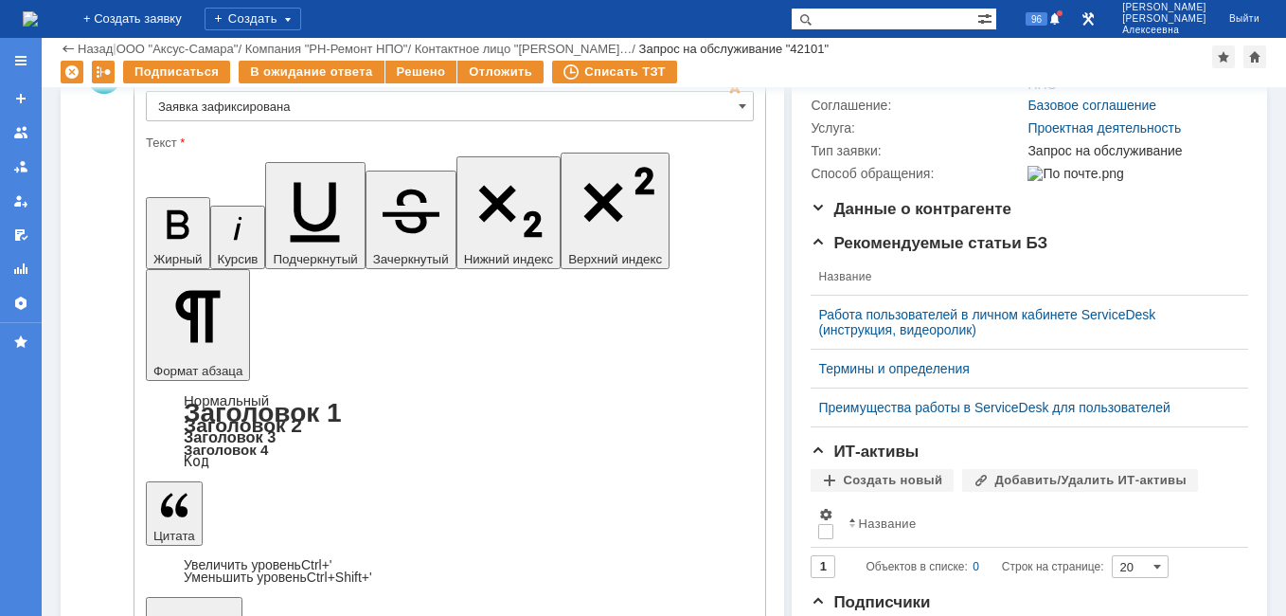
drag, startPoint x: 423, startPoint y: 4481, endPoint x: 454, endPoint y: 4674, distance: 195.5
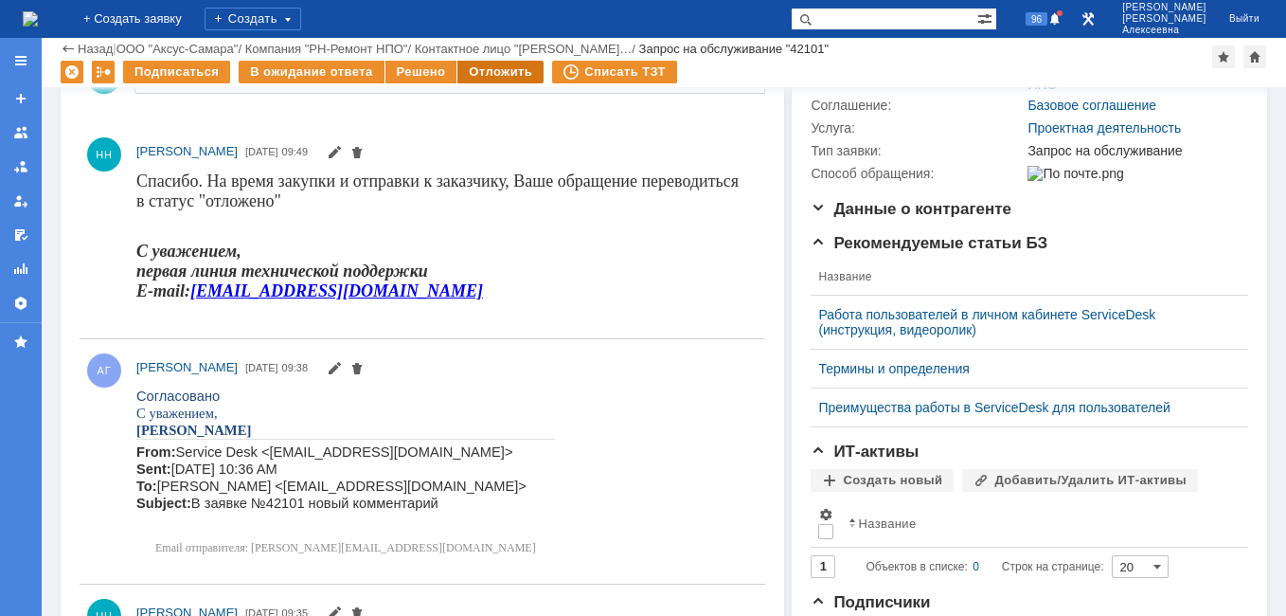
scroll to position [0, 0]
click at [497, 69] on div "Отложить" at bounding box center [500, 72] width 86 height 23
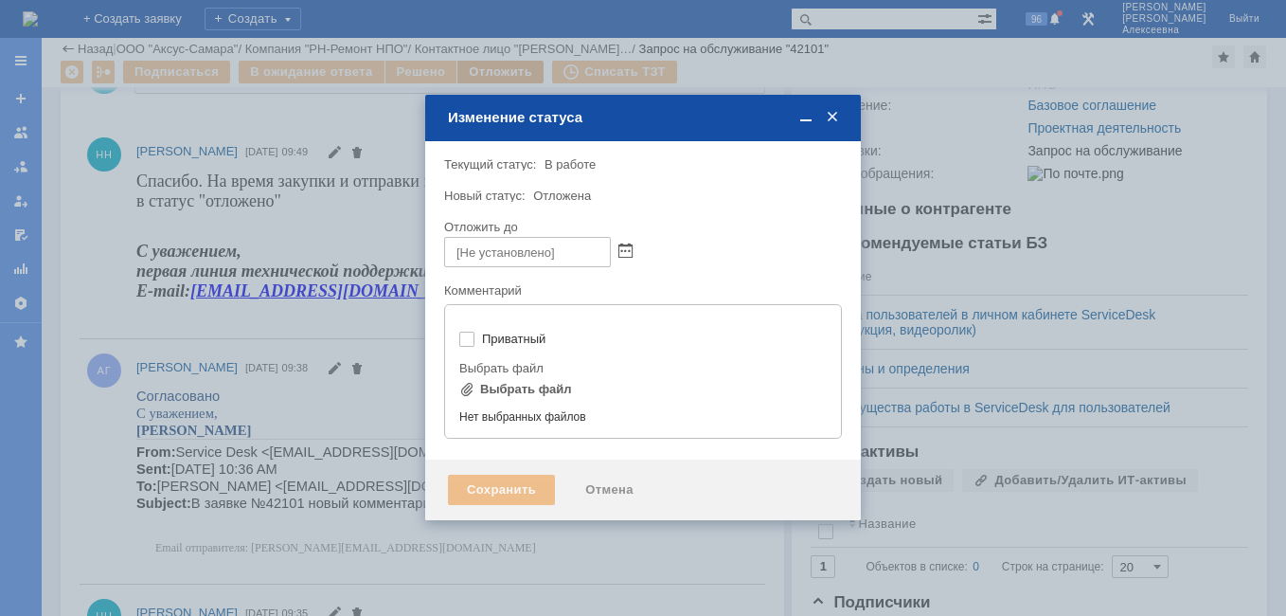
type input "[не указано]"
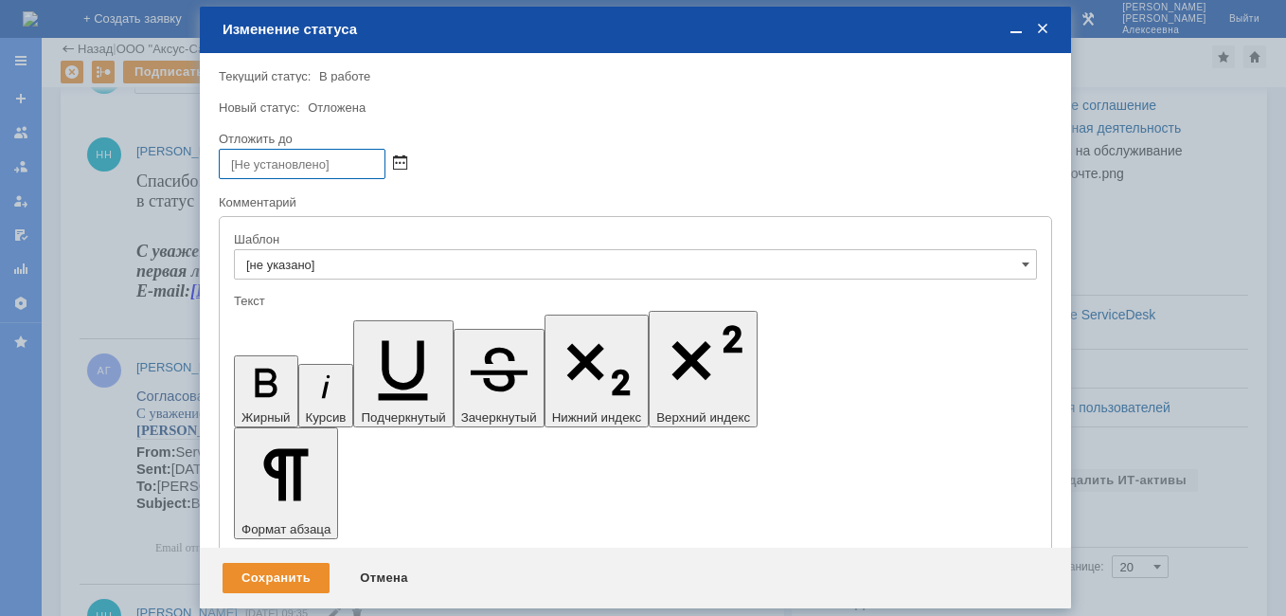
click at [393, 164] on span at bounding box center [400, 163] width 14 height 15
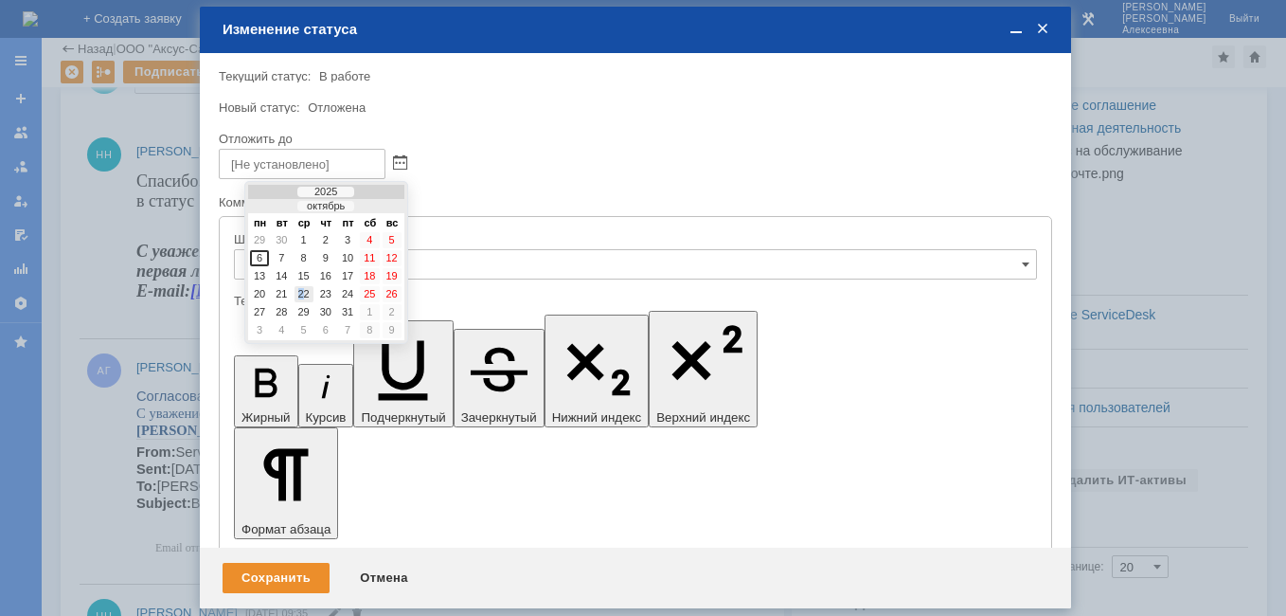
click at [302, 295] on div "22" at bounding box center [303, 294] width 19 height 16
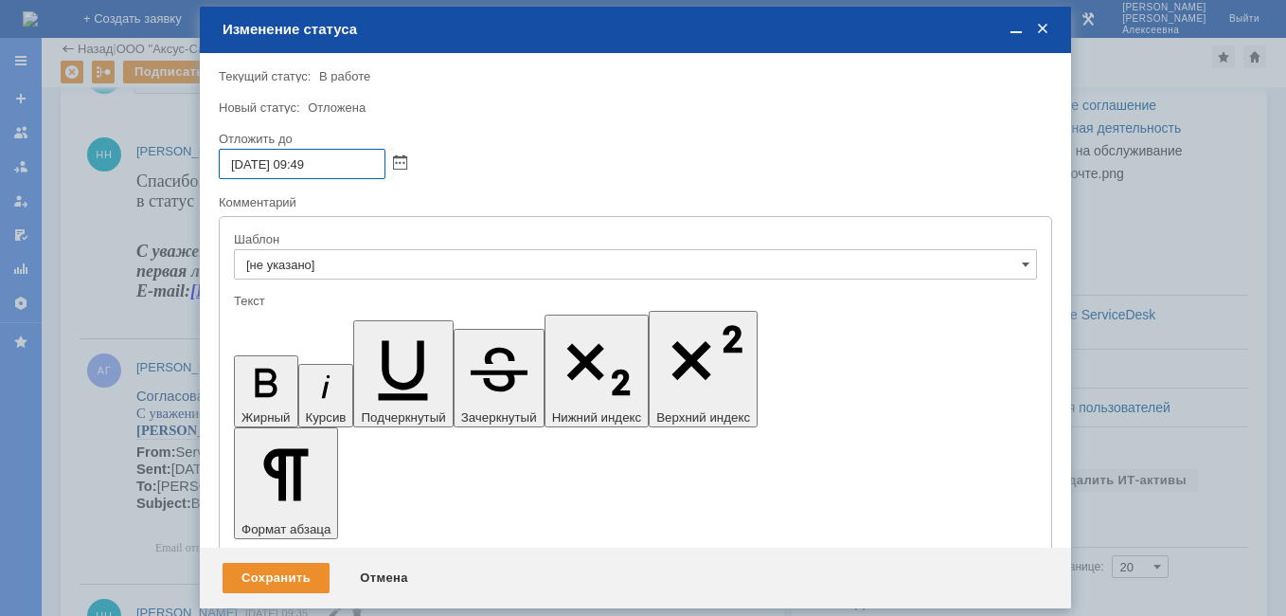
click at [308, 167] on input "22.10.2025 09:49" at bounding box center [302, 164] width 167 height 30
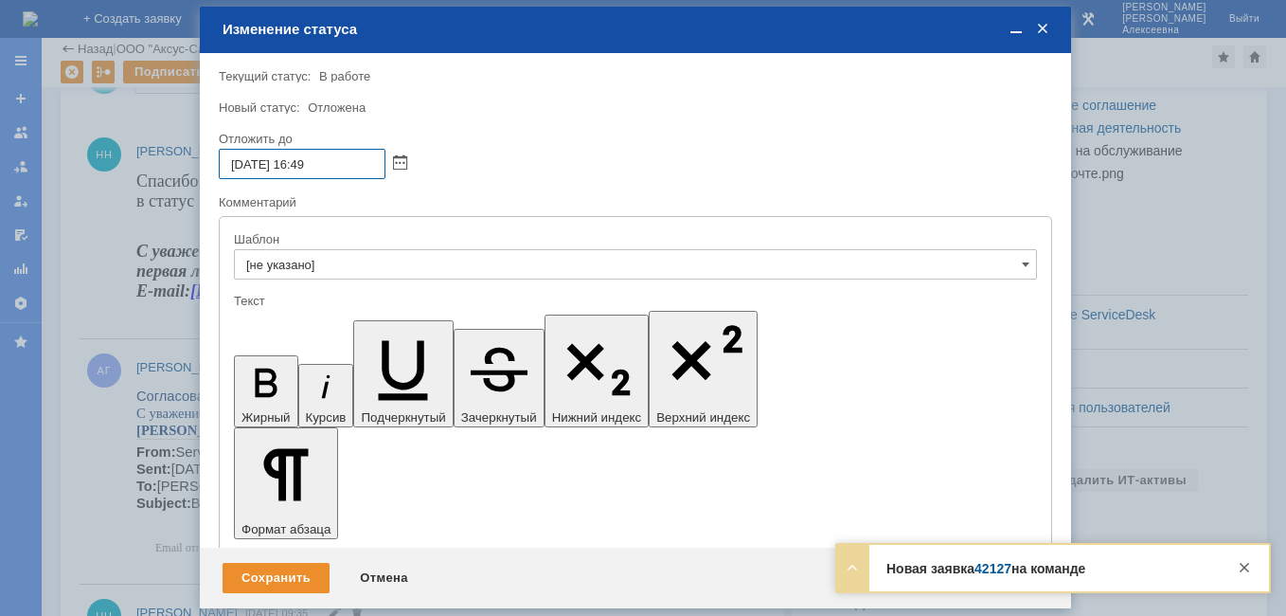
click at [338, 165] on input "22.10.2025 16:49" at bounding box center [302, 164] width 167 height 30
type input "22.10.2025 16:00"
click at [288, 583] on div "Сохранить" at bounding box center [276, 577] width 107 height 30
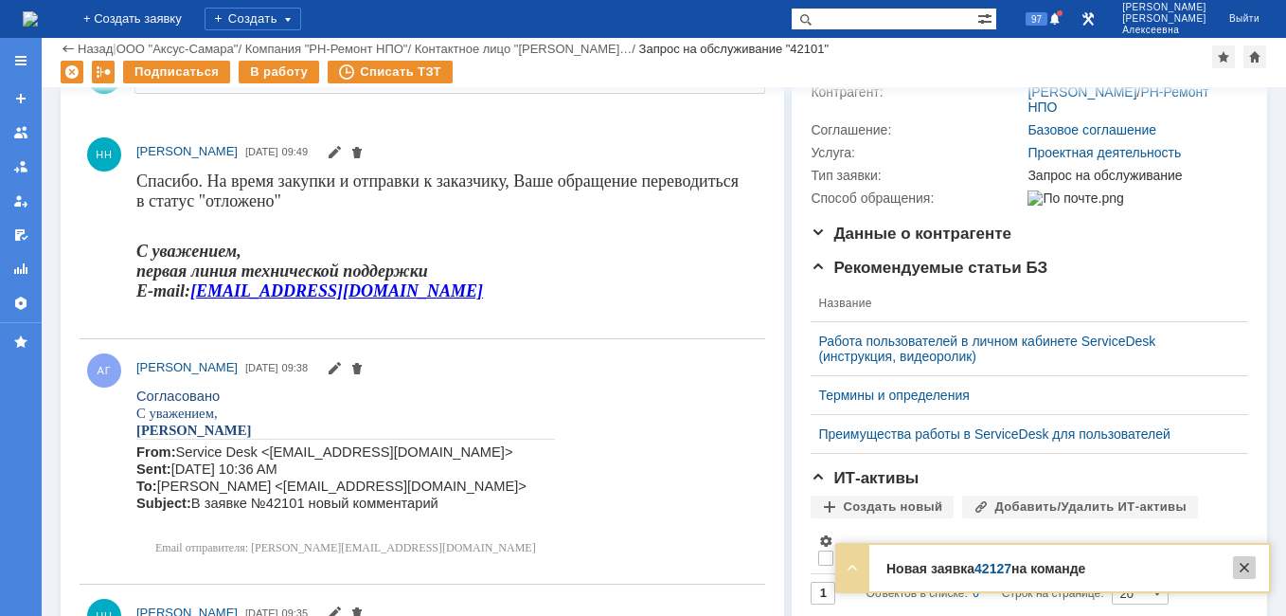
click at [1247, 566] on div at bounding box center [1244, 567] width 23 height 23
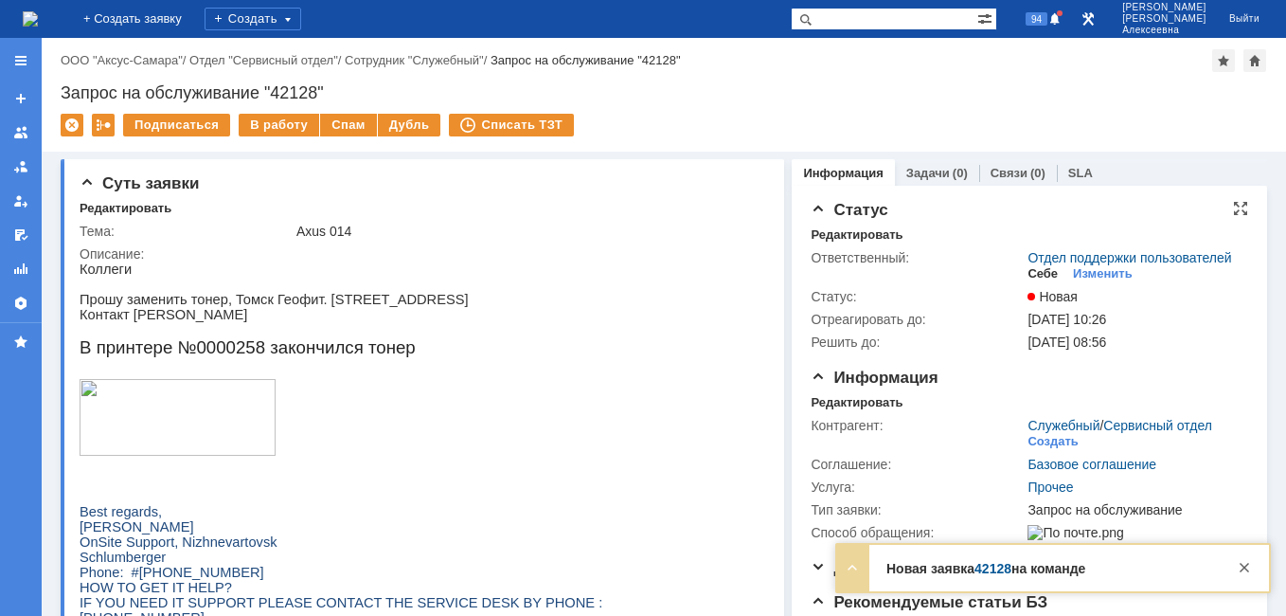
click at [1041, 281] on div "Себе" at bounding box center [1042, 273] width 30 height 15
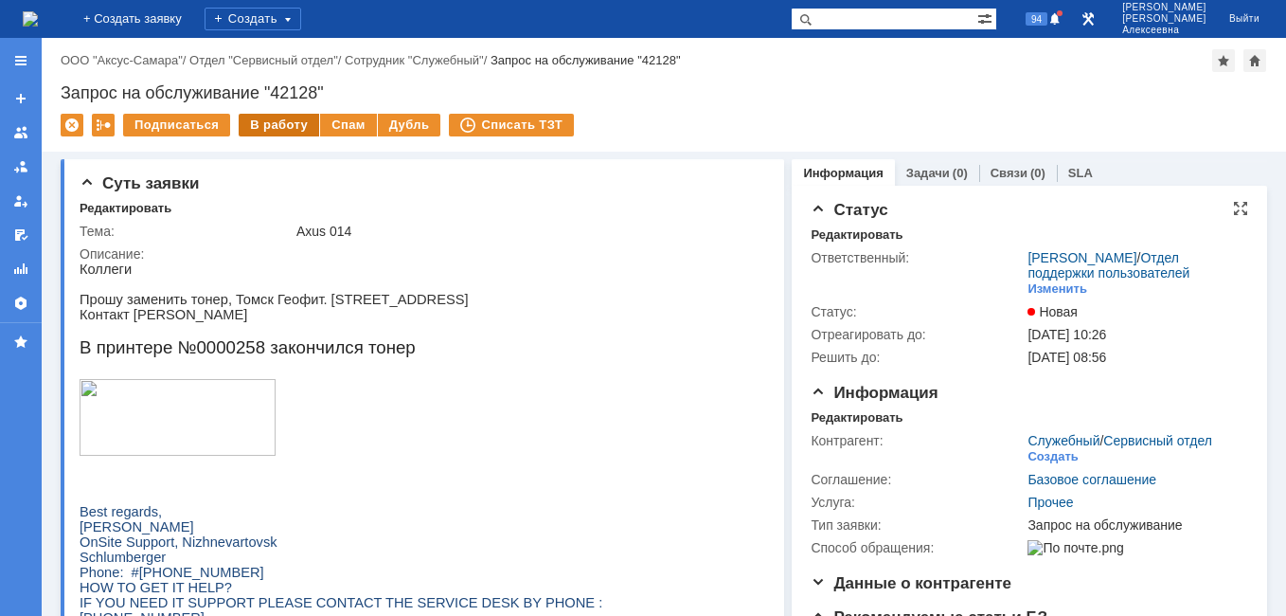
click at [269, 117] on div "В работу" at bounding box center [279, 125] width 80 height 23
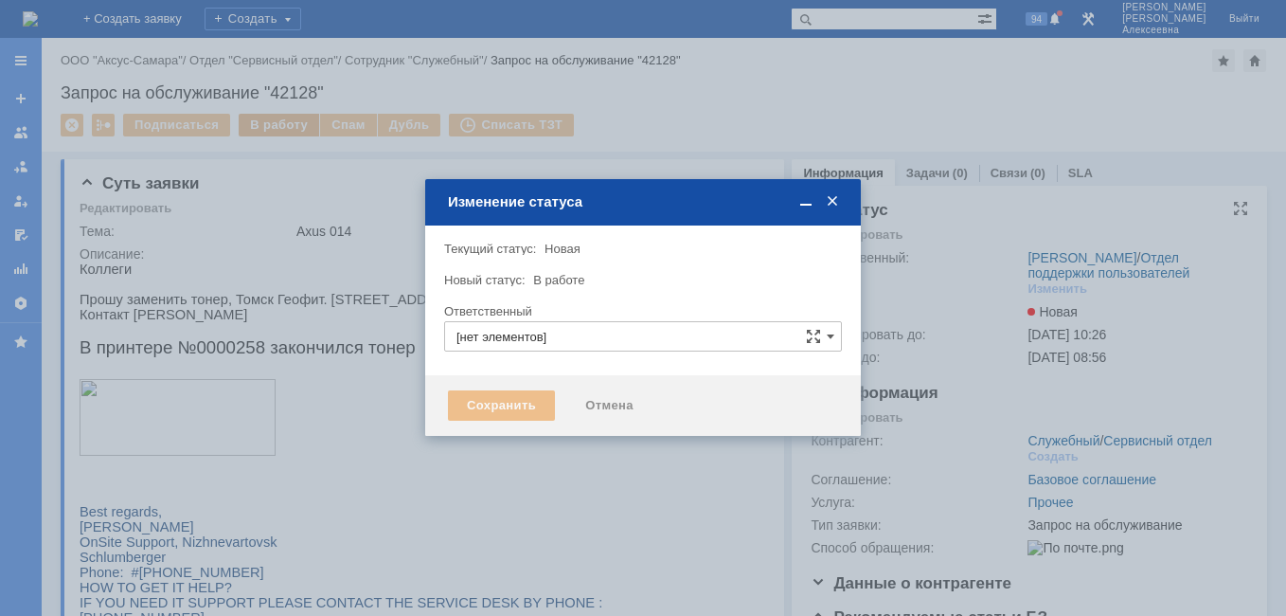
type input "[PERSON_NAME]"
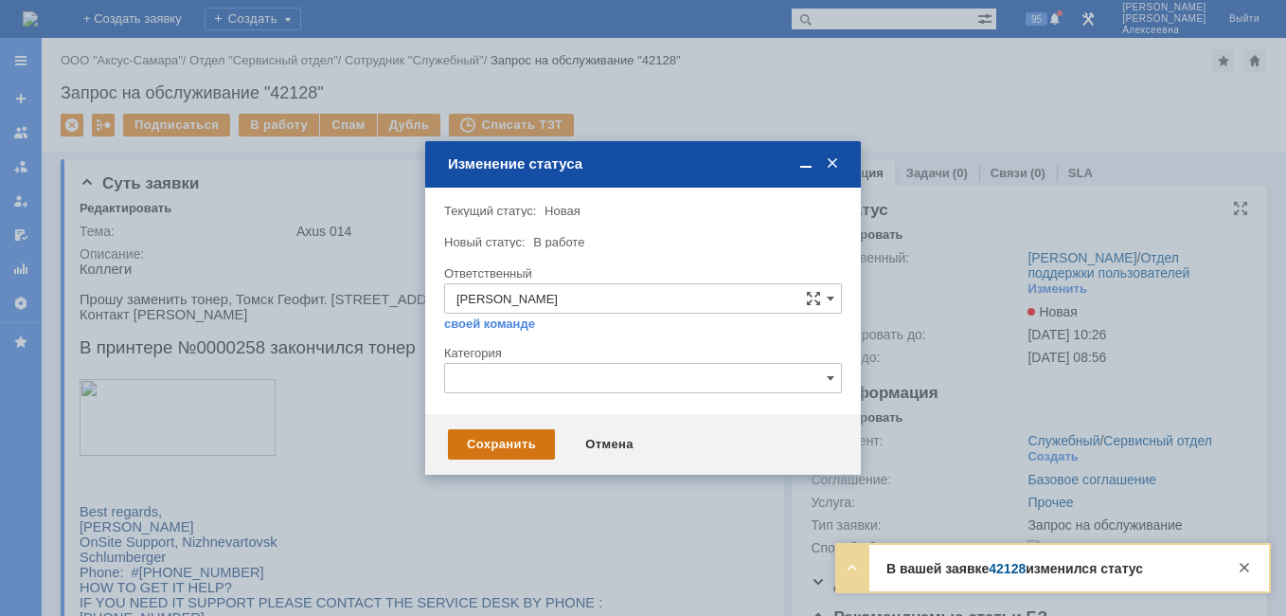
click at [473, 444] on div "Сохранить" at bounding box center [501, 444] width 107 height 30
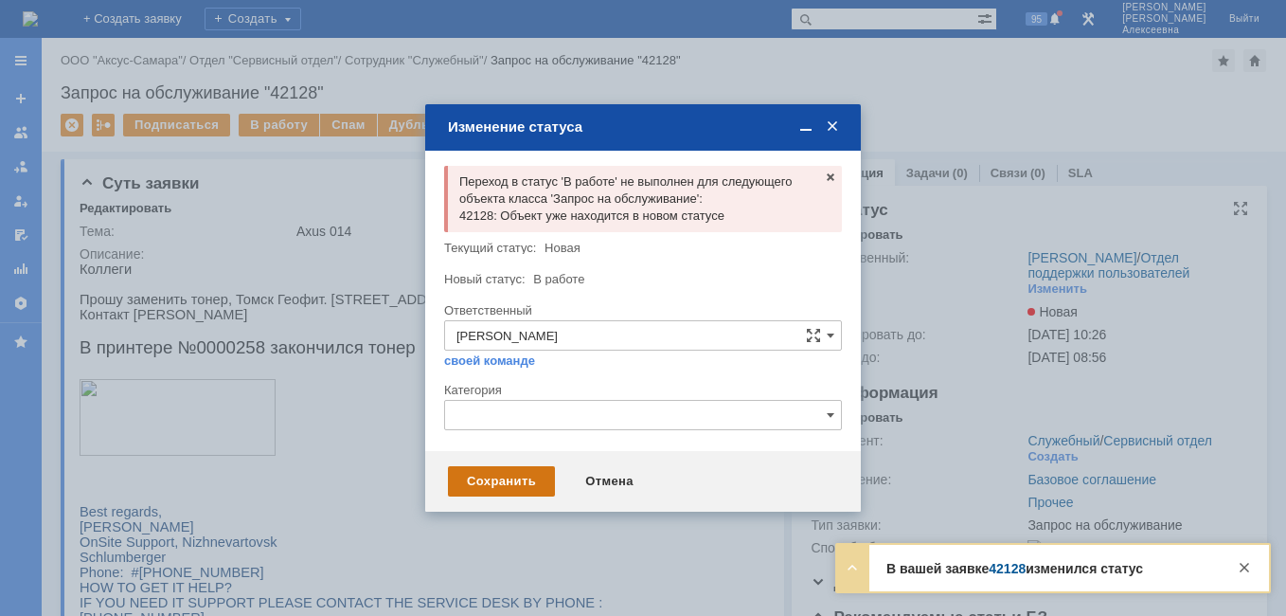
click at [487, 488] on div "Сохранить" at bounding box center [501, 481] width 107 height 30
click at [825, 122] on span at bounding box center [832, 126] width 19 height 17
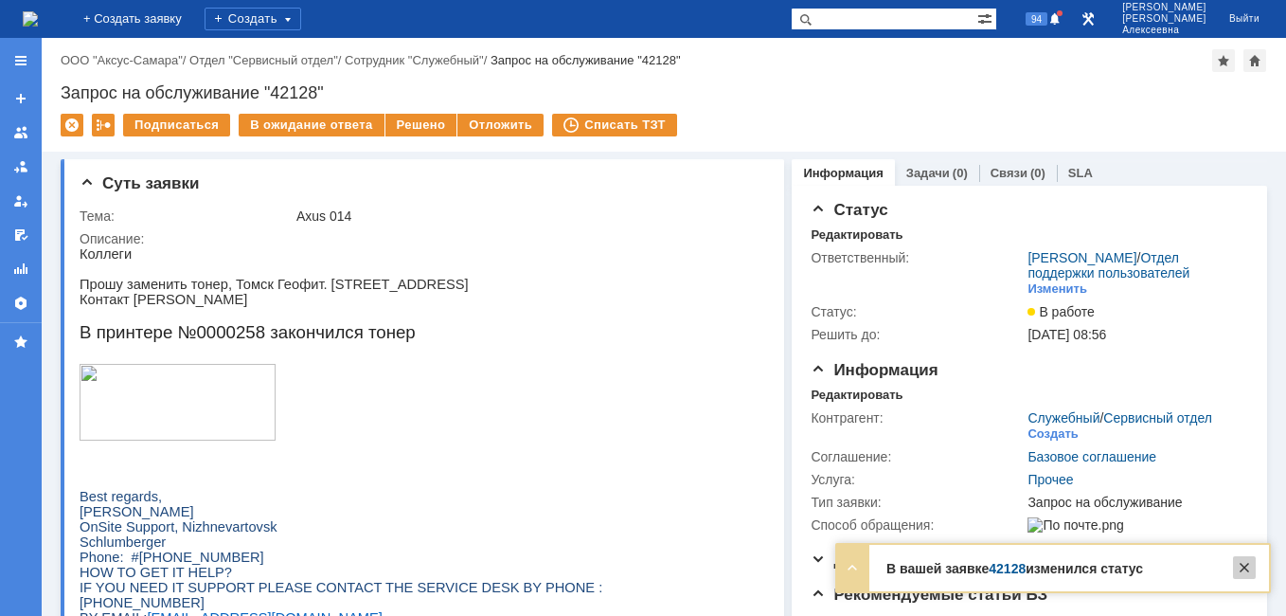
click at [1245, 567] on div at bounding box center [1244, 567] width 23 height 23
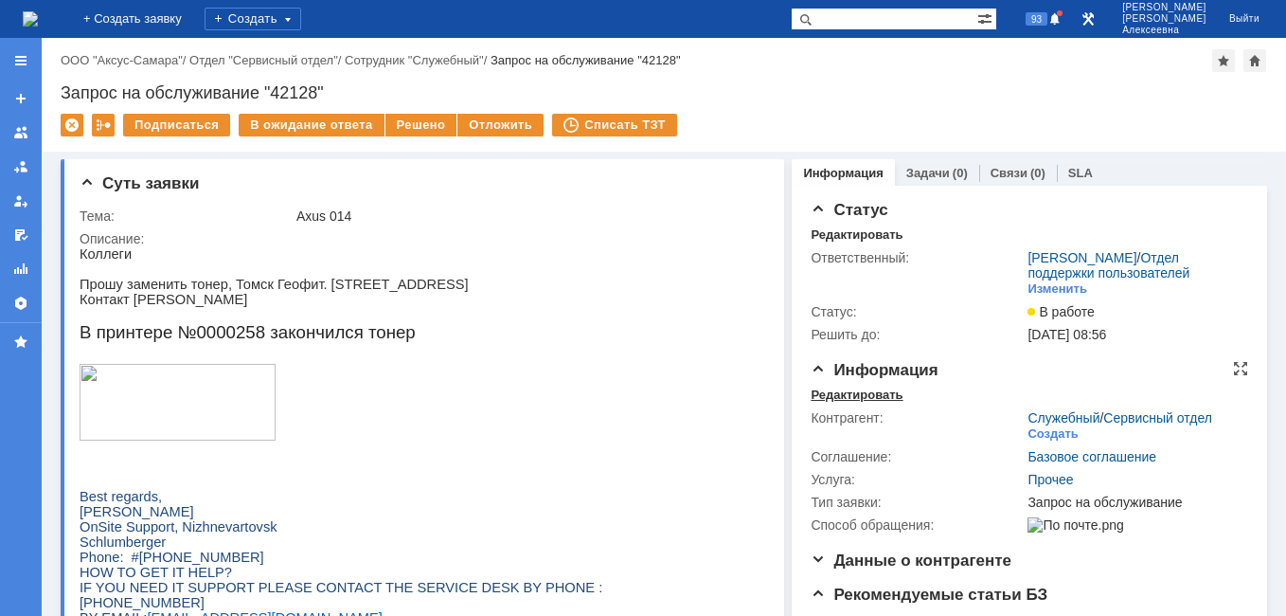
click at [860, 402] on div "Редактировать" at bounding box center [857, 394] width 92 height 15
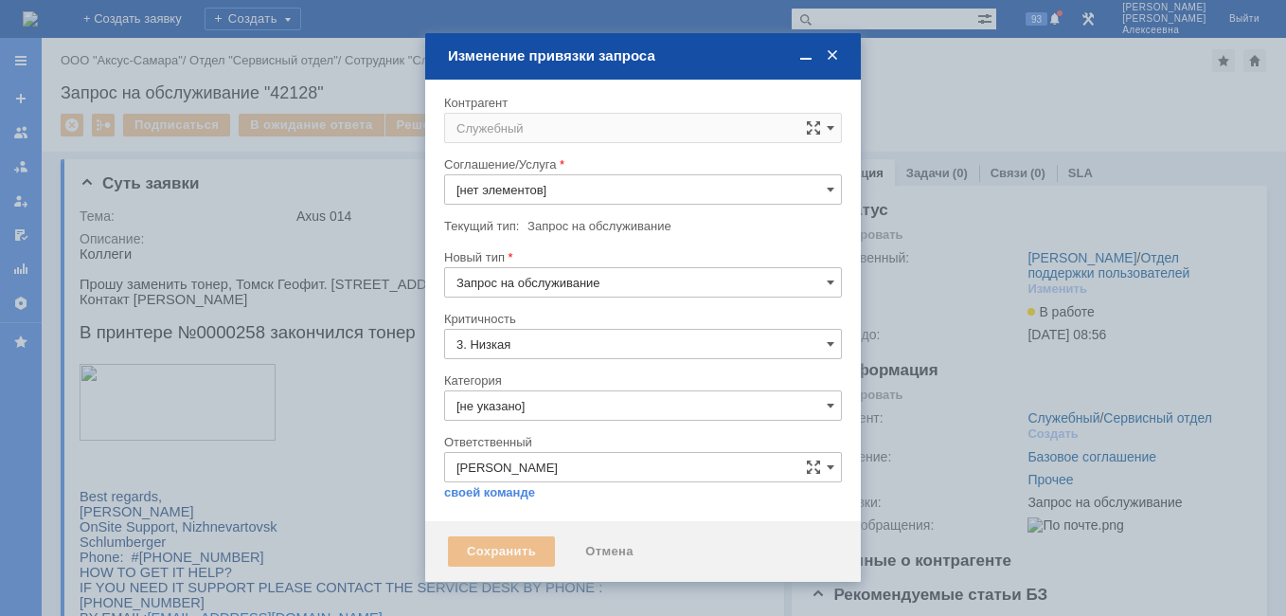
type input "Прочее"
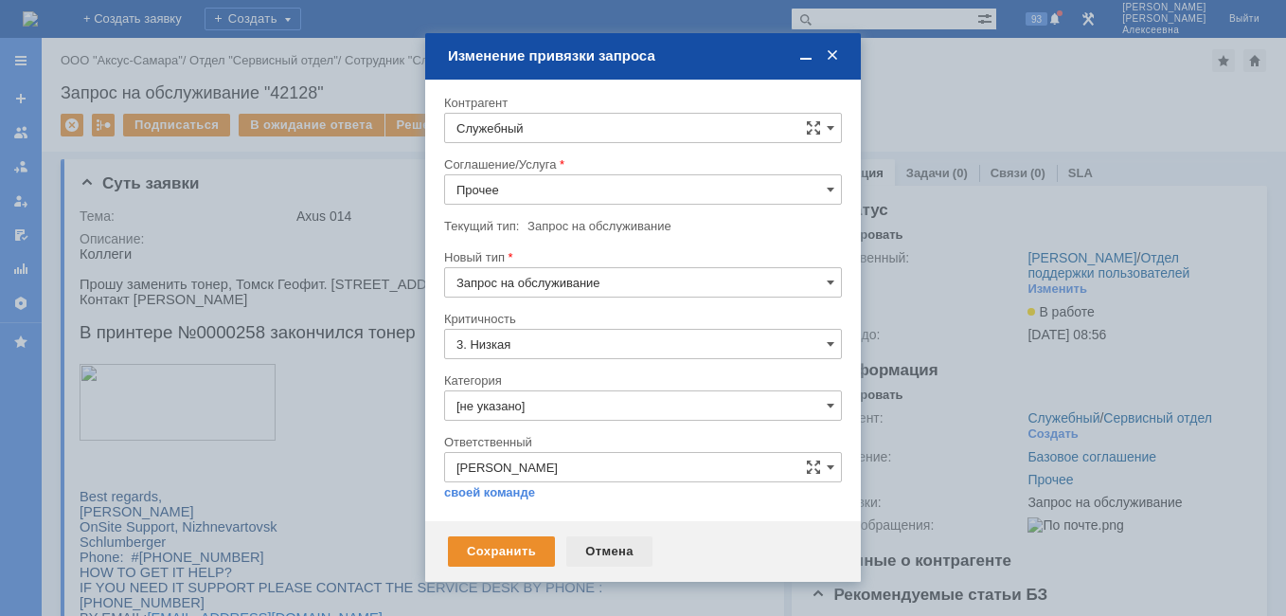
click at [611, 553] on div "Отмена" at bounding box center [609, 551] width 86 height 30
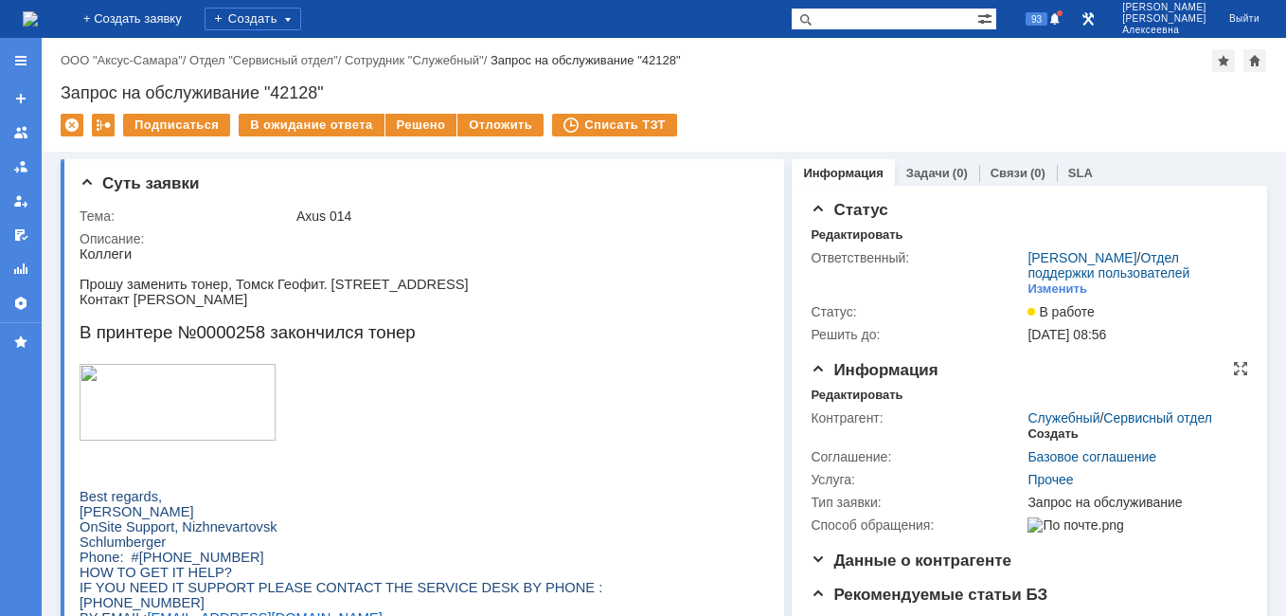
click at [1046, 441] on div "Создать" at bounding box center [1052, 433] width 50 height 15
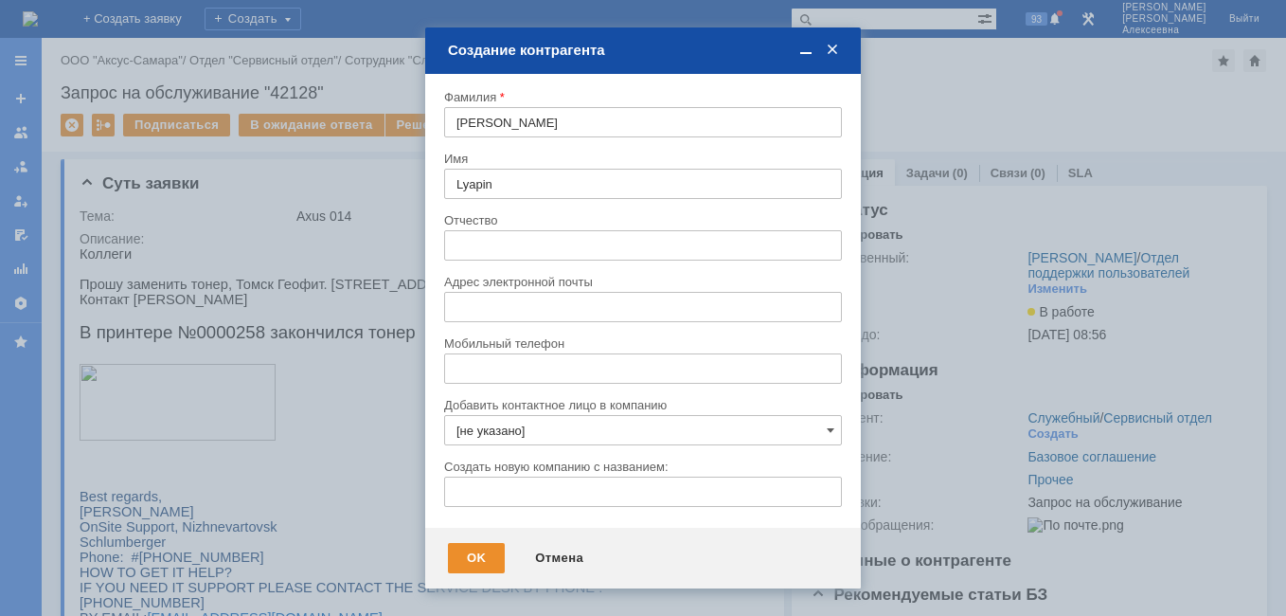
type input "[EMAIL_ADDRESS][DOMAIN_NAME]"
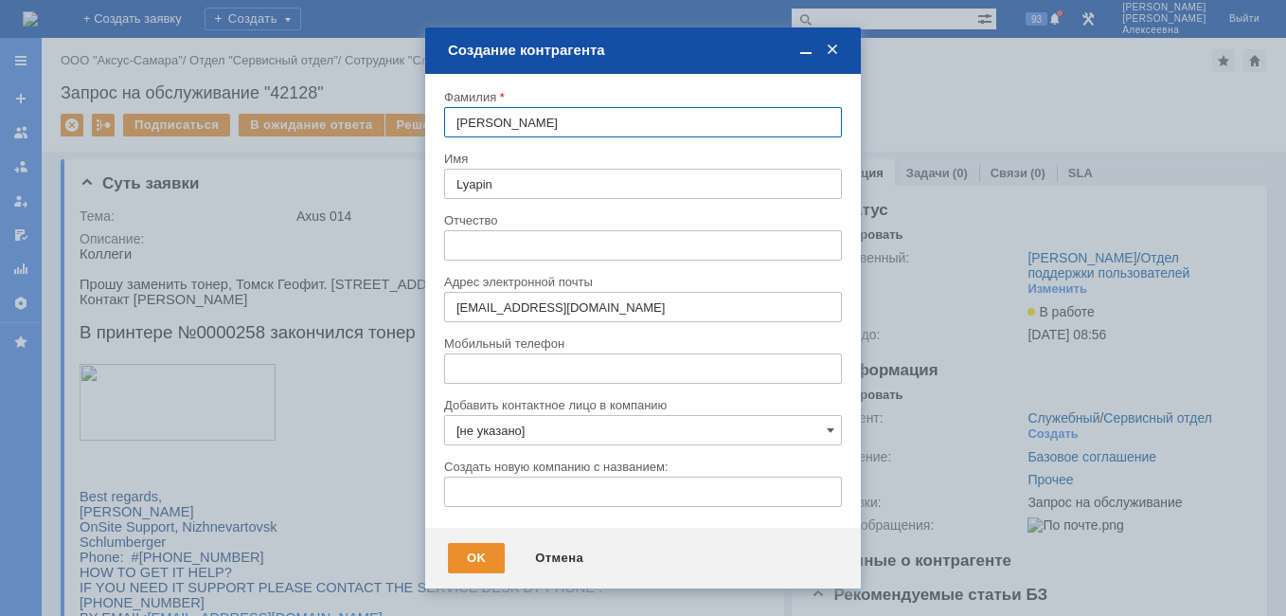
click at [826, 431] on input "[не указано]" at bounding box center [643, 430] width 398 height 30
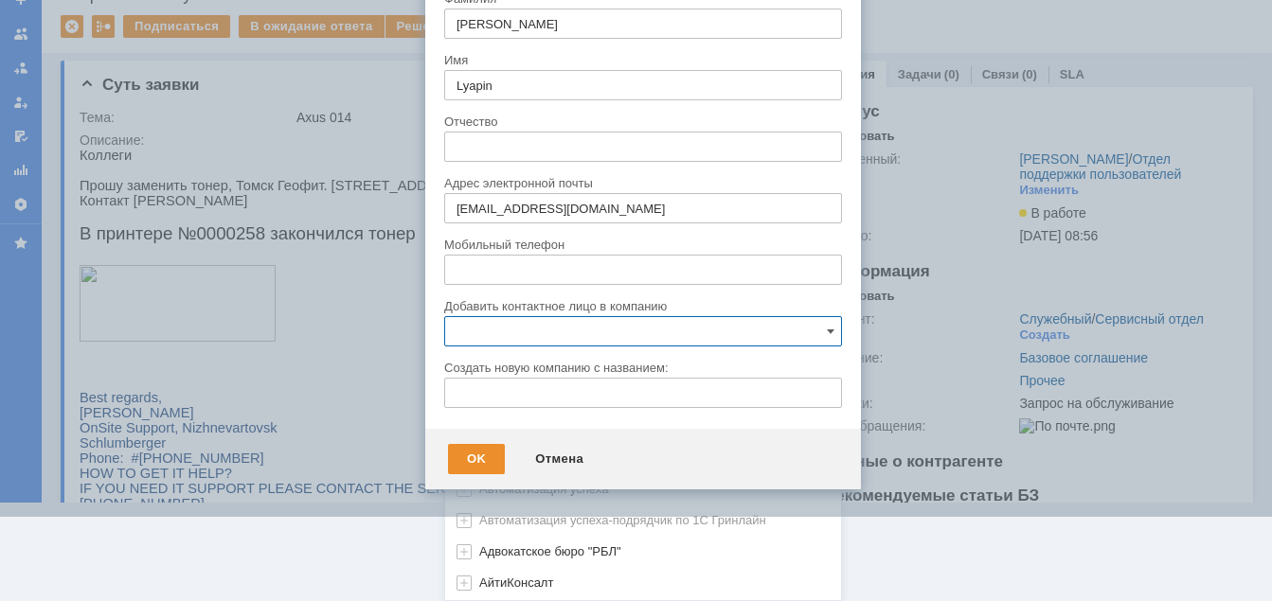
scroll to position [382, 0]
click at [519, 330] on input "text" at bounding box center [643, 331] width 398 height 30
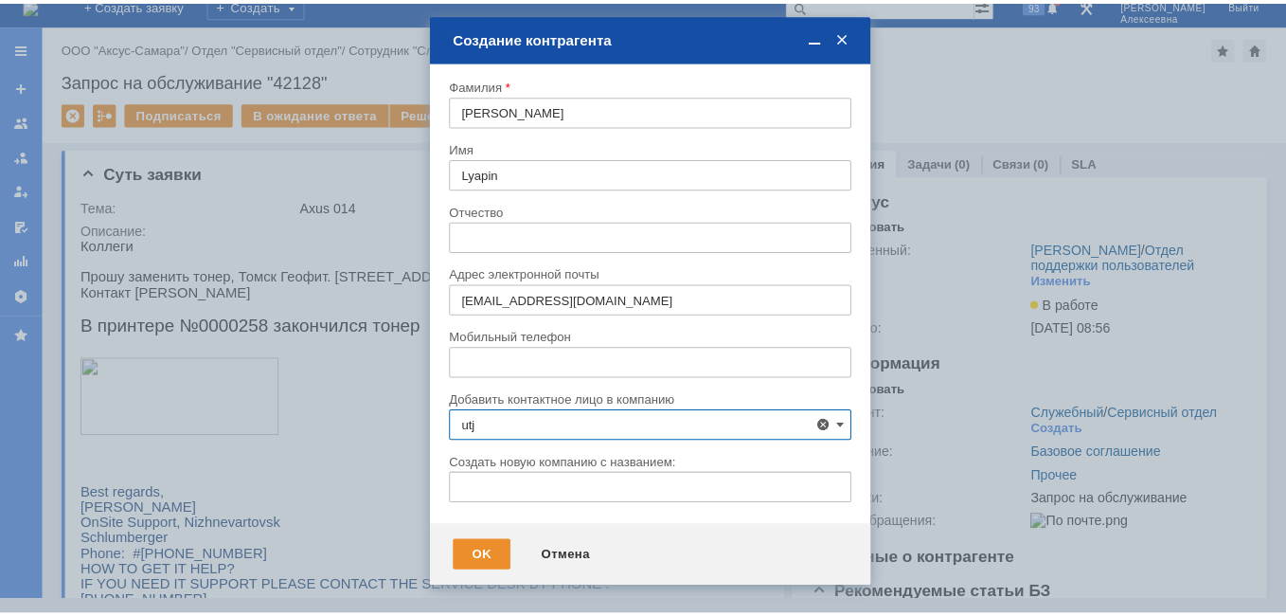
scroll to position [0, 0]
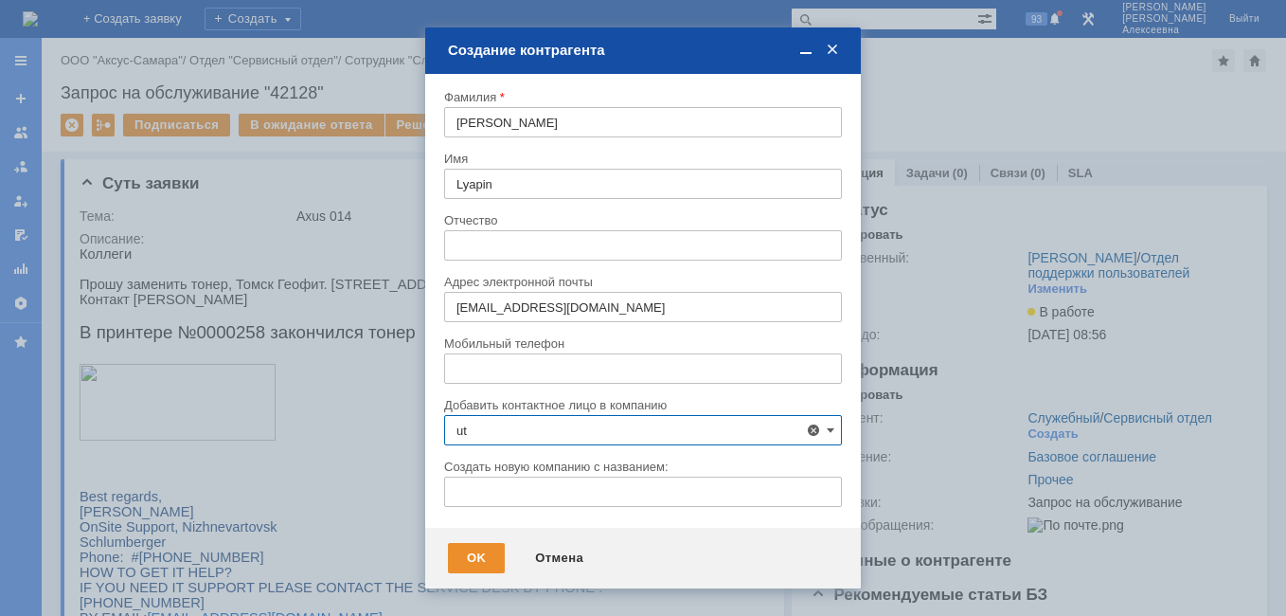
type input "u"
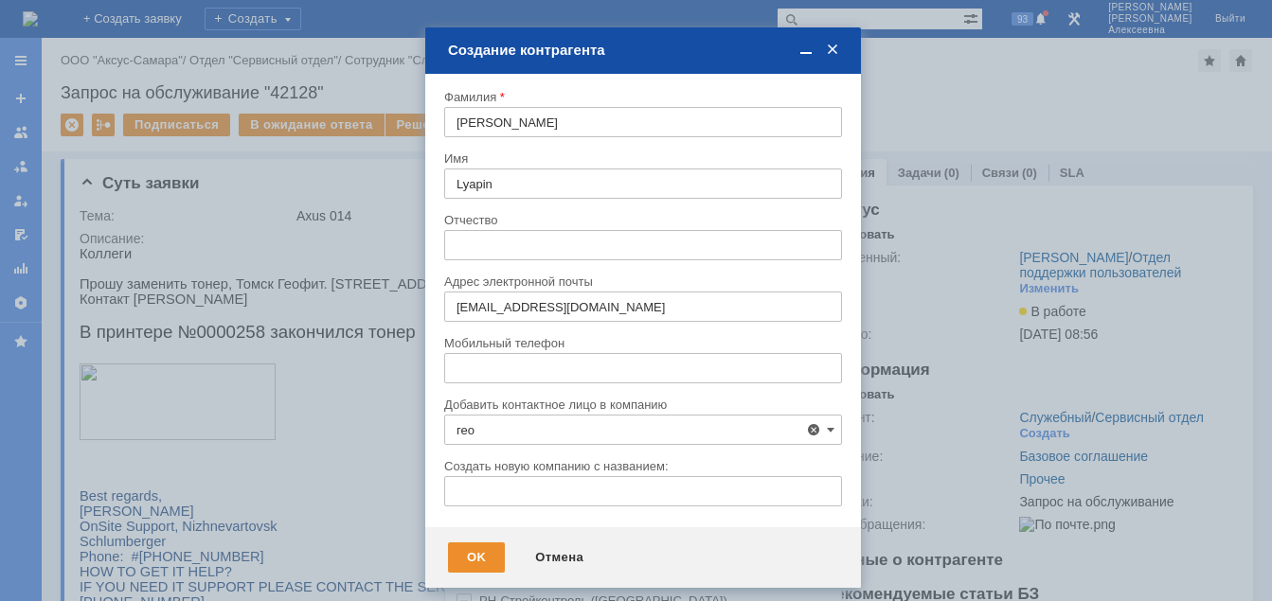
click at [539, 536] on span "ГЕОФИТ - [GEOGRAPHIC_DATA] филиал «Технологическая Компания Шлюмберже» (Геофит)…" at bounding box center [653, 554] width 348 height 45
type input "ГЕОФИТ - [GEOGRAPHIC_DATA] филиал «Технологическая Компания Шлюмберже» (Геофит)…"
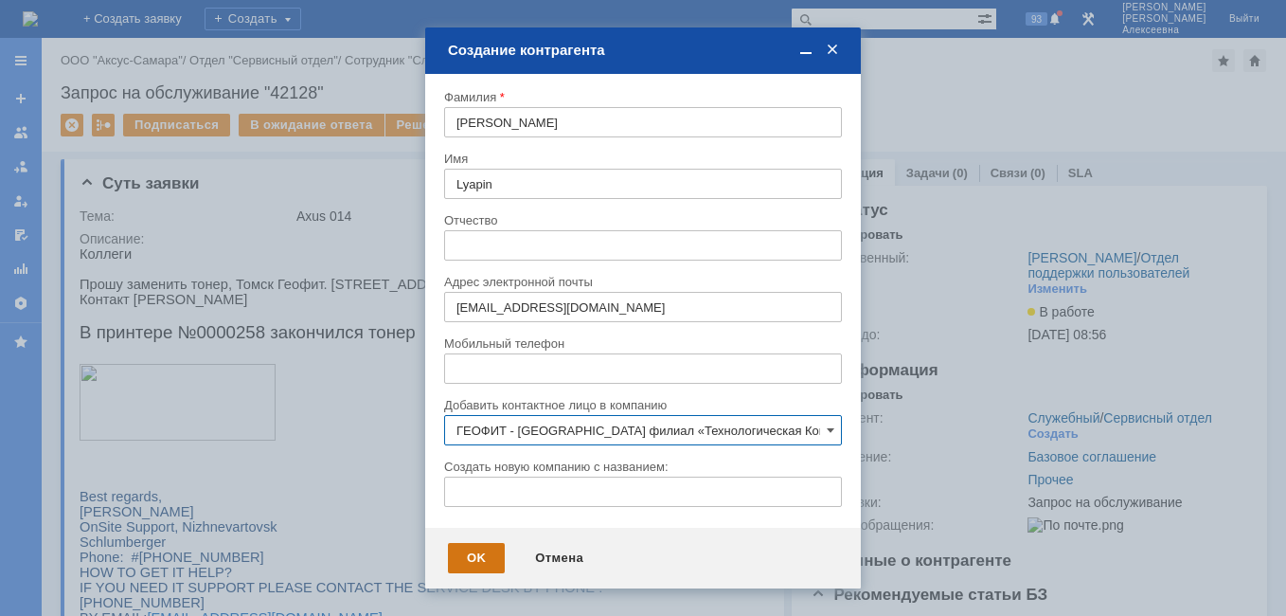
click at [492, 561] on div "OK" at bounding box center [476, 558] width 57 height 30
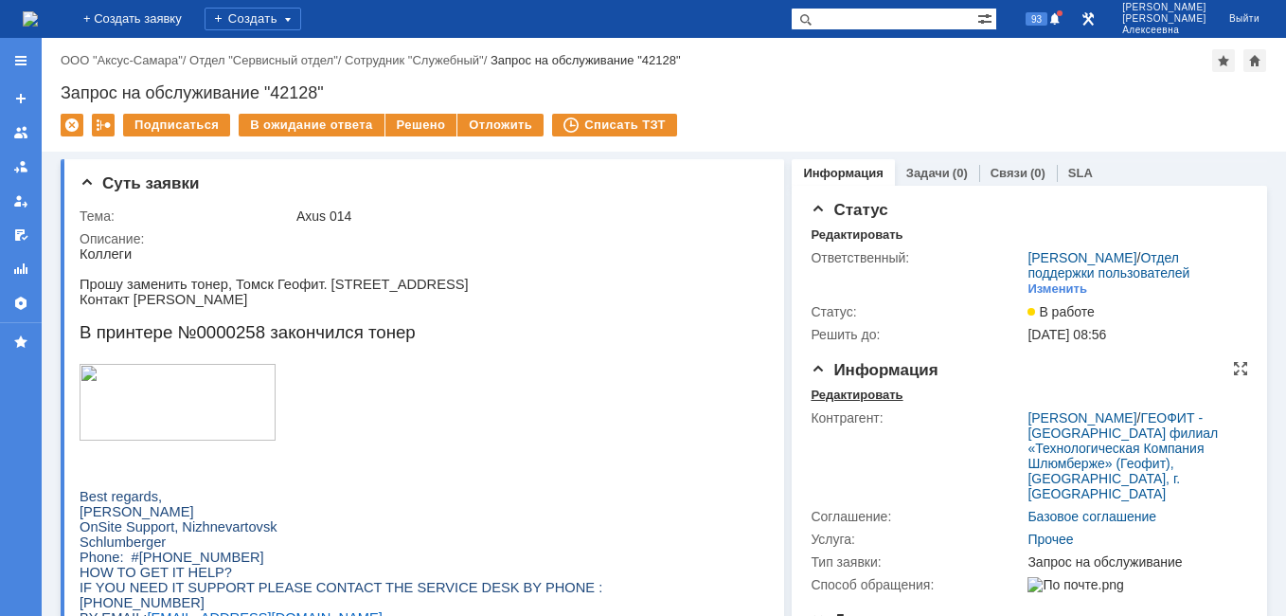
click at [836, 402] on div "Редактировать" at bounding box center [857, 394] width 92 height 15
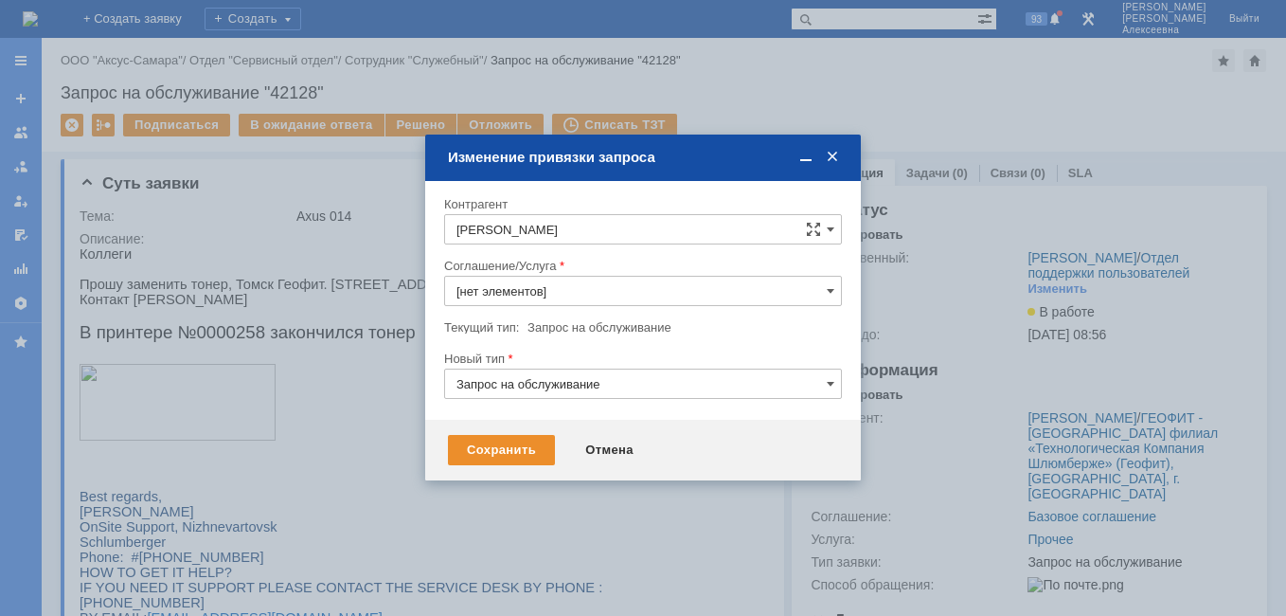
type input "Прочее"
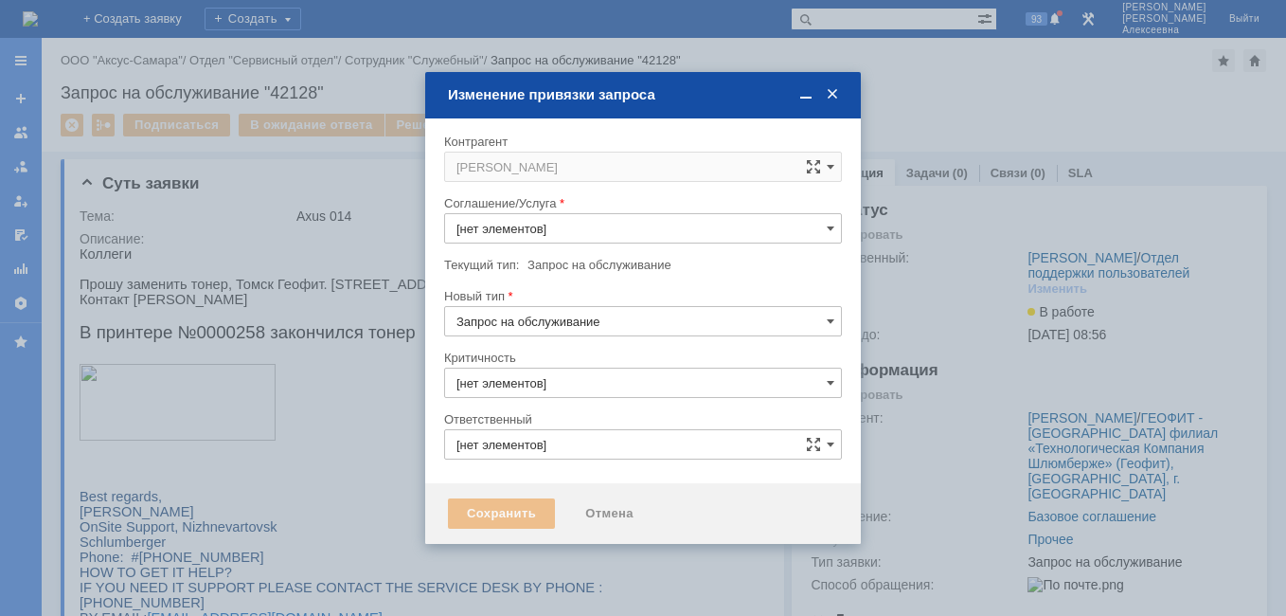
type input "3. Низкая"
type input "[не указано]"
type input "[PERSON_NAME]"
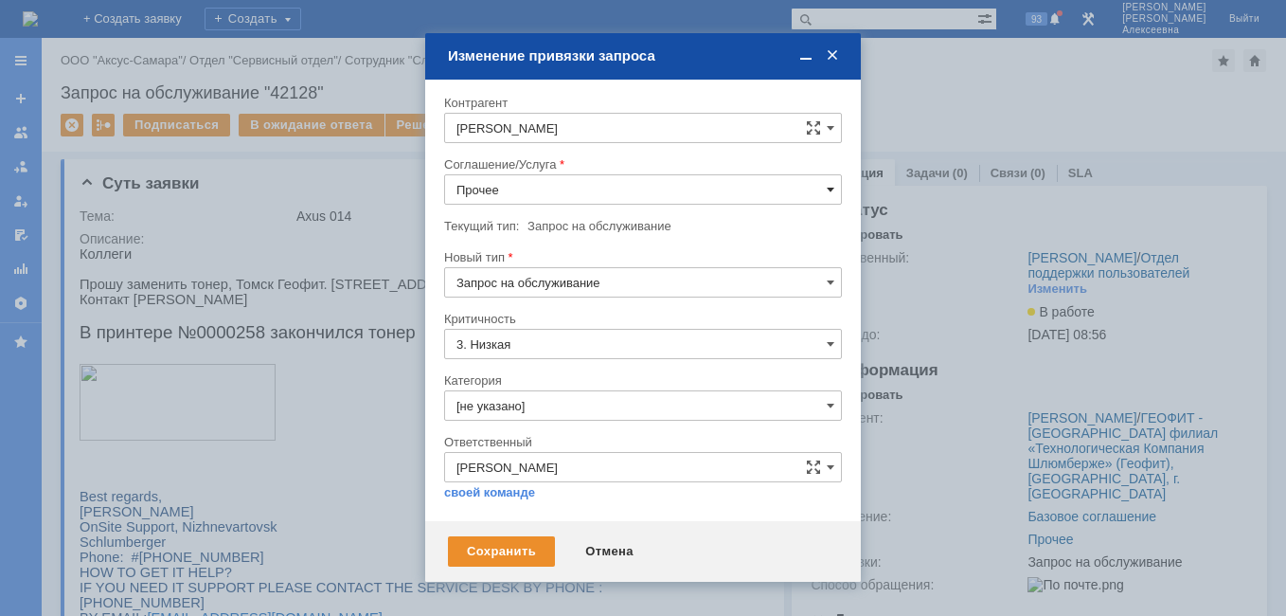
click at [834, 191] on span at bounding box center [831, 189] width 8 height 15
click at [561, 402] on span "ПТ_Замена расходных материалов / ресурсных деталей" at bounding box center [642, 408] width 373 height 15
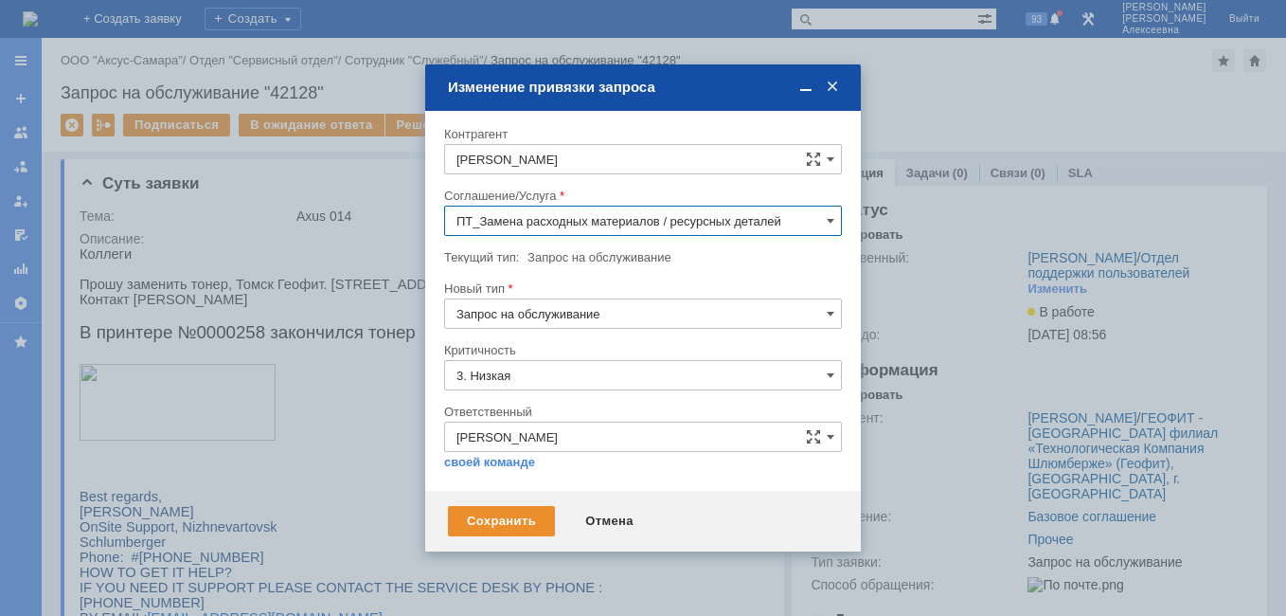
type input "ПТ_Замена расходных материалов / ресурсных деталей"
click at [517, 526] on div "Сохранить" at bounding box center [501, 521] width 107 height 30
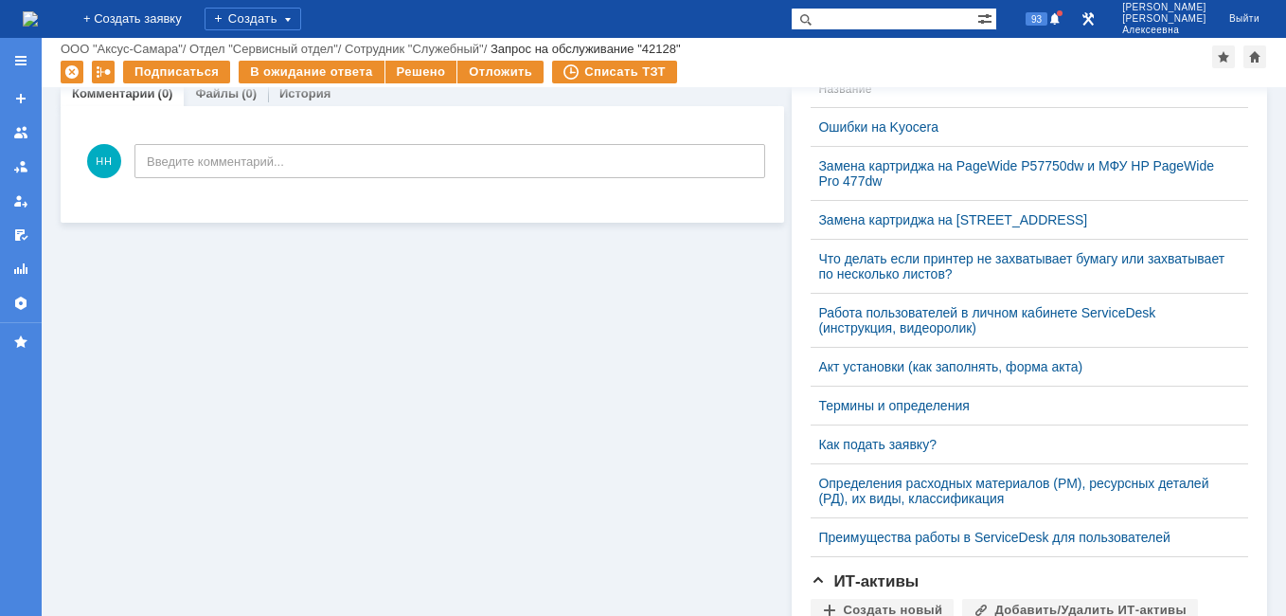
scroll to position [568, 0]
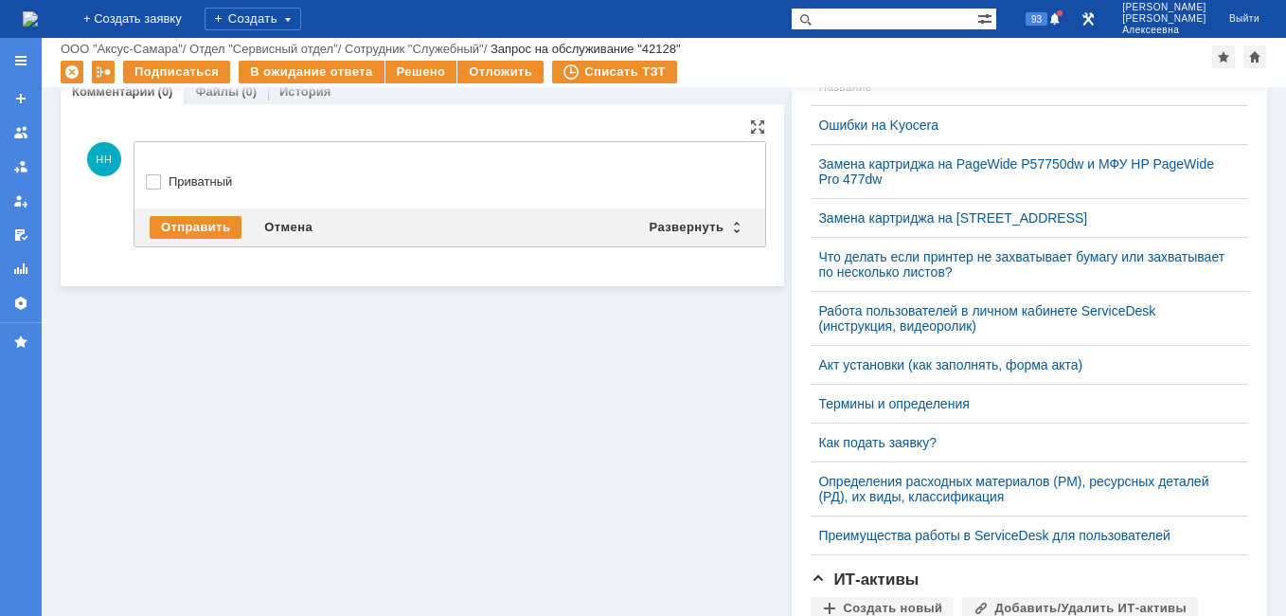
drag, startPoint x: 747, startPoint y: 164, endPoint x: 722, endPoint y: 229, distance: 70.2
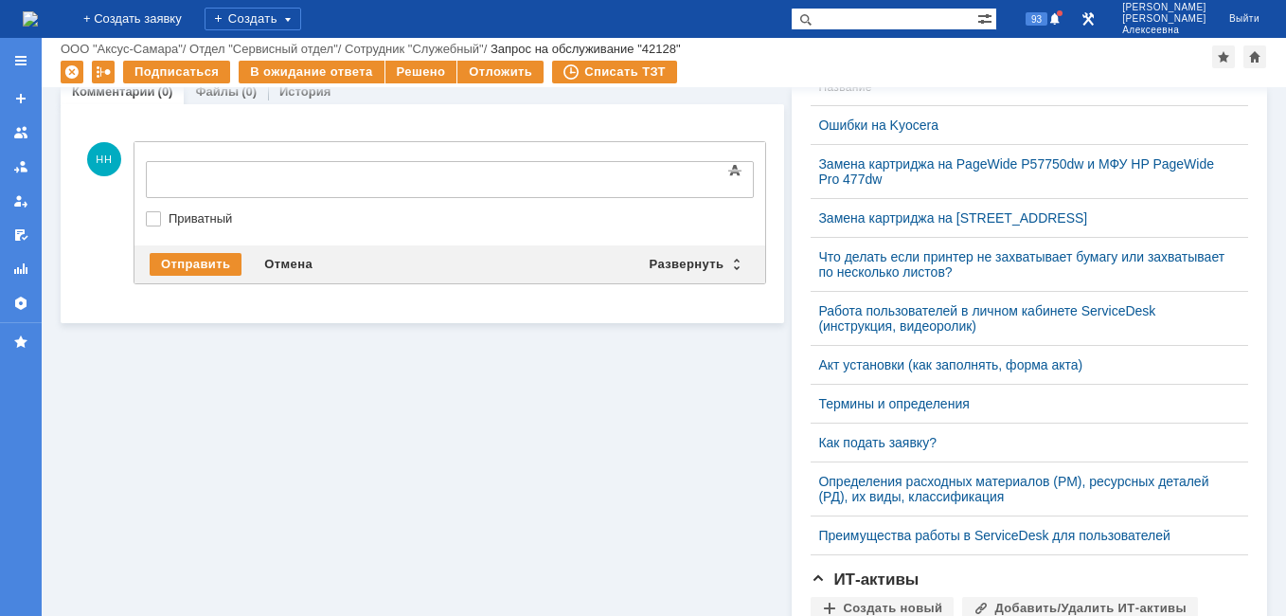
scroll to position [0, 0]
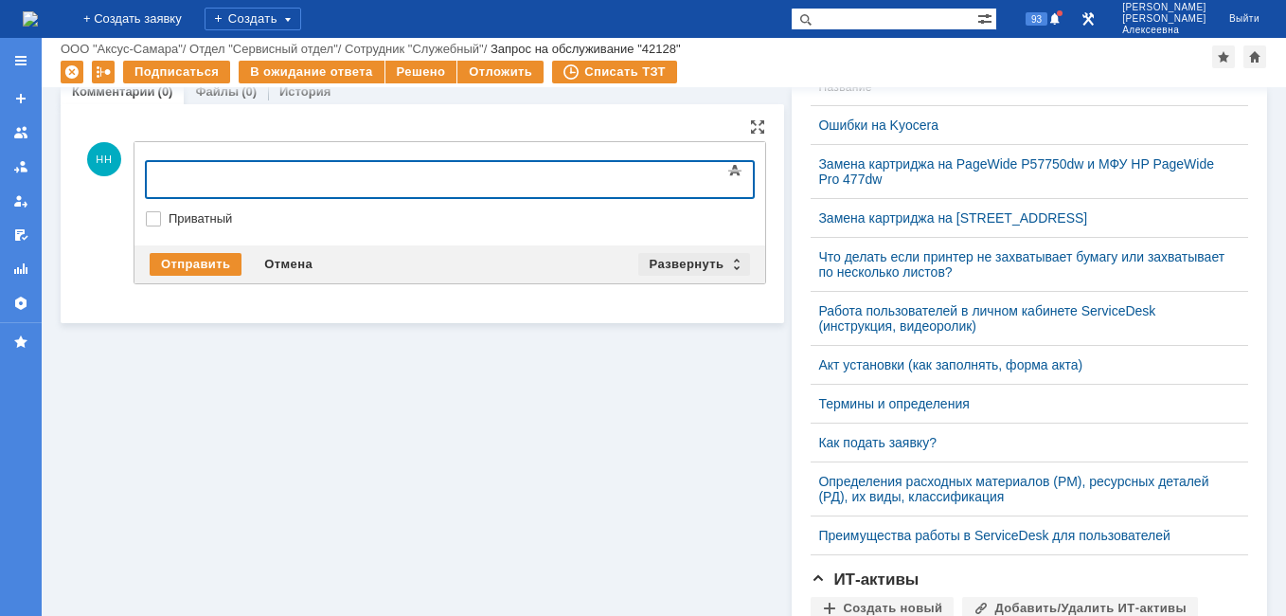
click at [733, 269] on div "Развернуть" at bounding box center [694, 264] width 113 height 23
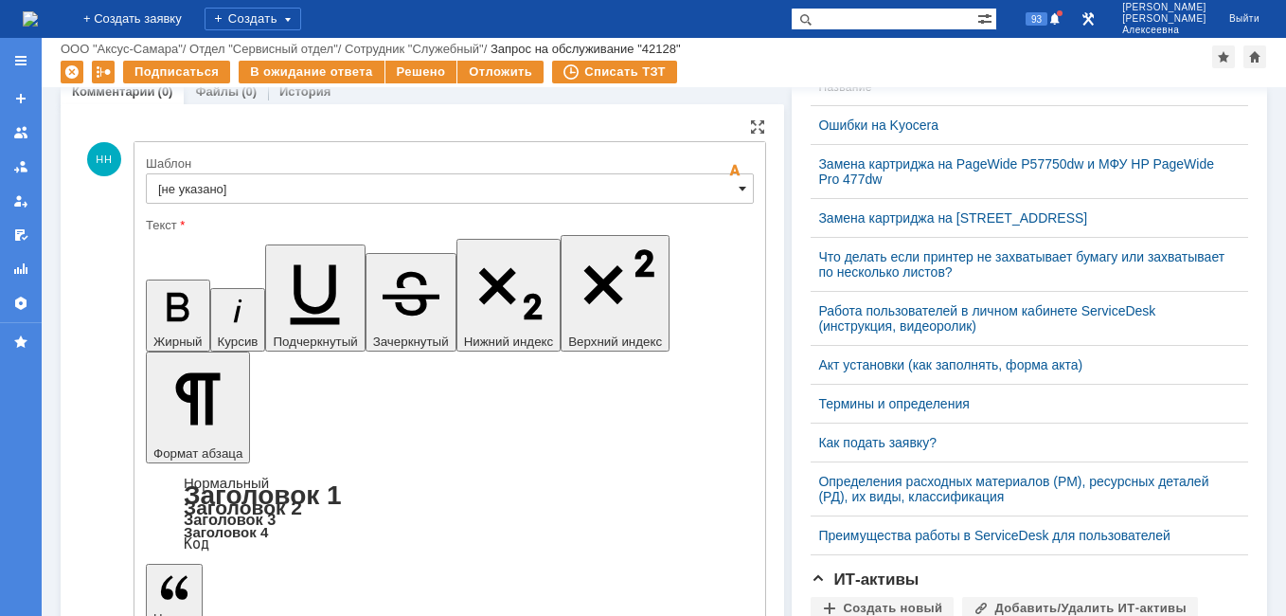
click at [739, 190] on span at bounding box center [743, 188] width 8 height 15
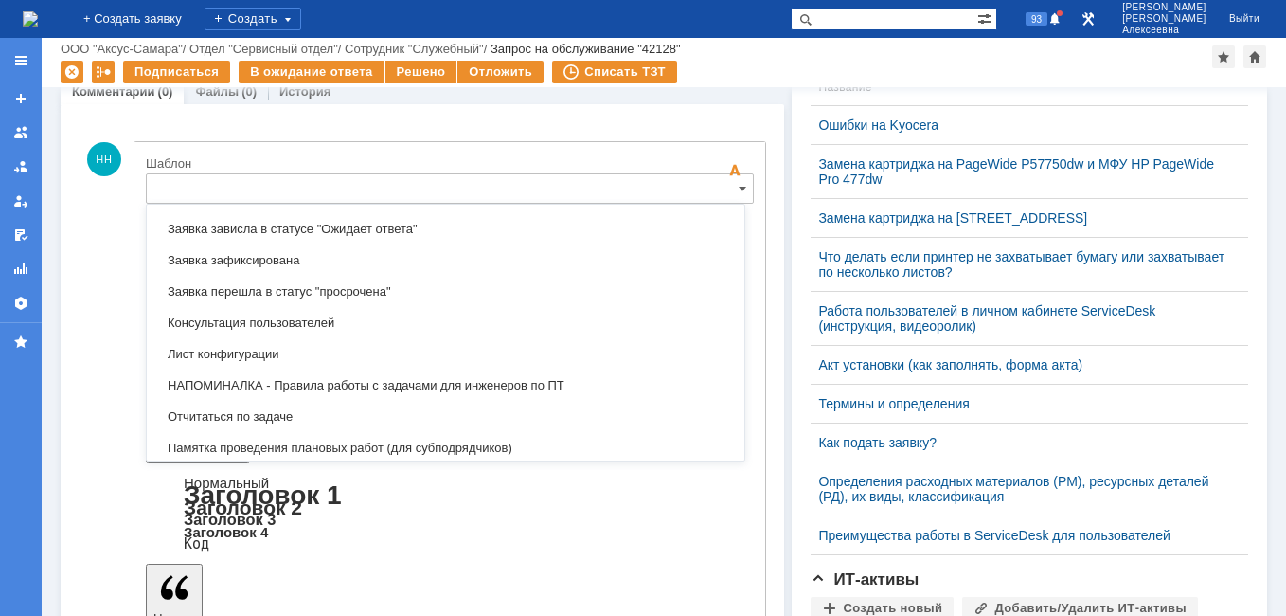
scroll to position [1219, 0]
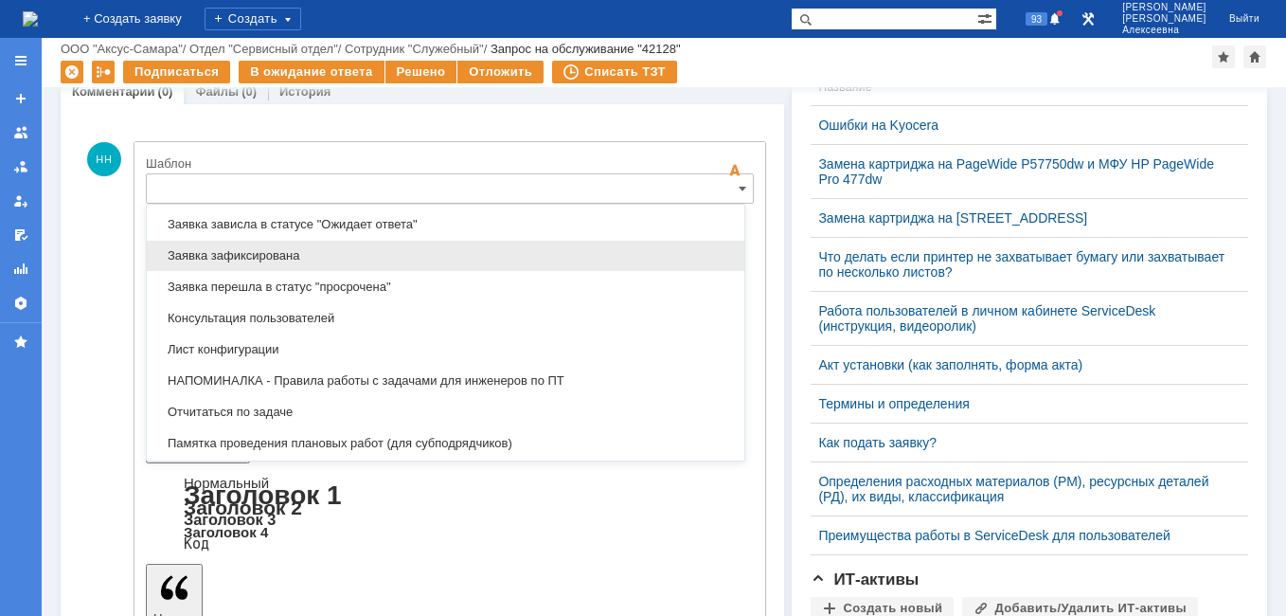
click at [288, 249] on span "Заявка зафиксирована" at bounding box center [445, 255] width 575 height 15
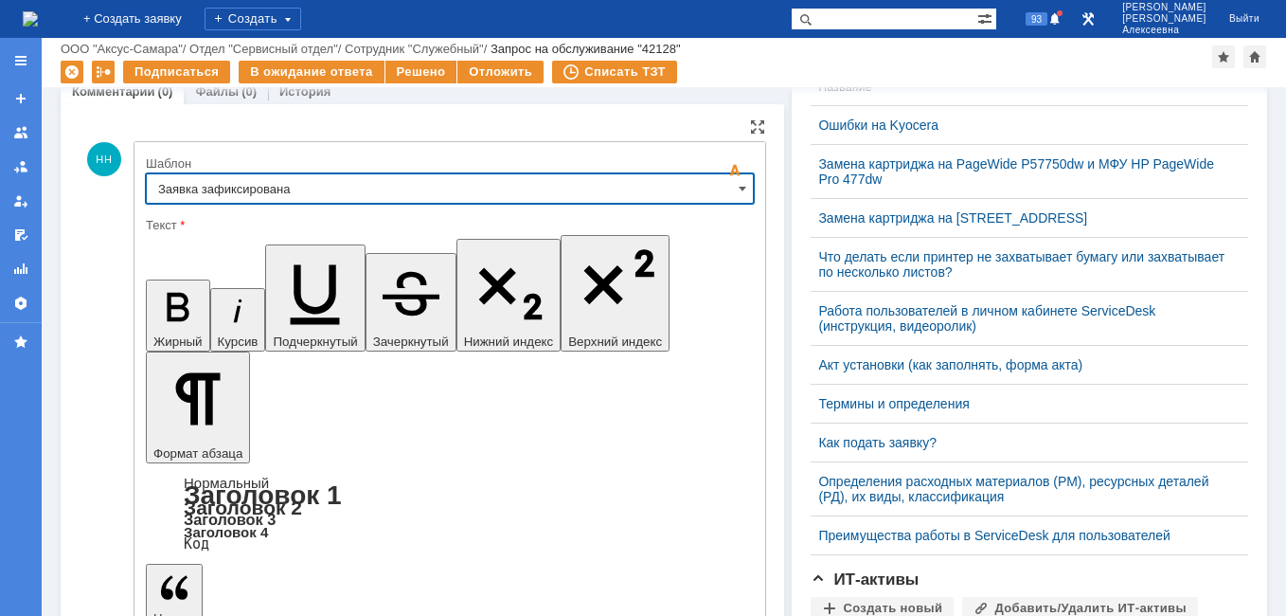
type input "Заявка зафиксирована"
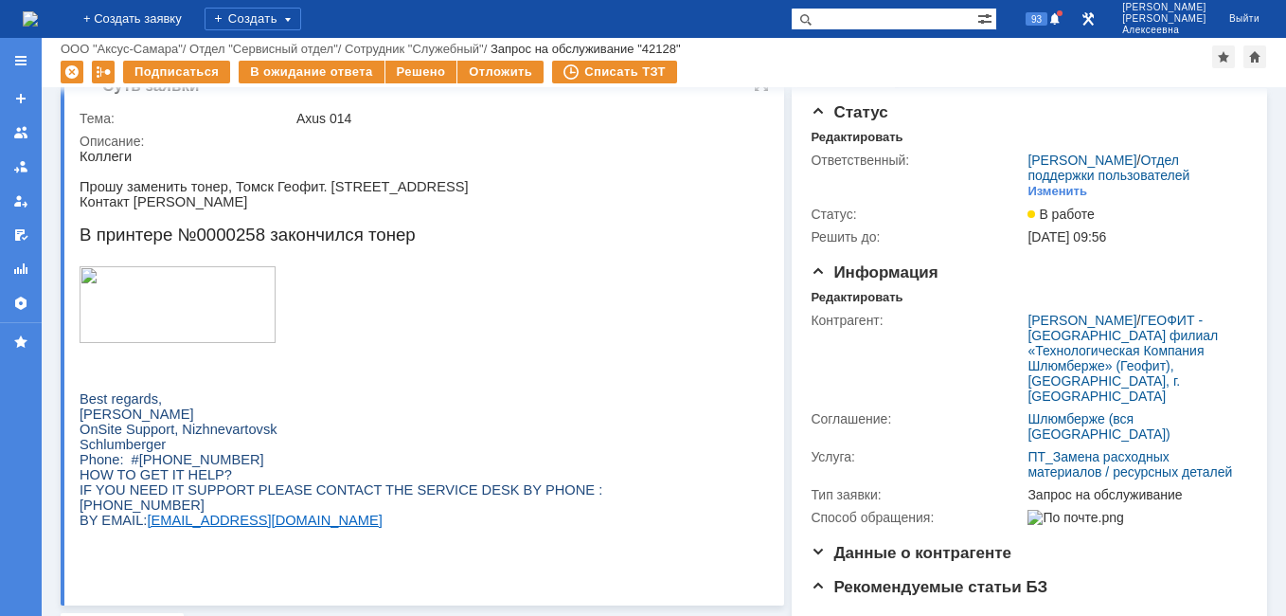
scroll to position [0, 0]
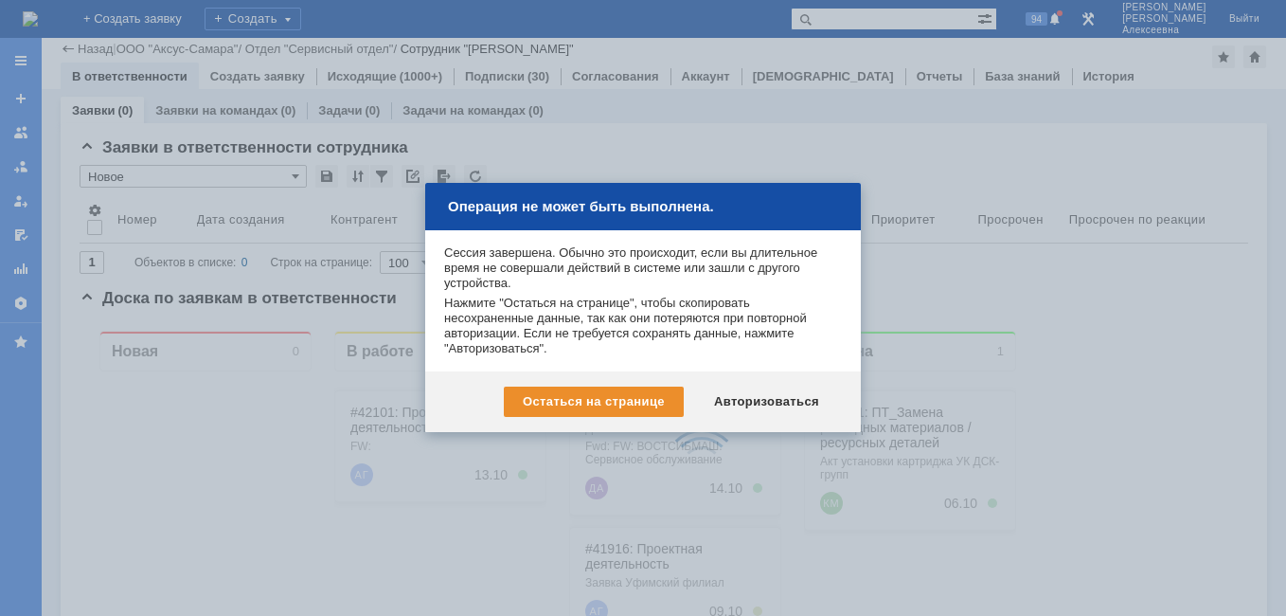
scroll to position [473, 0]
